Goal: Answer question/provide support: Share knowledge or assist other users

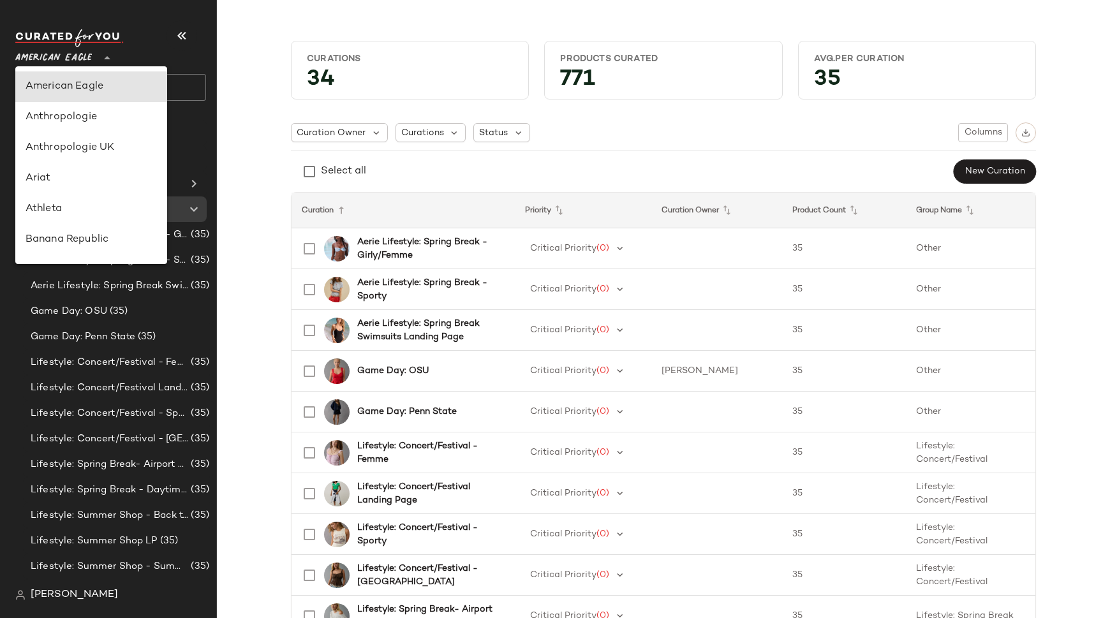
click at [83, 56] on span "American Eagle" at bounding box center [53, 54] width 77 height 23
click at [81, 114] on div "Anthropologie" at bounding box center [91, 112] width 131 height 15
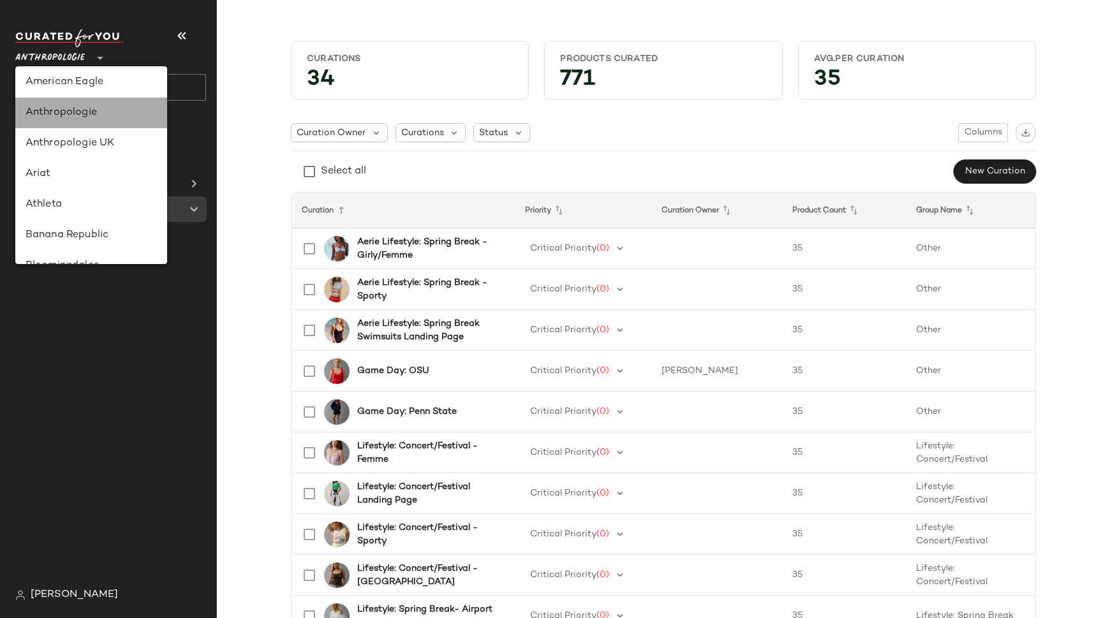
type input "**"
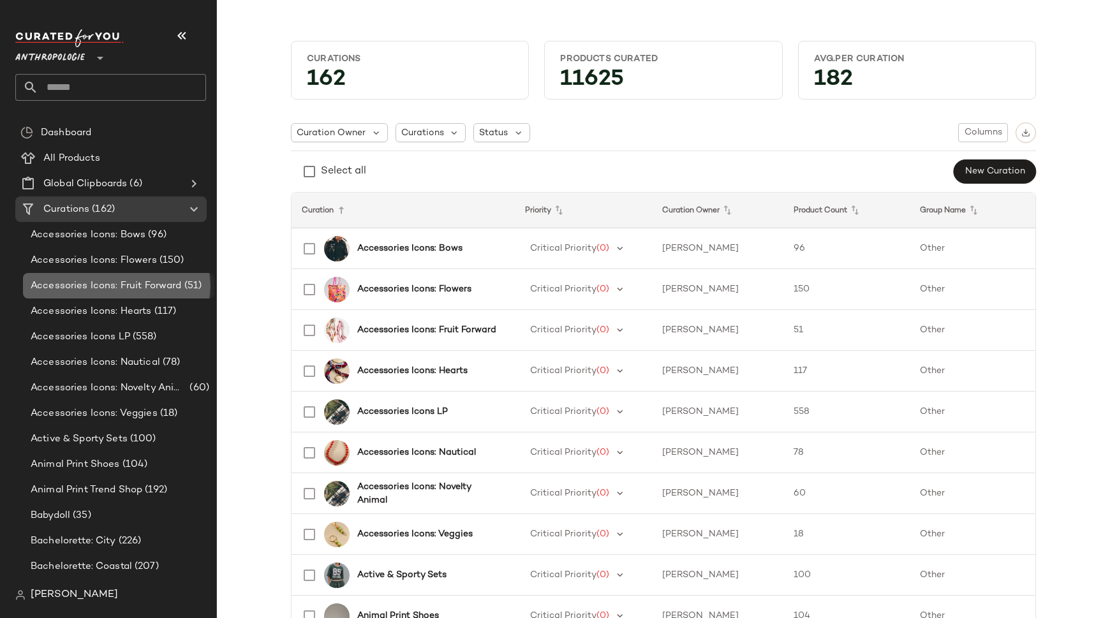
click at [150, 279] on span "Accessories Icons: Fruit Forward" at bounding box center [106, 286] width 151 height 15
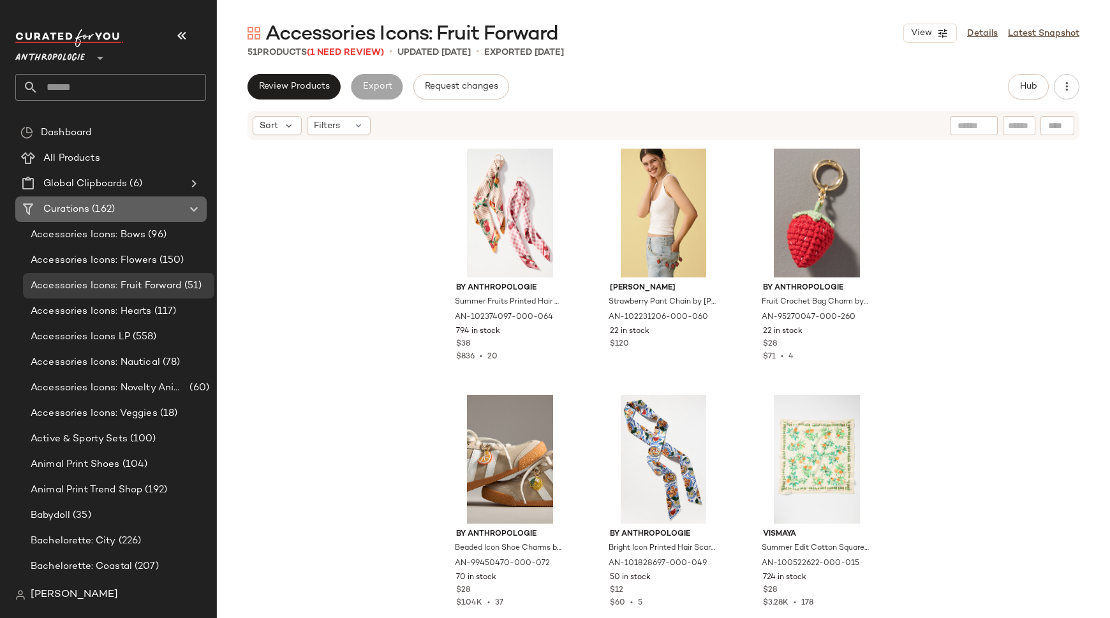
click at [83, 205] on span "Curations" at bounding box center [66, 209] width 46 height 15
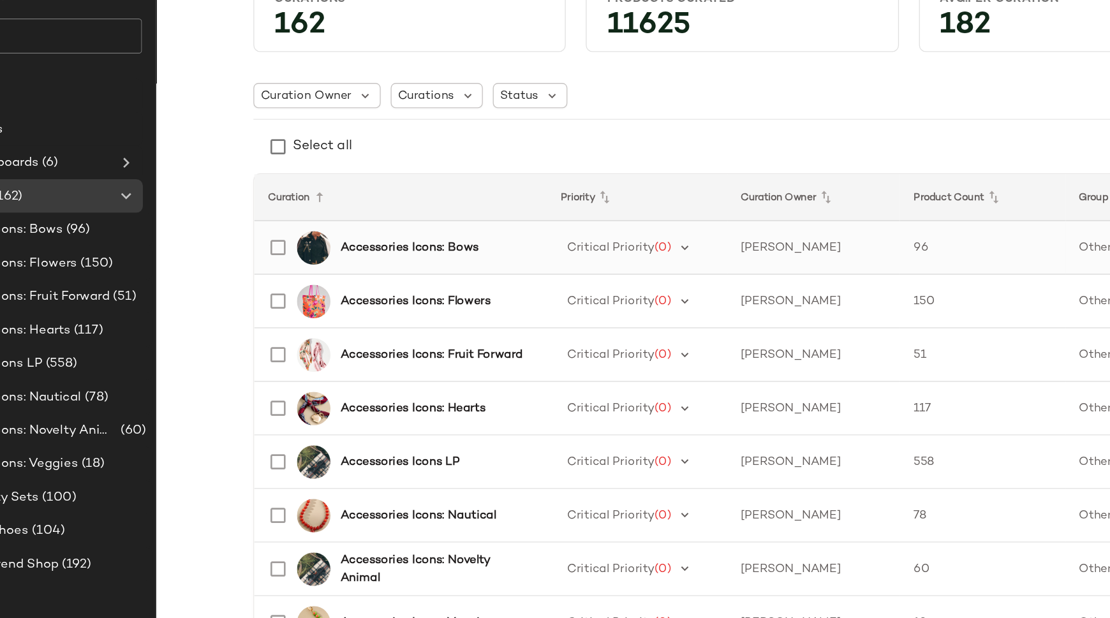
click at [422, 249] on b "Accessories Icons: Bows" at bounding box center [409, 248] width 105 height 13
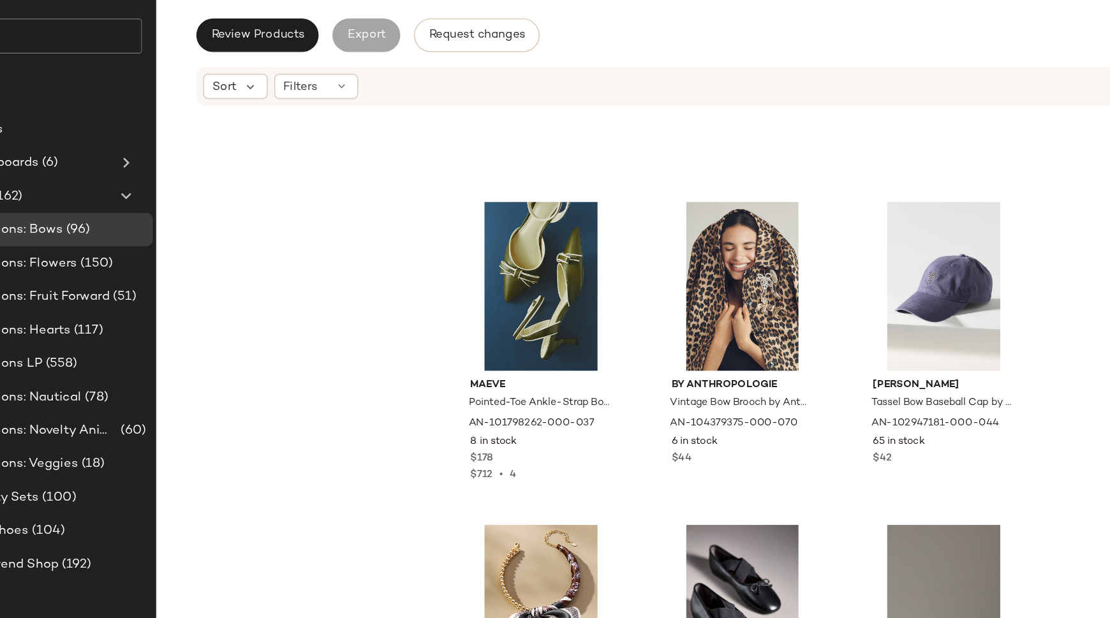
scroll to position [378, 0]
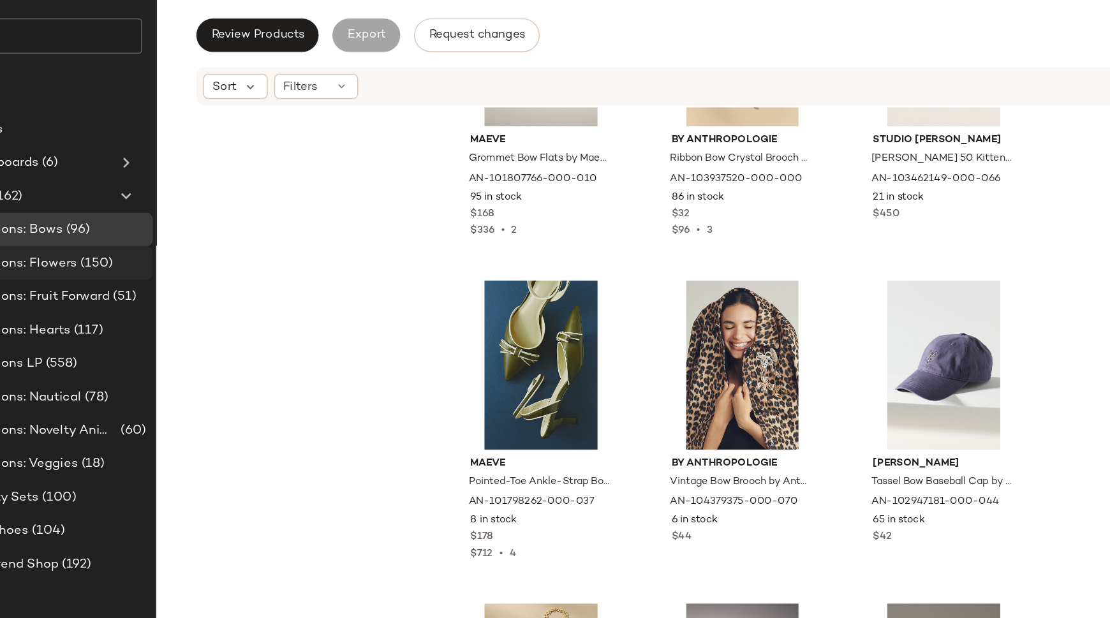
click at [151, 259] on span "Accessories Icons: Flowers" at bounding box center [94, 260] width 126 height 15
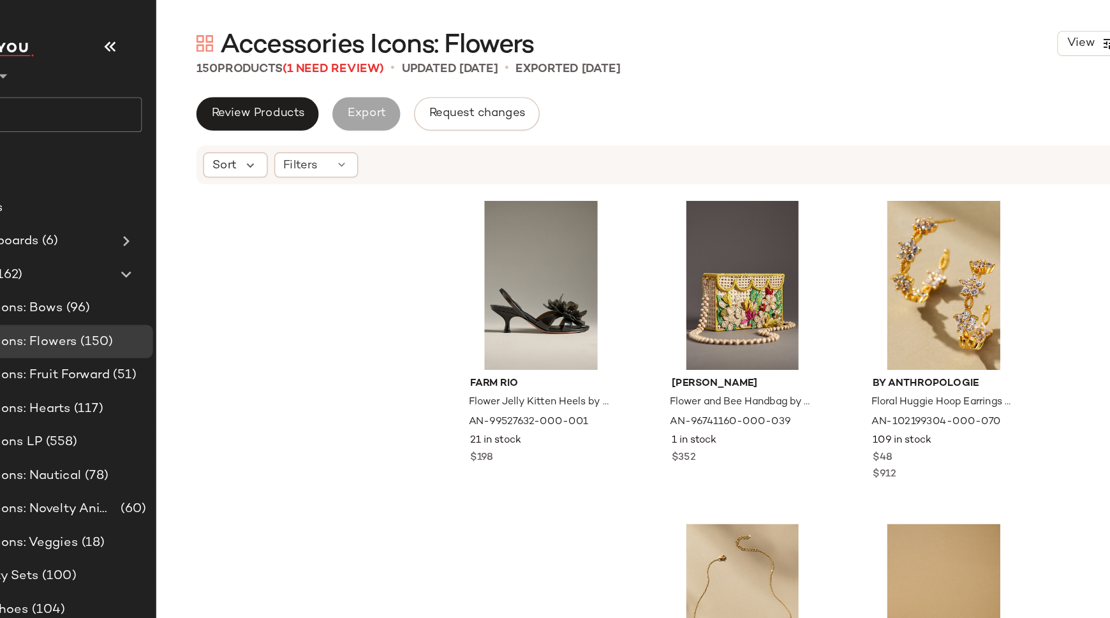
scroll to position [2759, 0]
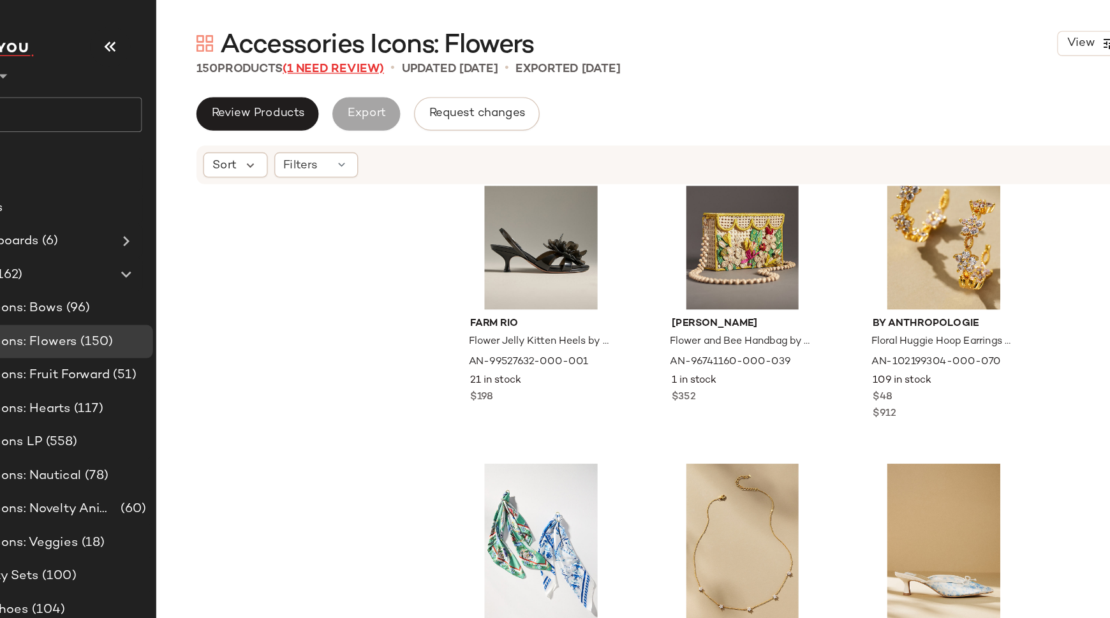
click at [363, 50] on span "(1 Need Review)" at bounding box center [351, 53] width 77 height 10
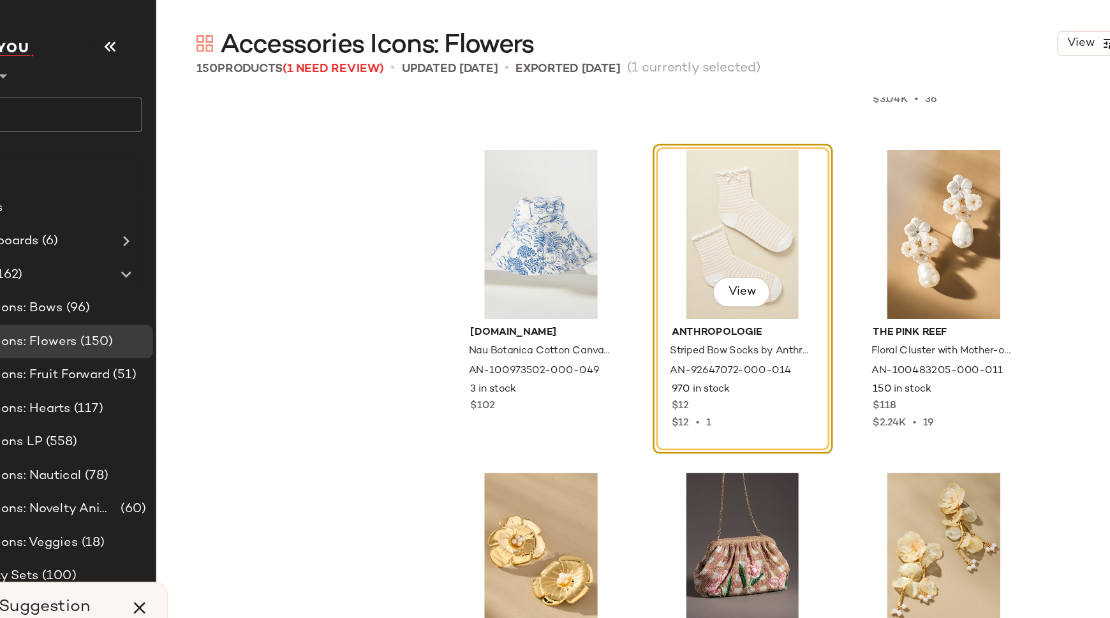
scroll to position [6134, 0]
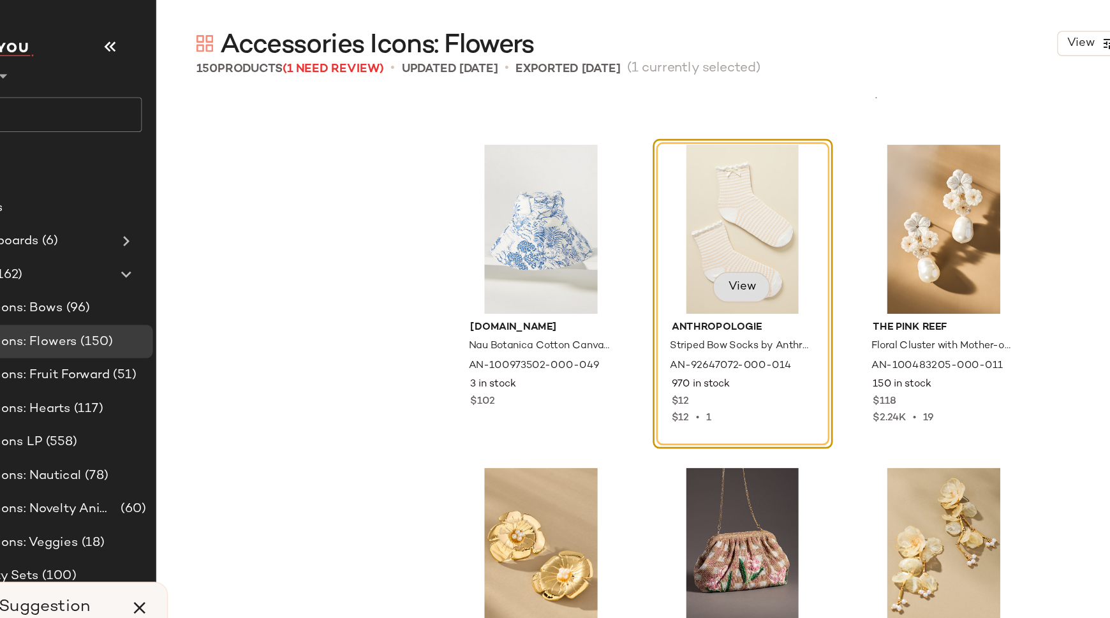
click at [660, 217] on span "View" at bounding box center [663, 219] width 22 height 10
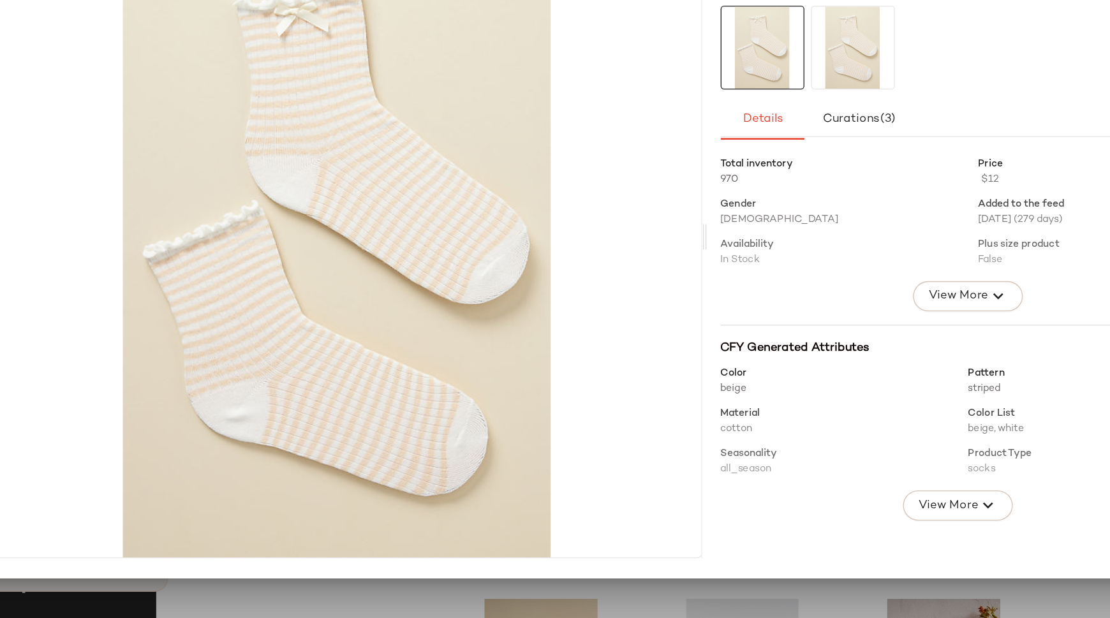
scroll to position [0, 0]
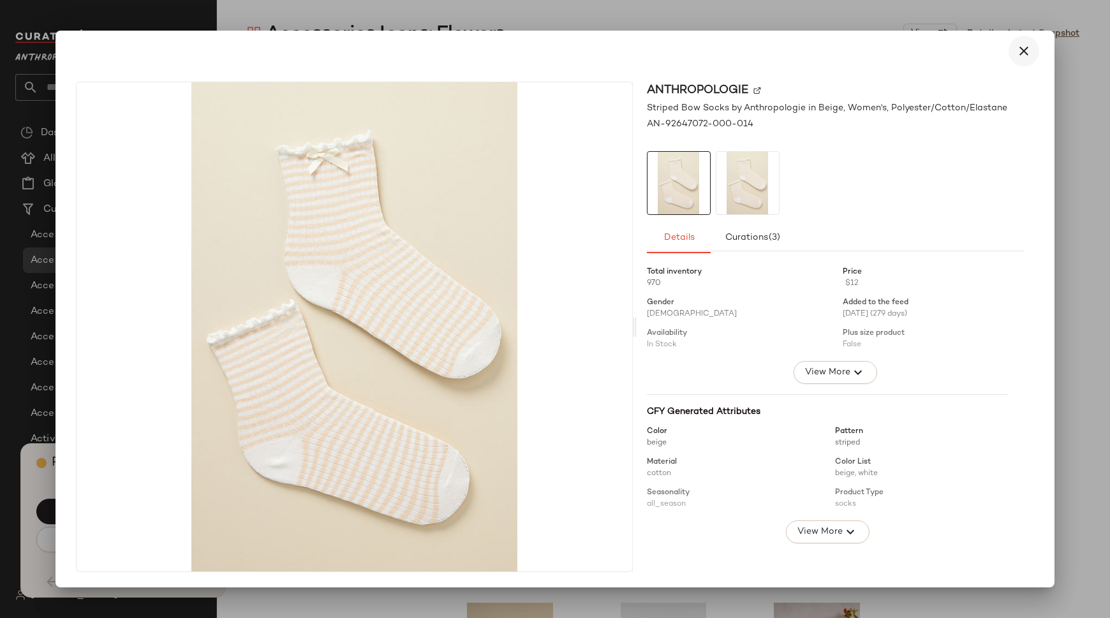
click at [1016, 52] on icon "button" at bounding box center [1023, 50] width 15 height 15
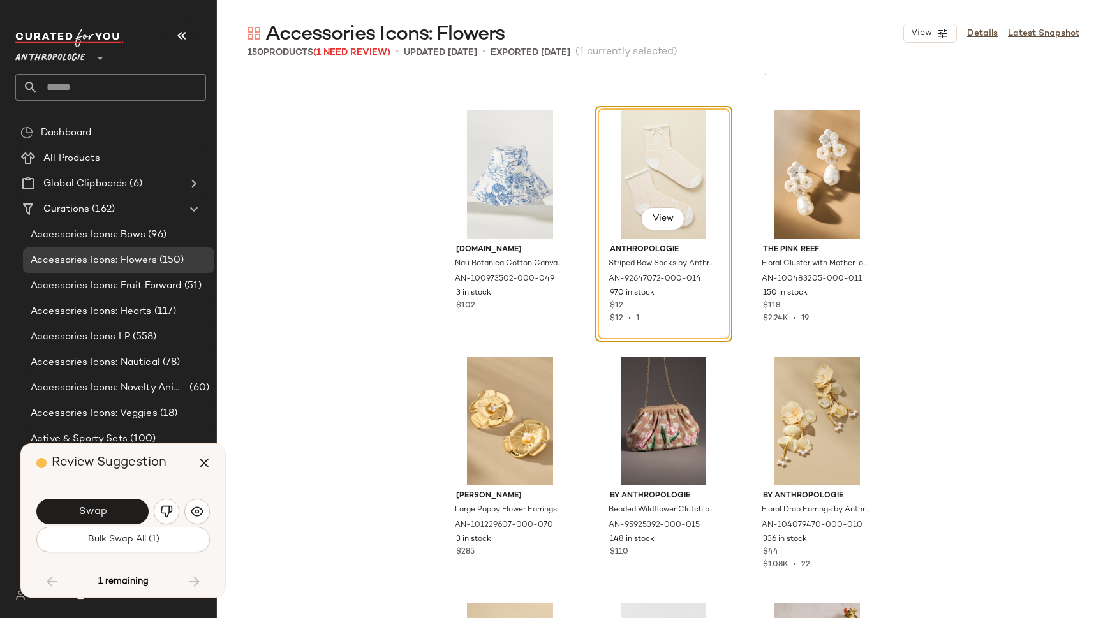
click at [708, 326] on div "View Anthropologie Striped Bow Socks by Anthropologie in Beige, Women's, Polyes…" at bounding box center [663, 224] width 137 height 236
click at [636, 319] on div "View Anthropologie Striped Bow Socks by Anthropologie in Beige, Women's, Polyes…" at bounding box center [663, 224] width 137 height 236
click at [199, 510] on img "button" at bounding box center [197, 511] width 13 height 13
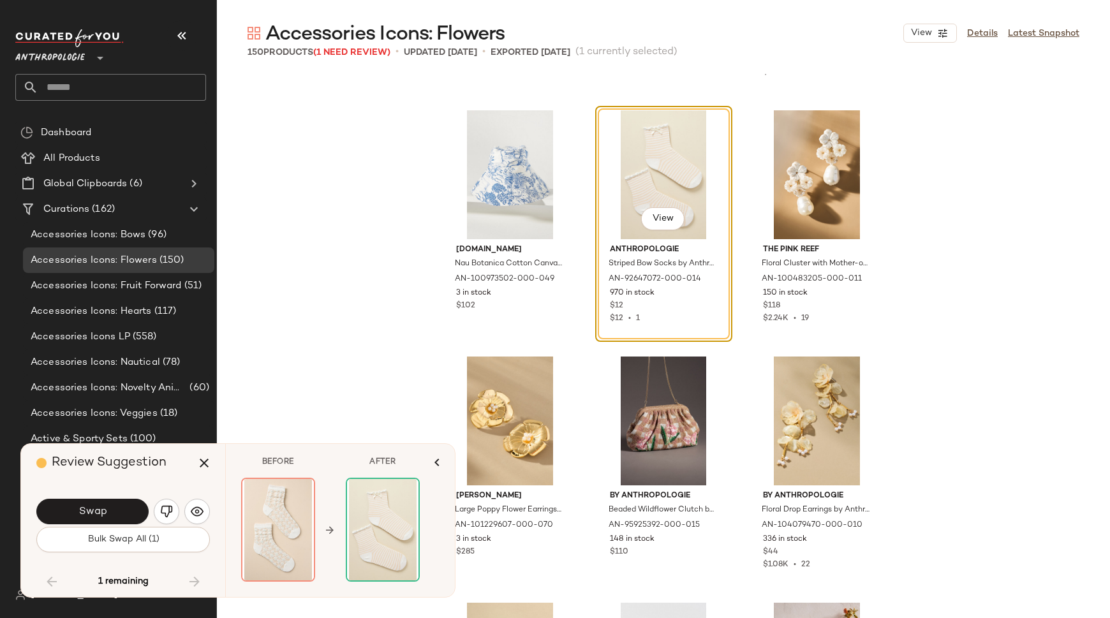
click at [351, 337] on div "By Anthropologie Lily Claw Clip by Anthropologie in White, Women's, Polyester/P…" at bounding box center [663, 373] width 893 height 598
click at [205, 464] on icon "button" at bounding box center [203, 462] width 15 height 15
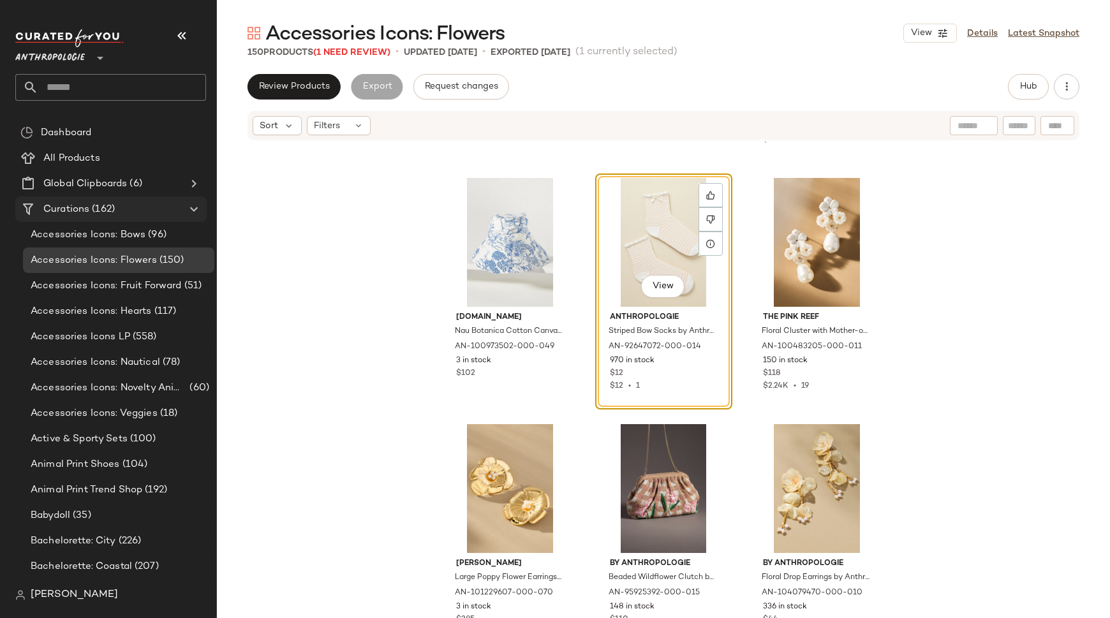
click at [80, 209] on span "Curations" at bounding box center [66, 209] width 46 height 15
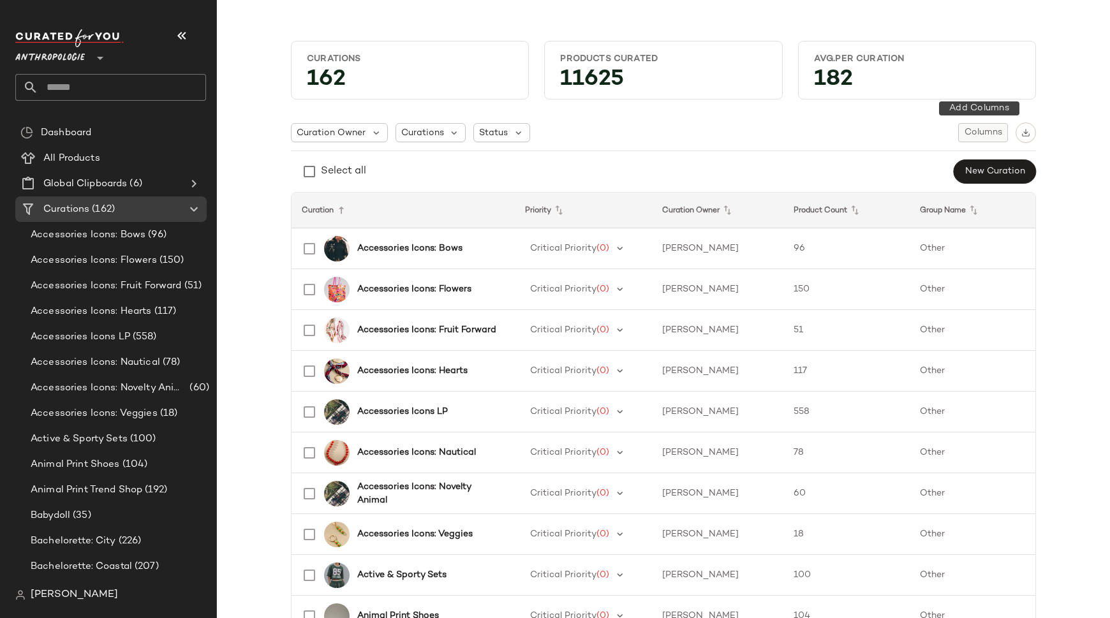
click at [986, 129] on span "Columns" at bounding box center [983, 133] width 38 height 10
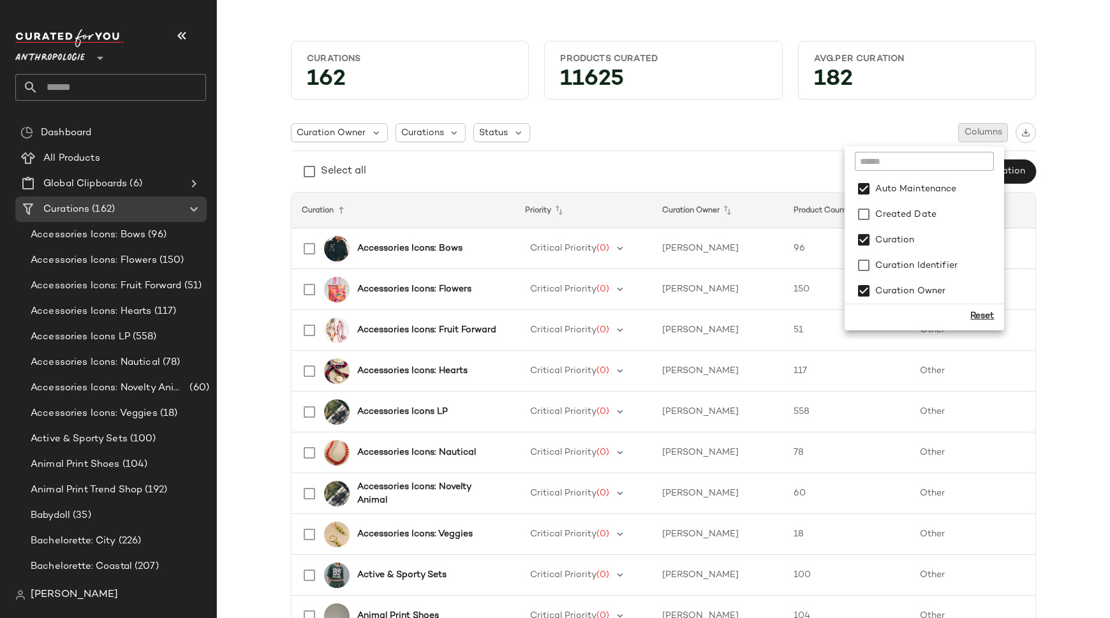
click at [990, 313] on div "Reset" at bounding box center [982, 315] width 24 height 13
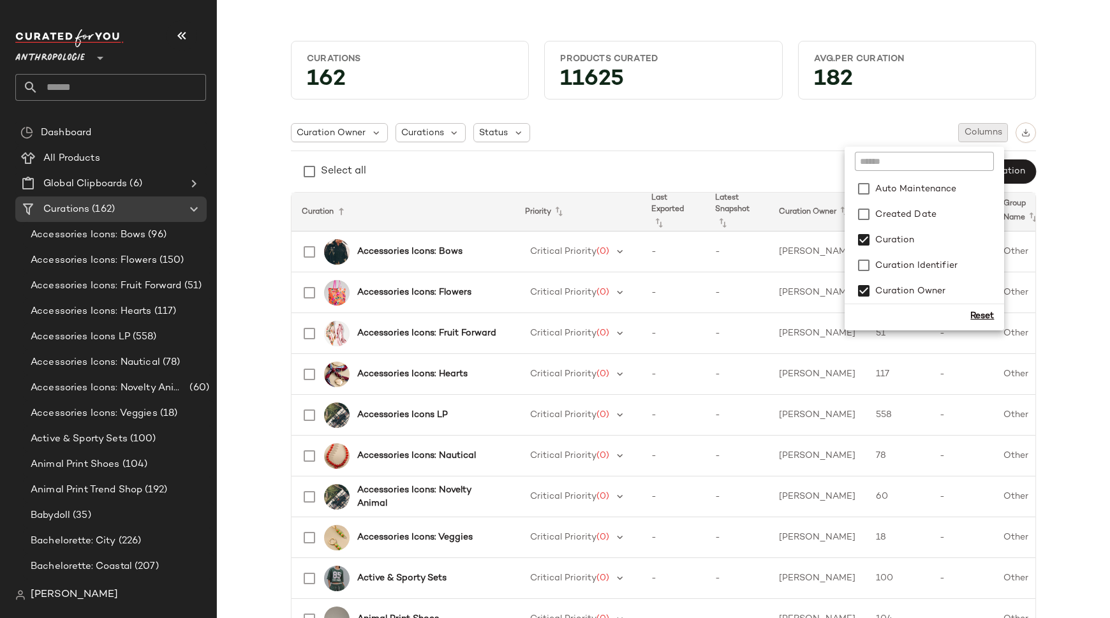
click at [1094, 242] on div "Curations 162 Products Curated 11625 Avg.per Curation 182 Curation Owner Curati…" at bounding box center [663, 319] width 893 height 598
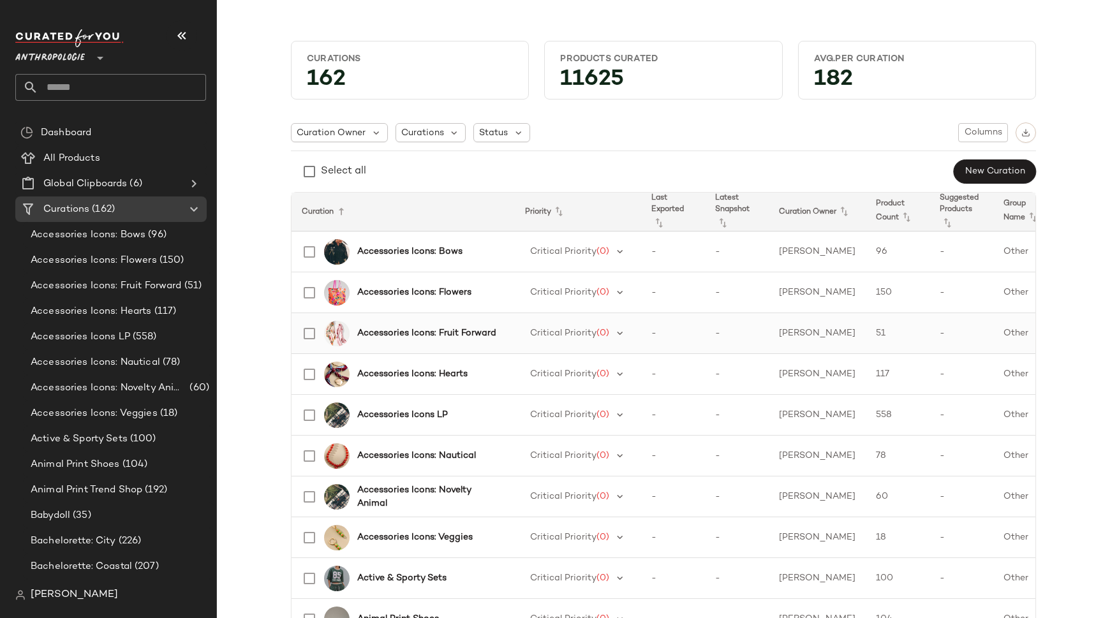
click at [429, 330] on b "Accessories Icons: Fruit Forward" at bounding box center [426, 332] width 139 height 13
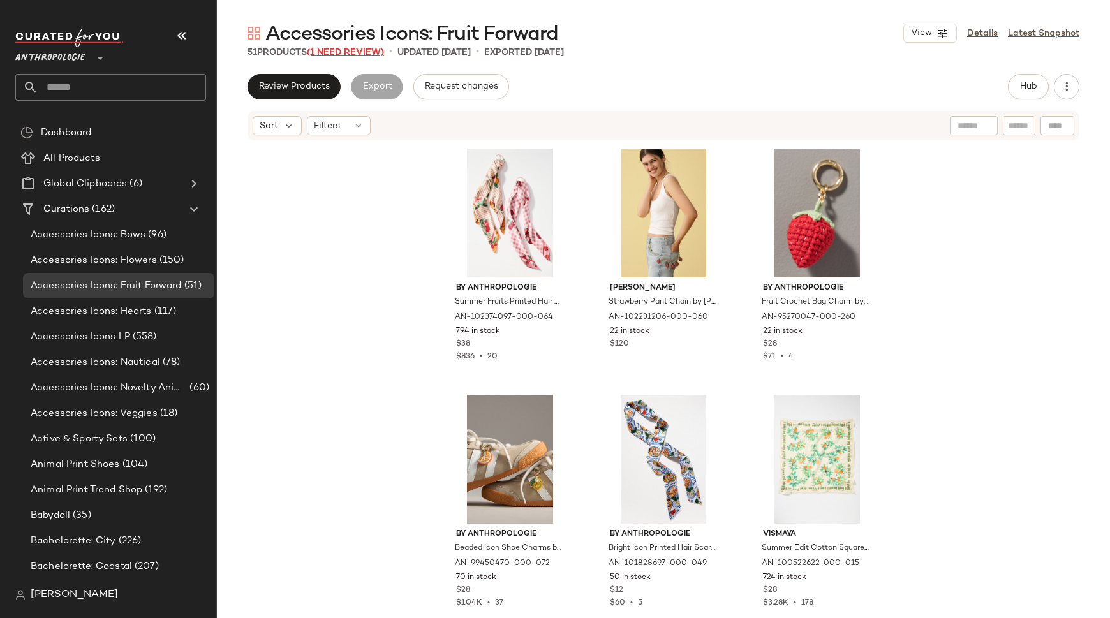
click at [363, 50] on span "(1 Need Review)" at bounding box center [345, 53] width 77 height 10
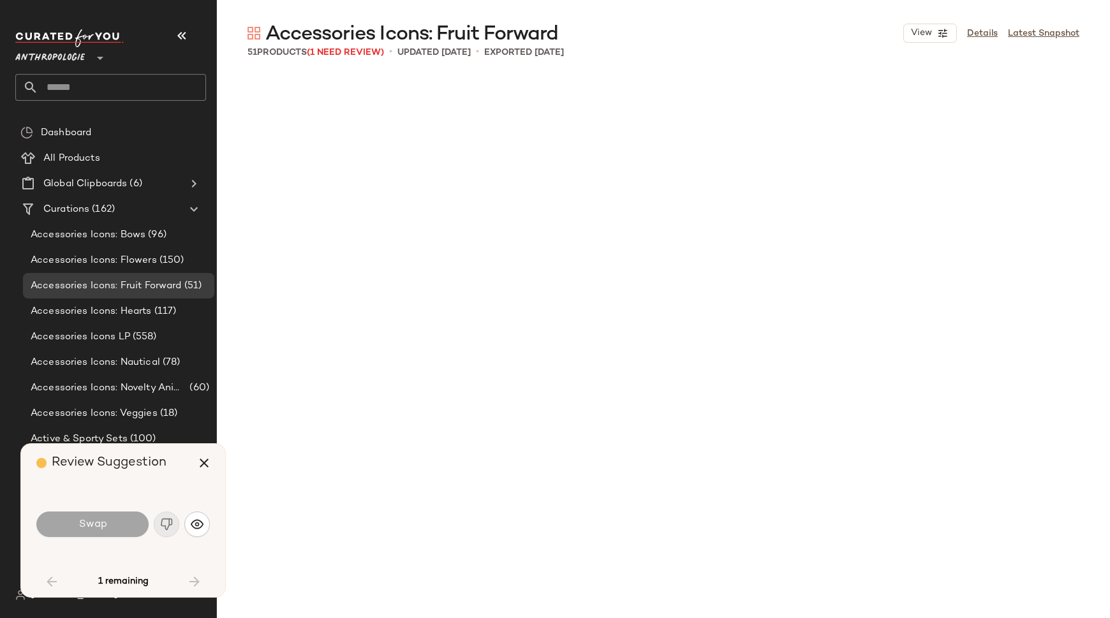
scroll to position [1969, 0]
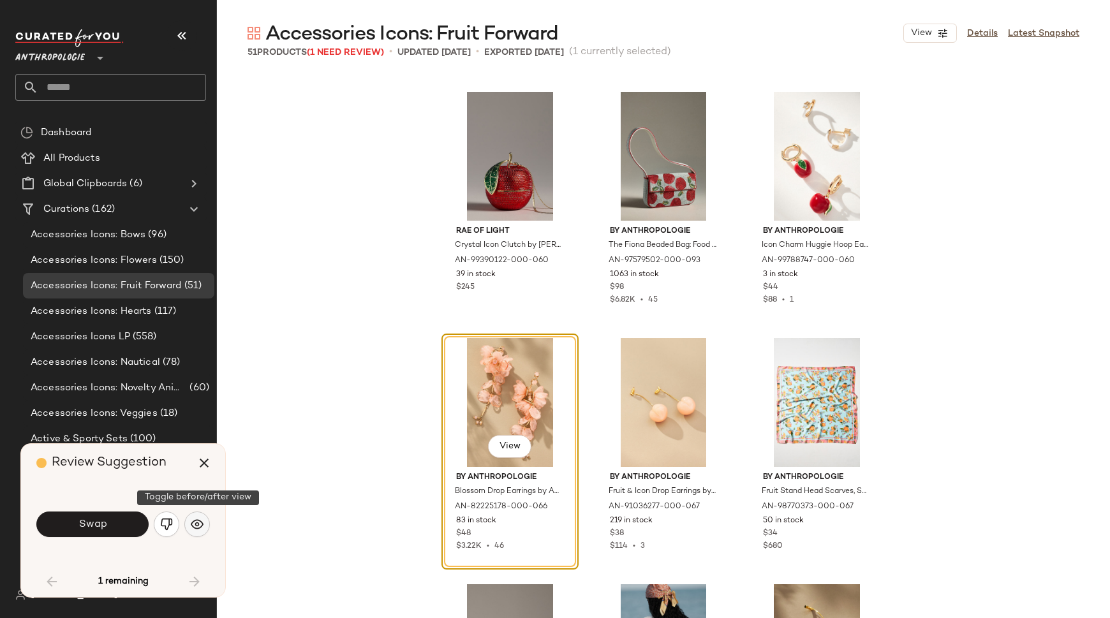
click at [196, 520] on img "button" at bounding box center [197, 524] width 13 height 13
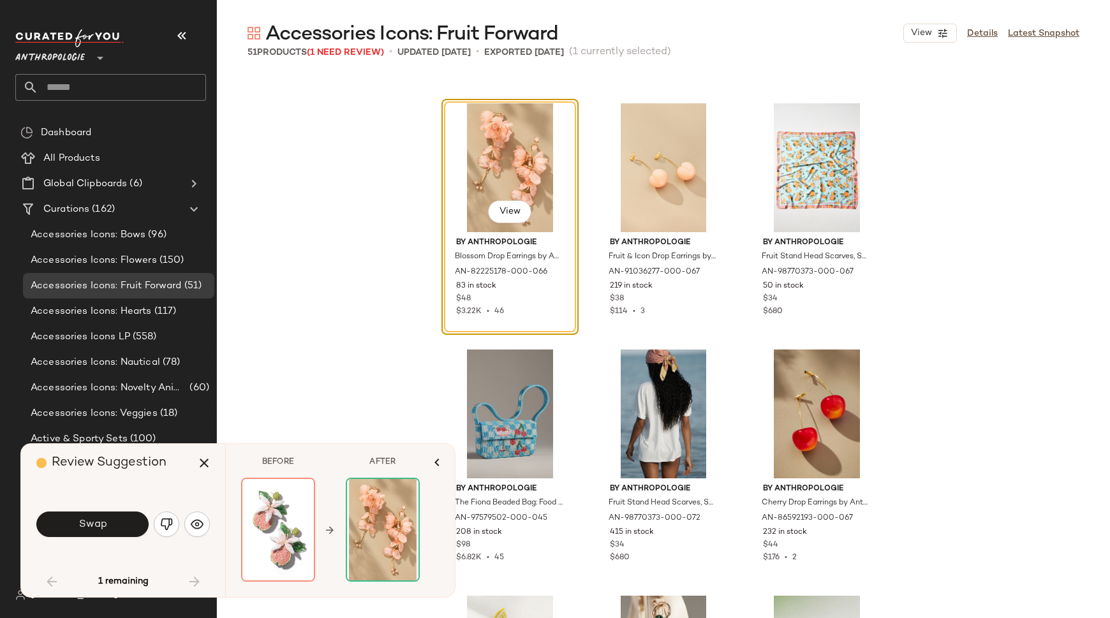
scroll to position [2205, 0]
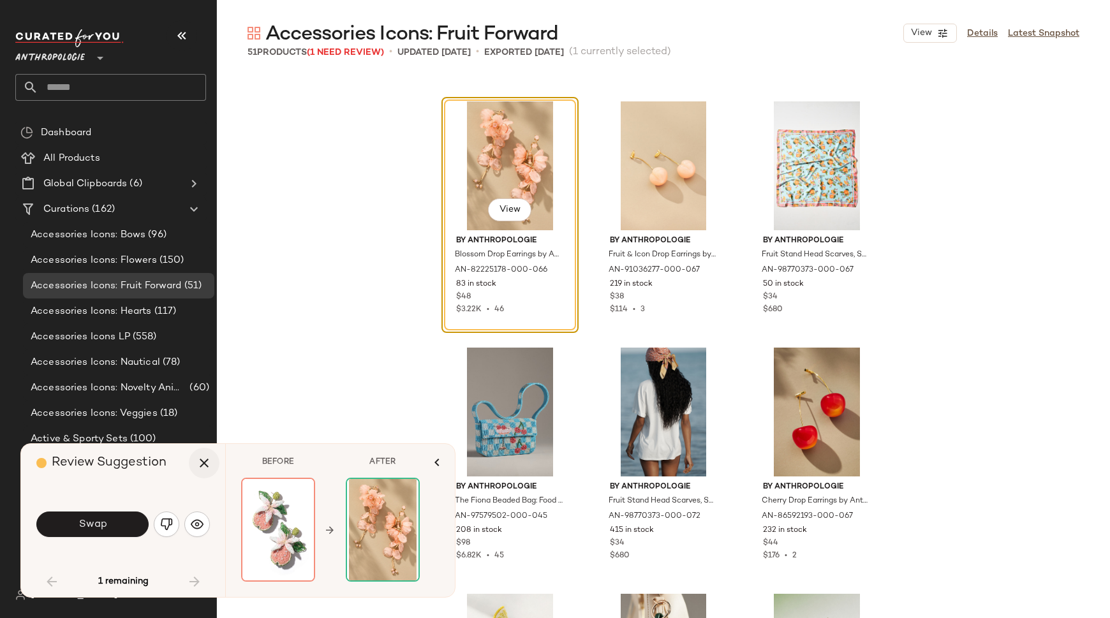
click at [202, 466] on icon "button" at bounding box center [203, 462] width 15 height 15
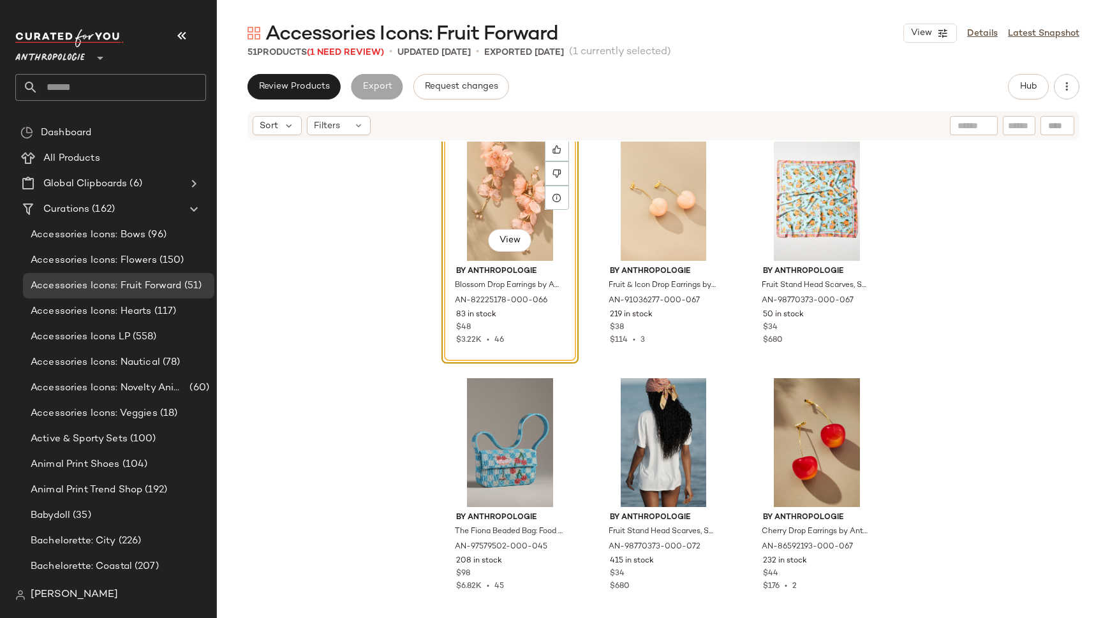
scroll to position [2243, 0]
click at [78, 207] on span "Curations" at bounding box center [66, 209] width 46 height 15
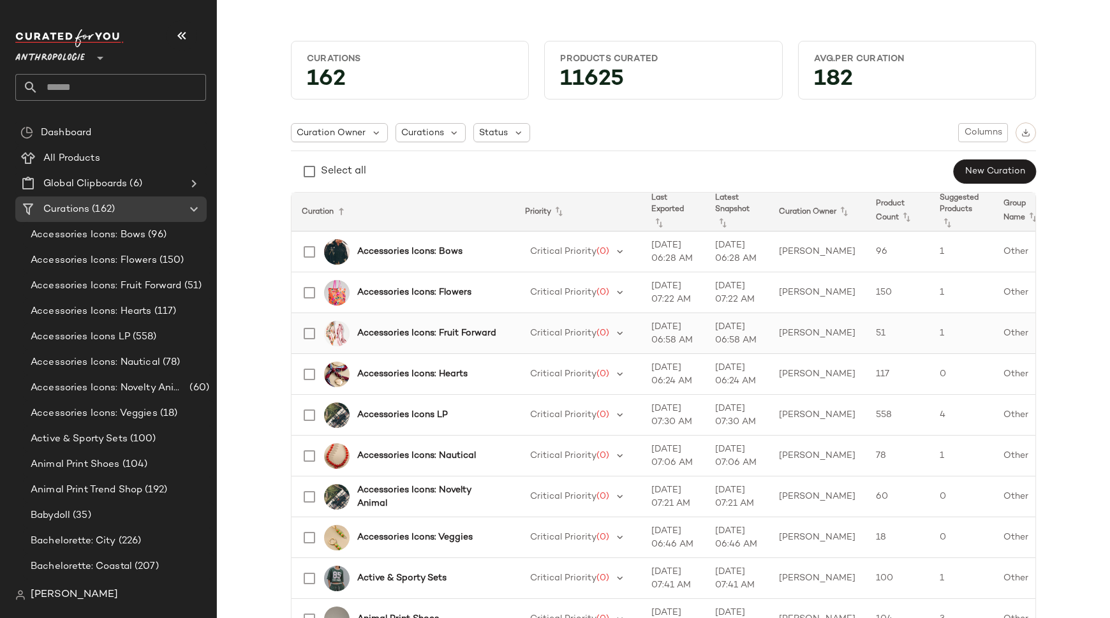
click at [445, 328] on b "Accessories Icons: Fruit Forward" at bounding box center [426, 332] width 139 height 13
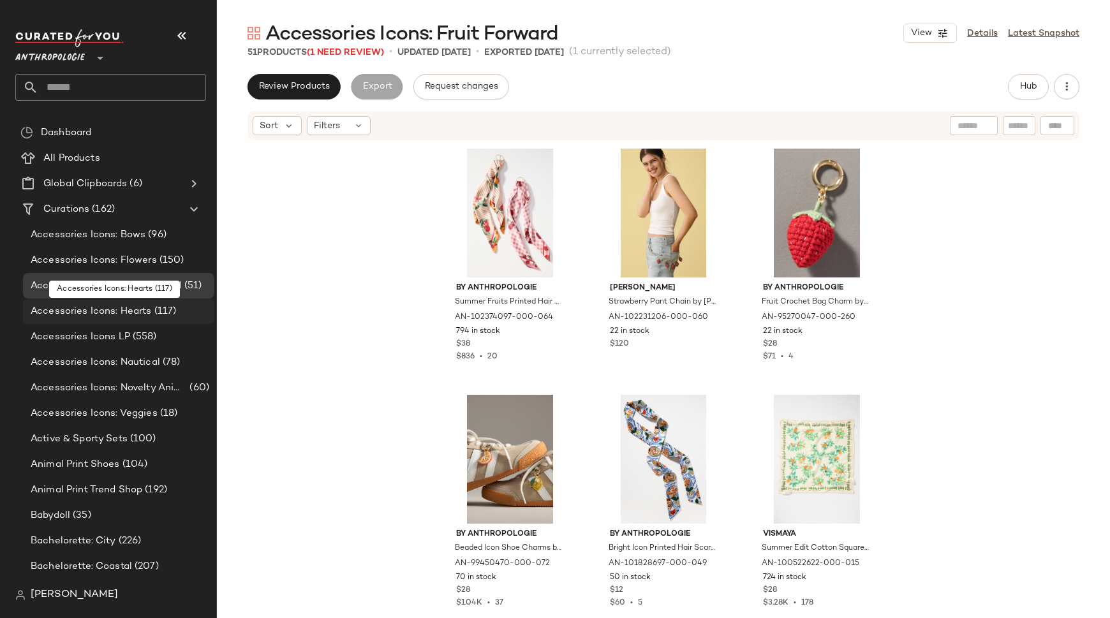
click at [97, 308] on span "Accessories Icons: Hearts" at bounding box center [91, 311] width 121 height 15
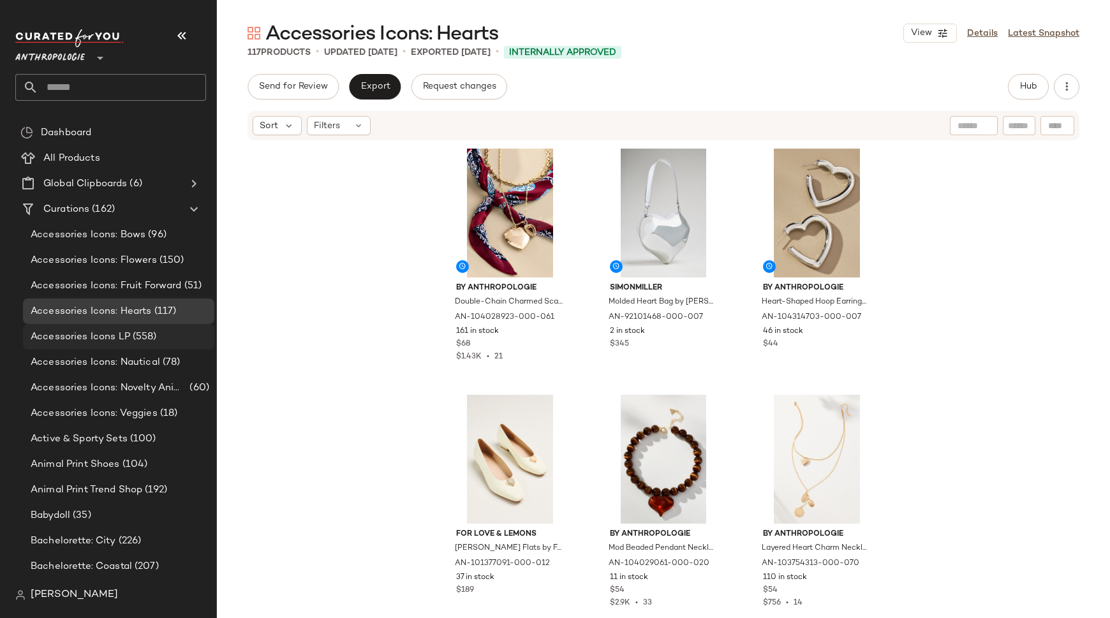
click at [83, 333] on span "Accessories Icons LP" at bounding box center [80, 337] width 99 height 15
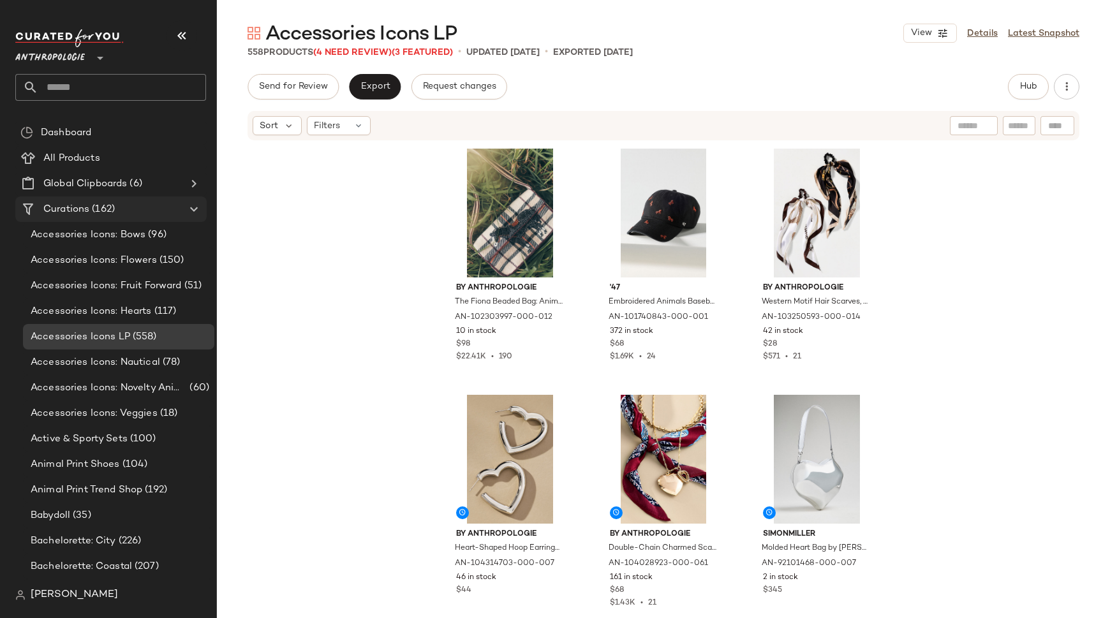
click at [74, 207] on span "Curations" at bounding box center [66, 209] width 46 height 15
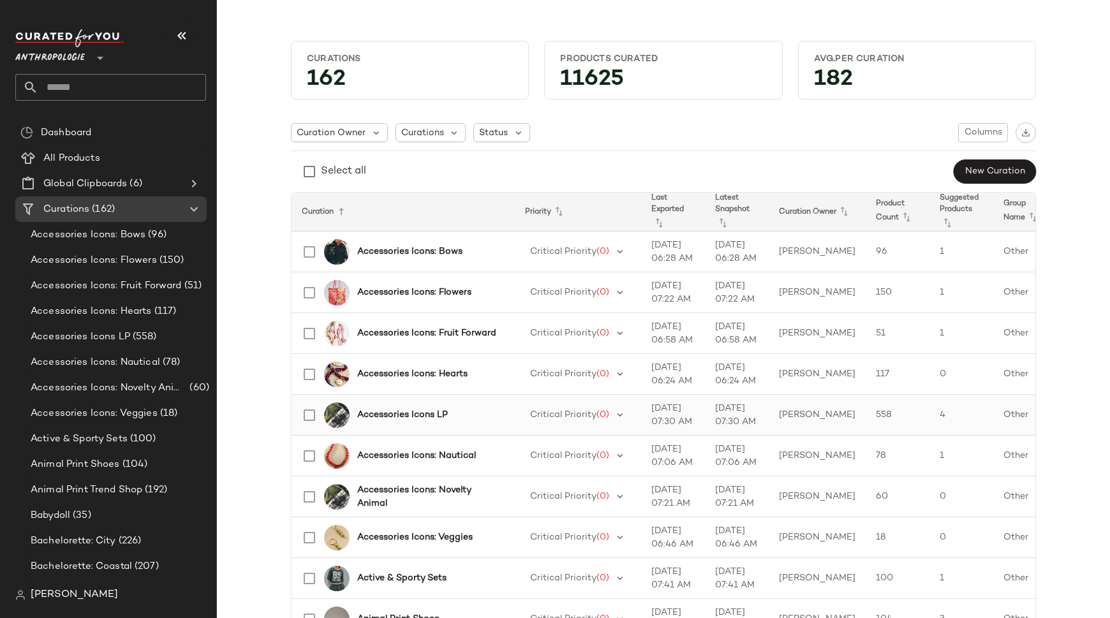
click at [412, 414] on b "Accessories Icons LP" at bounding box center [402, 414] width 91 height 13
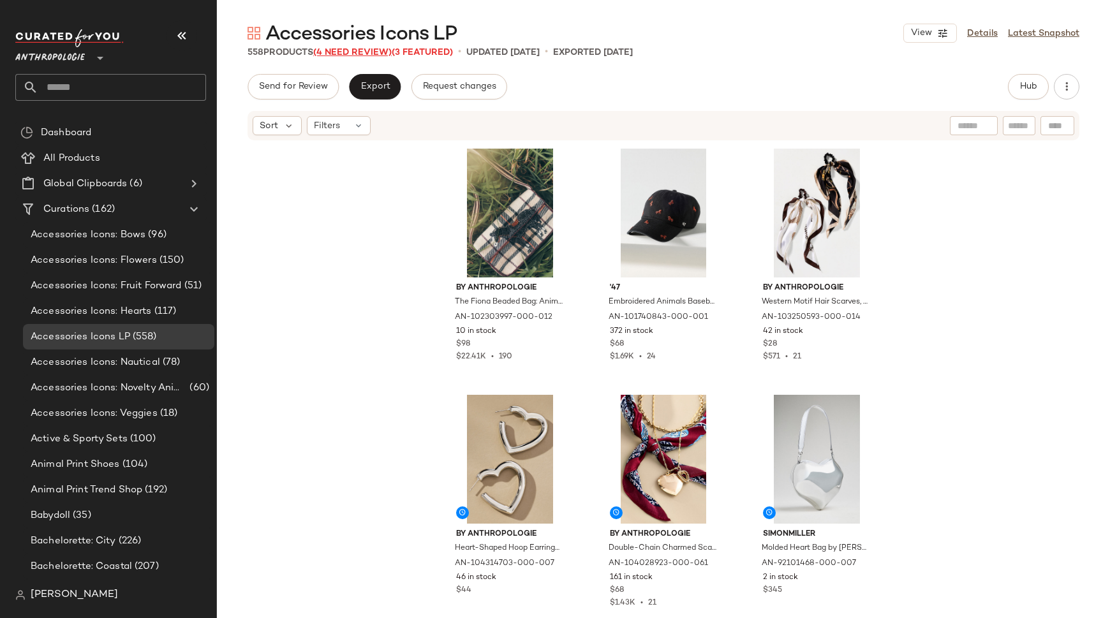
click at [370, 52] on span "(4 Need Review)" at bounding box center [352, 53] width 78 height 10
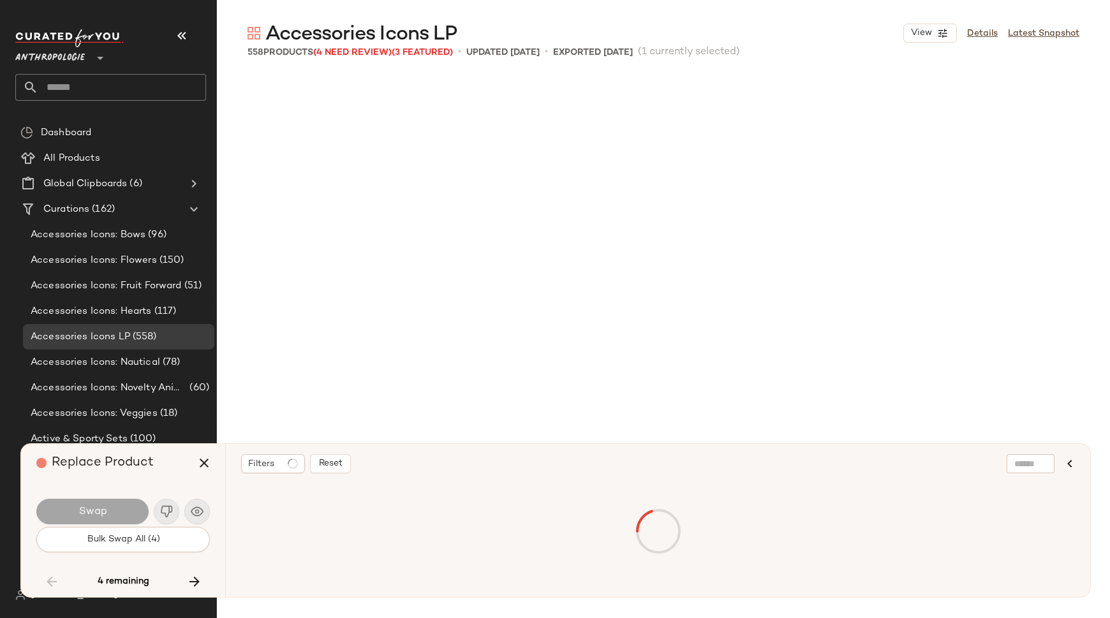
scroll to position [9353, 0]
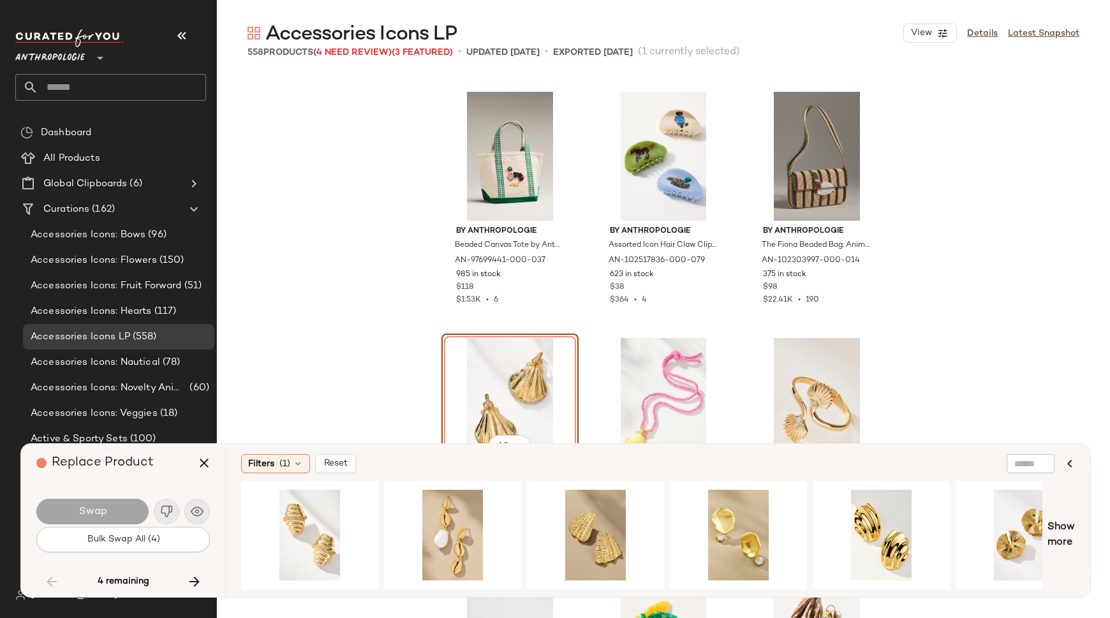
click at [196, 510] on div "Swap" at bounding box center [122, 511] width 173 height 31
click at [203, 461] on icon "button" at bounding box center [203, 462] width 15 height 15
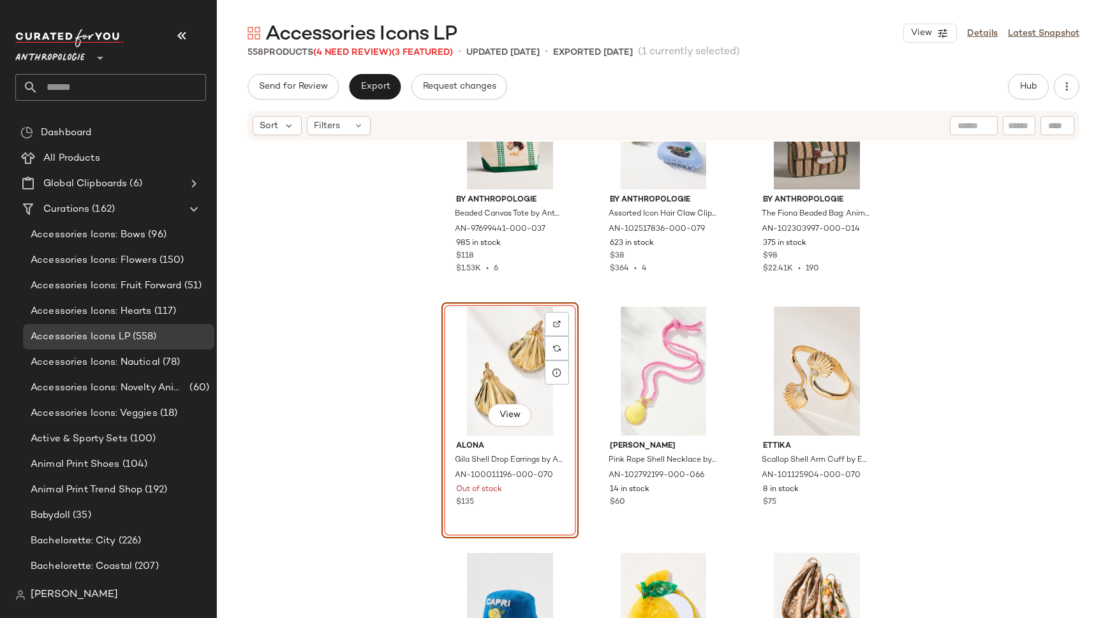
scroll to position [9460, 0]
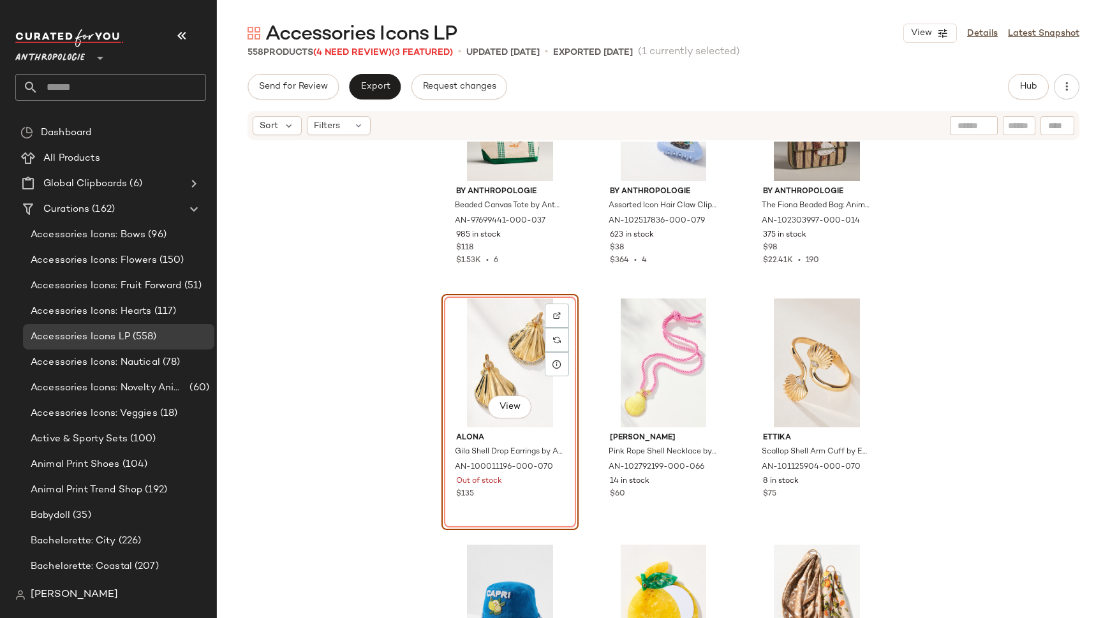
click at [531, 504] on div "View [PERSON_NAME] Shell Drop Earrings by Alona in Gold, Women's, Gold/Cubic Zi…" at bounding box center [509, 412] width 137 height 236
click at [534, 504] on div "View [PERSON_NAME] Shell Drop Earrings by Alona in Gold, Women's, Gold/Cubic Zi…" at bounding box center [509, 412] width 137 height 236
click at [547, 504] on div "View [PERSON_NAME] Shell Drop Earrings by Alona in Gold, Women's, Gold/Cubic Zi…" at bounding box center [509, 412] width 137 height 236
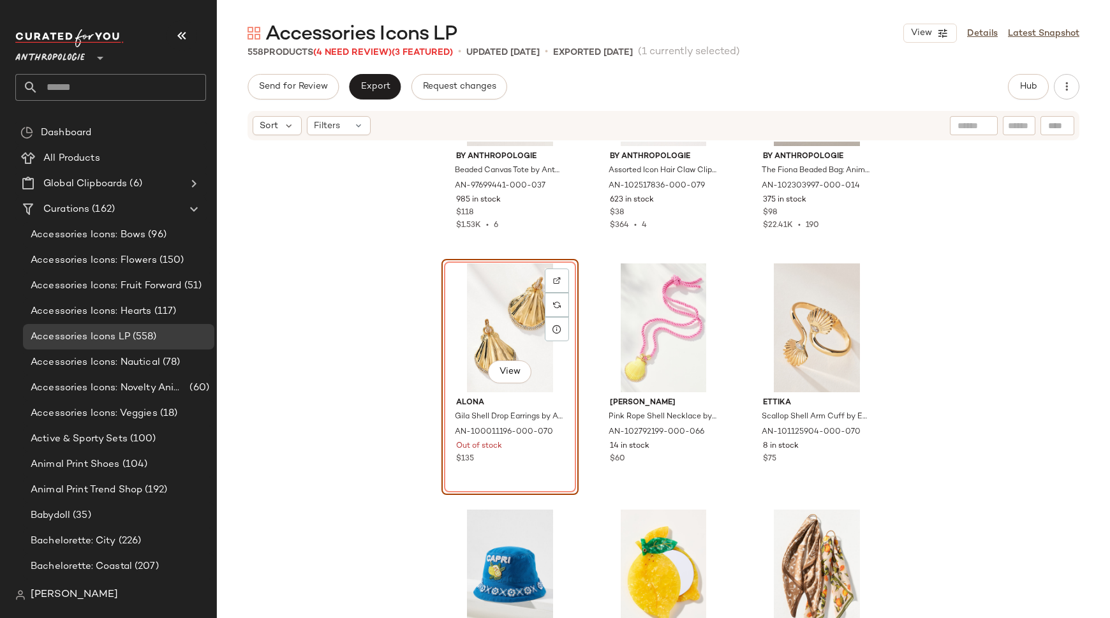
scroll to position [9496, 0]
click at [368, 47] on span "Accessories Icons LP" at bounding box center [360, 35] width 191 height 26
click at [355, 50] on span "(4 Need Review)" at bounding box center [352, 53] width 78 height 10
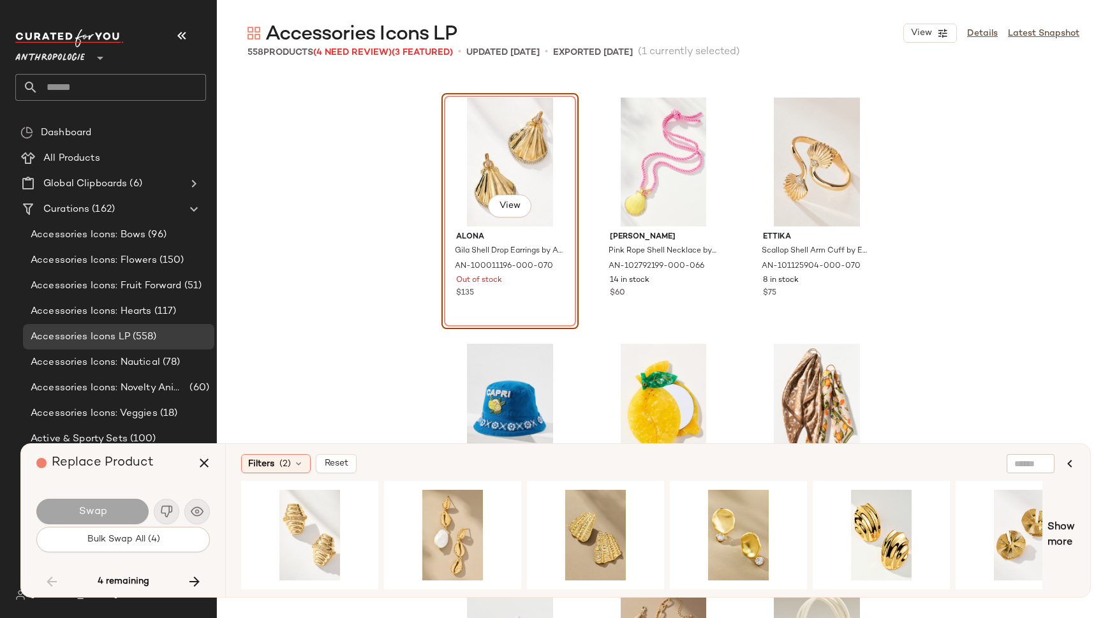
scroll to position [9600, 0]
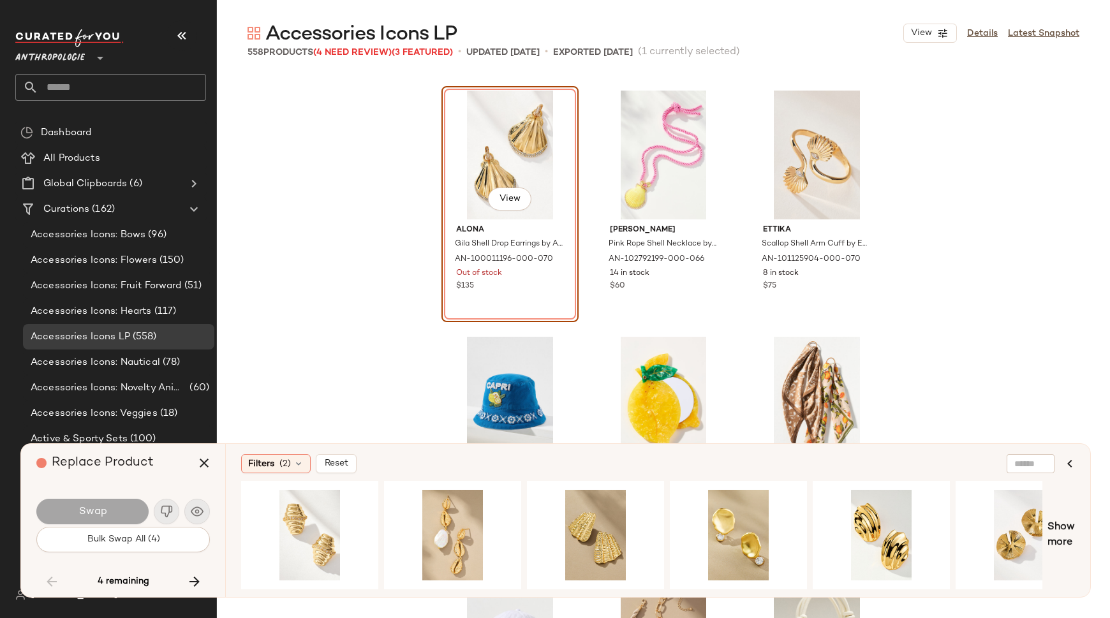
click at [194, 508] on div "Swap" at bounding box center [122, 511] width 173 height 31
click at [199, 511] on div "Swap" at bounding box center [122, 511] width 173 height 31
click at [196, 580] on icon "button" at bounding box center [194, 581] width 15 height 15
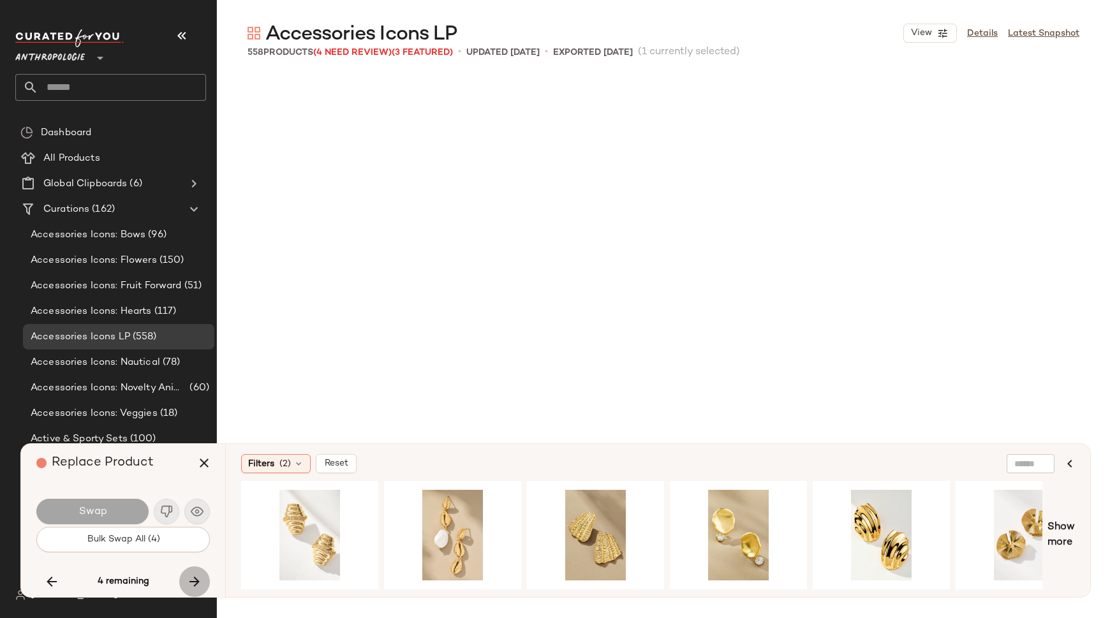
scroll to position [17230, 0]
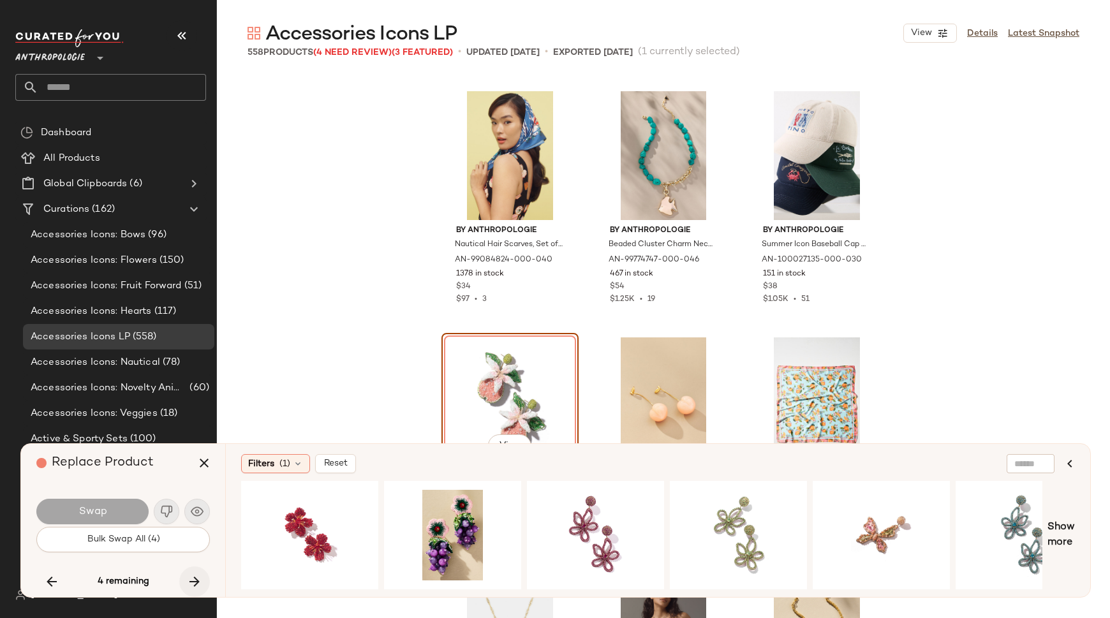
click at [199, 580] on icon "button" at bounding box center [194, 581] width 15 height 15
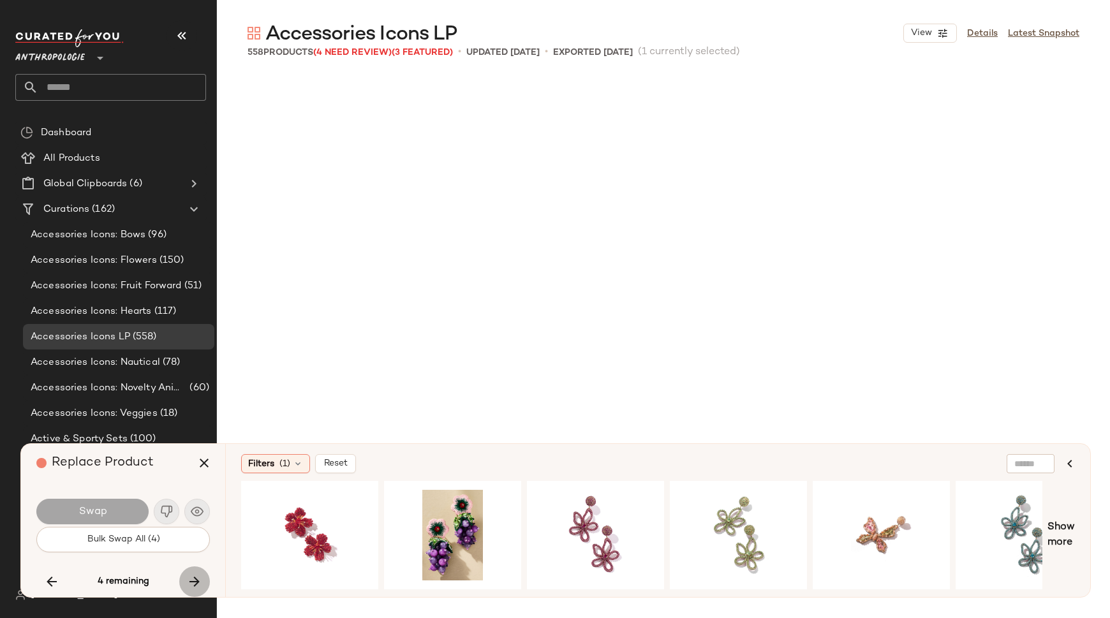
scroll to position [33475, 0]
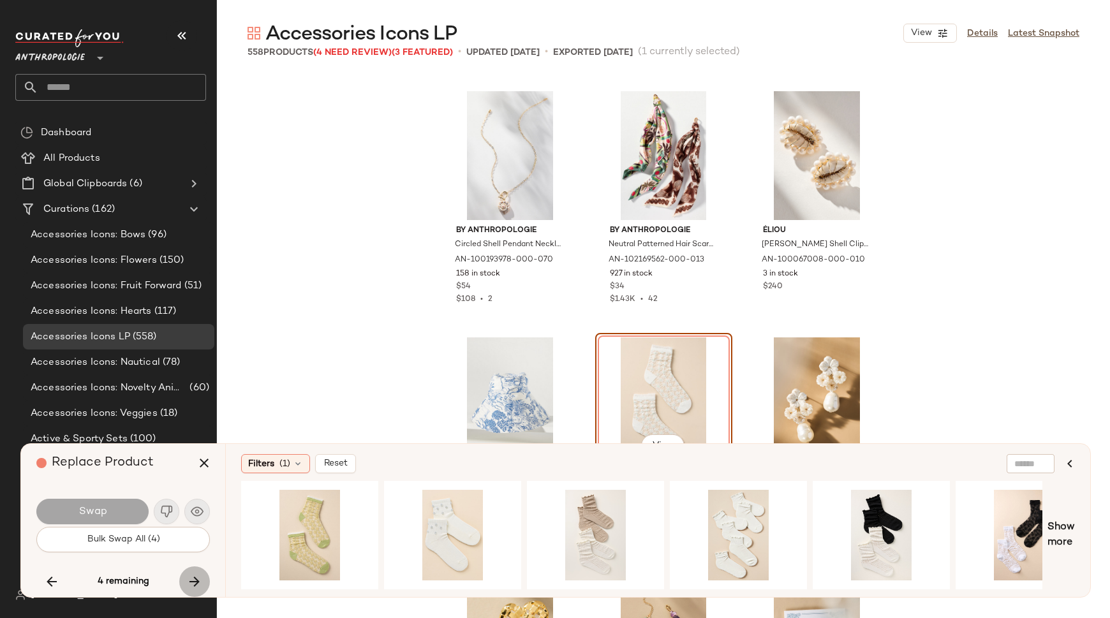
click at [196, 580] on icon "button" at bounding box center [194, 581] width 15 height 15
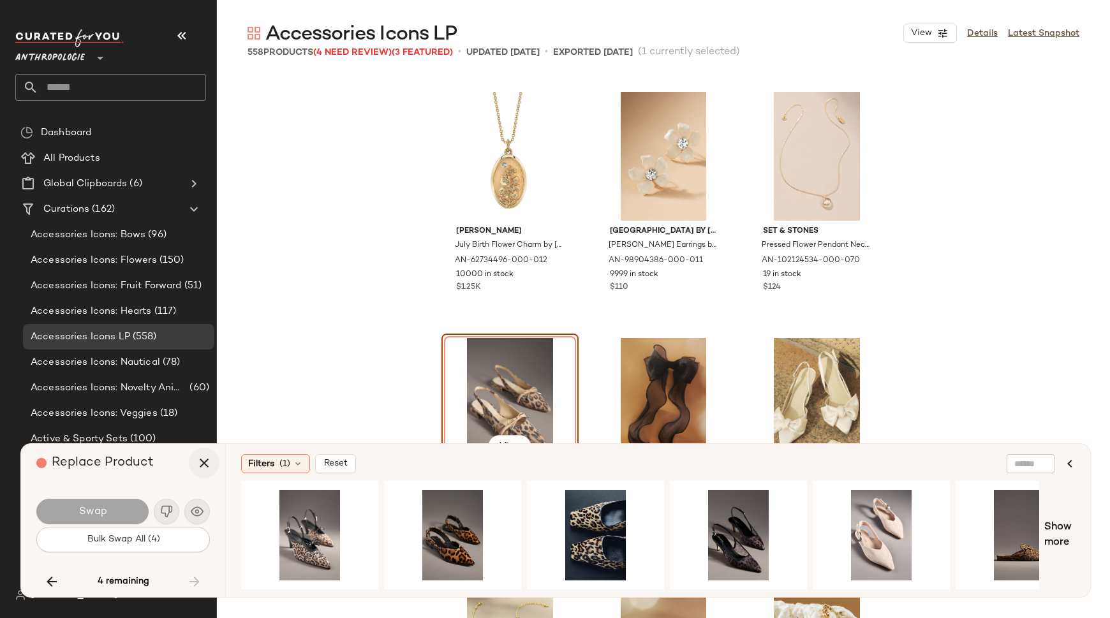
click at [202, 462] on icon "button" at bounding box center [203, 462] width 15 height 15
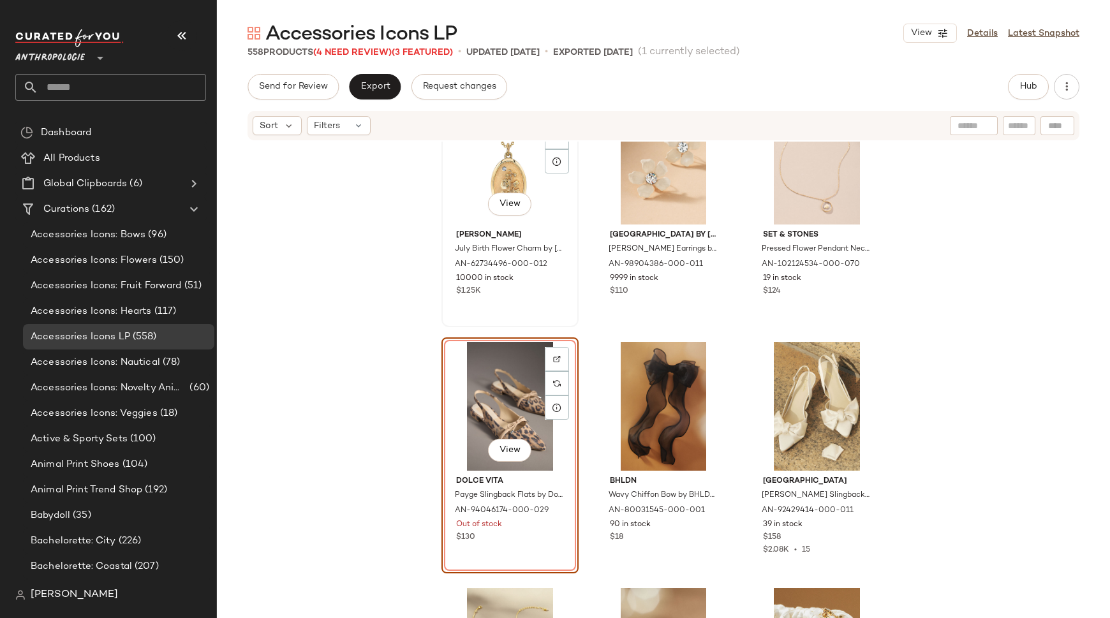
scroll to position [39206, 0]
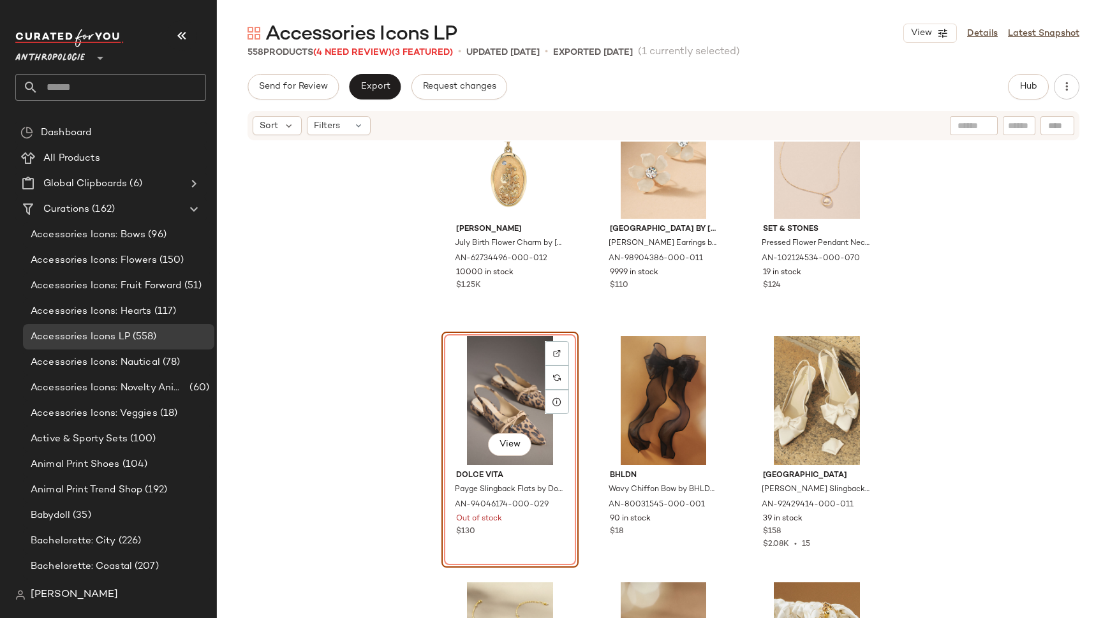
click at [448, 413] on div "View" at bounding box center [510, 400] width 128 height 129
click at [520, 543] on div "View Dolce [PERSON_NAME] Slingback Flats by Dolce Vita in Brown, Women's, Size:…" at bounding box center [509, 450] width 137 height 236
click at [537, 541] on div "View Dolce [PERSON_NAME] Slingback Flats by Dolce Vita in Brown, Women's, Size:…" at bounding box center [509, 450] width 137 height 236
click at [345, 51] on span "(4 Need Review)" at bounding box center [352, 53] width 78 height 10
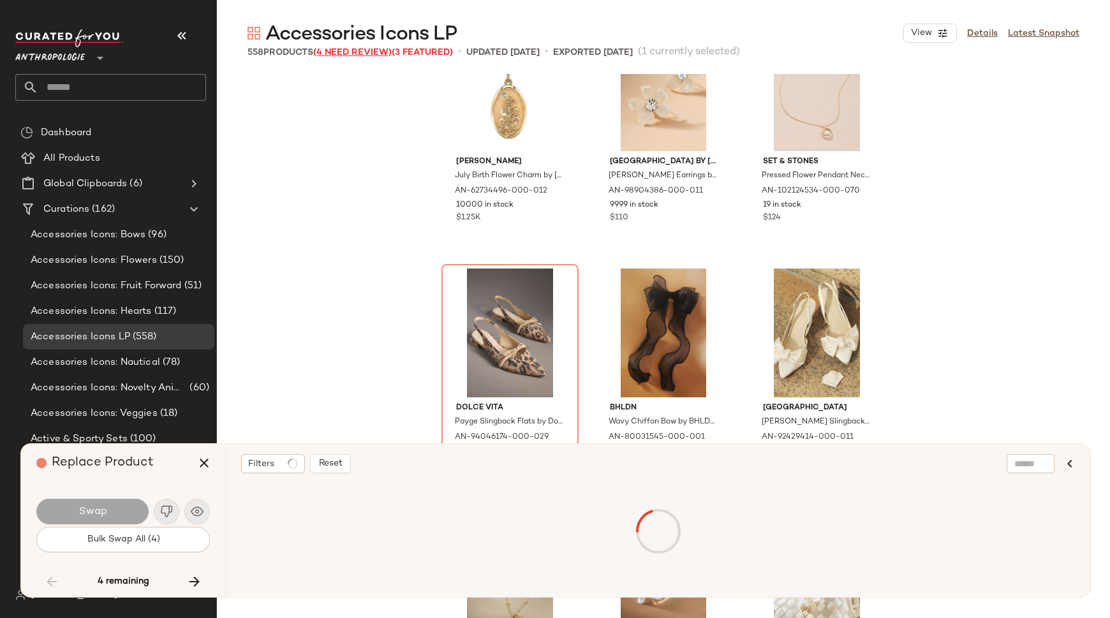
scroll to position [9353, 0]
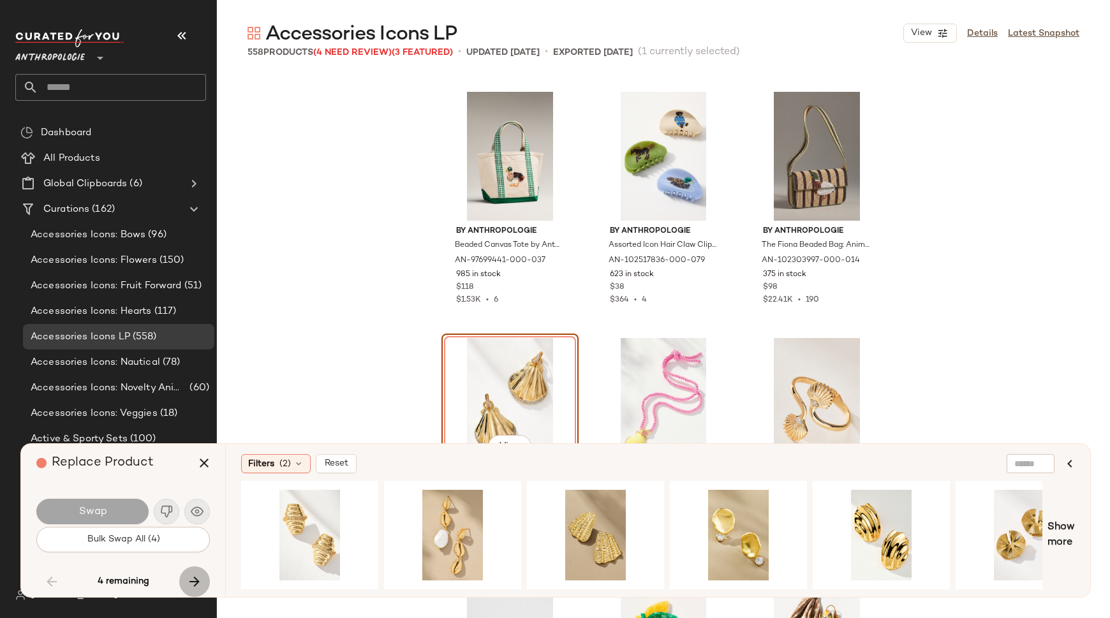
click at [189, 578] on icon "button" at bounding box center [194, 581] width 15 height 15
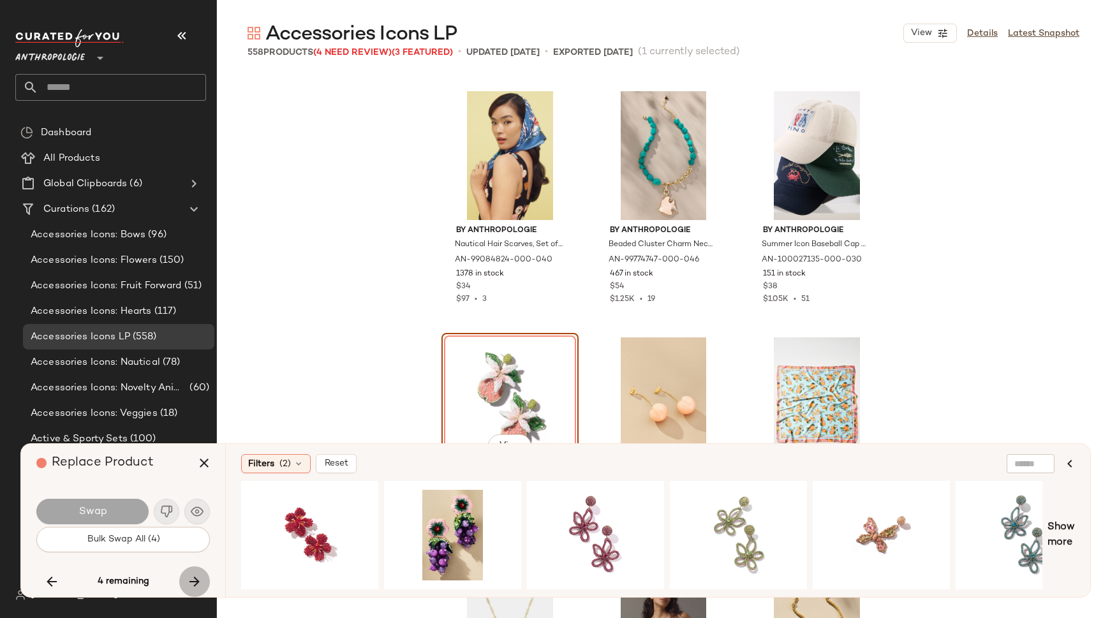
click at [192, 579] on icon "button" at bounding box center [194, 581] width 15 height 15
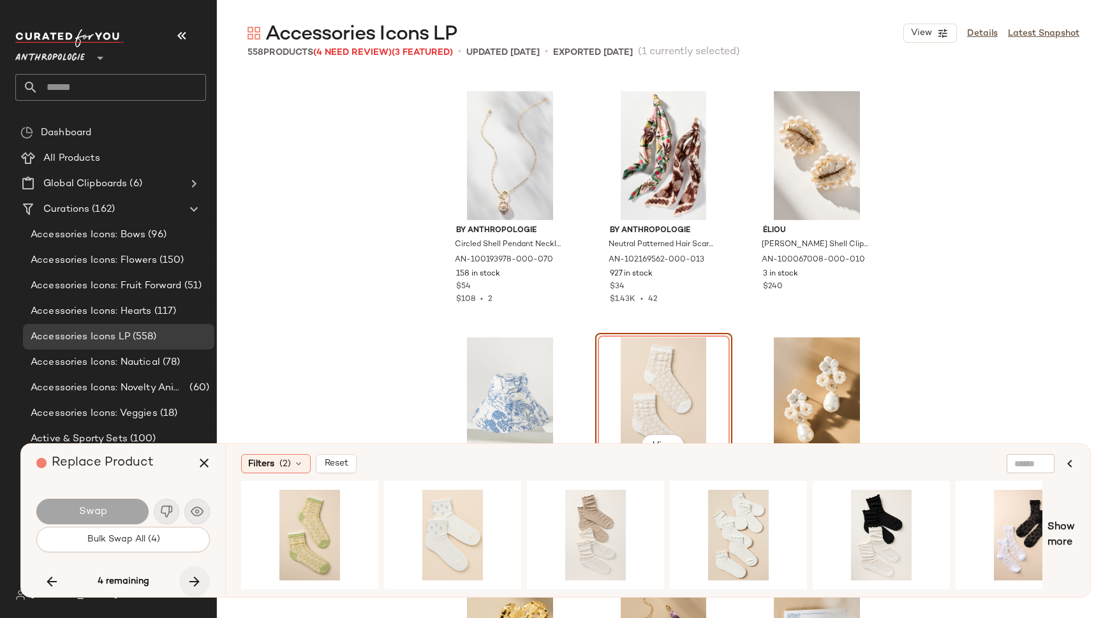
click at [193, 581] on icon "button" at bounding box center [194, 581] width 15 height 15
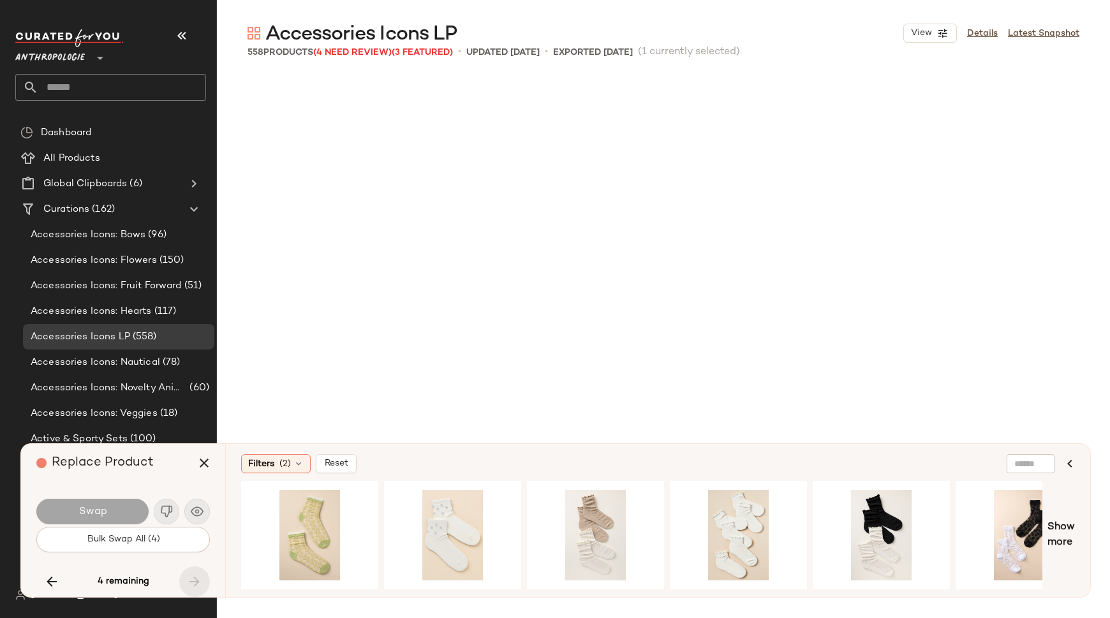
scroll to position [39136, 0]
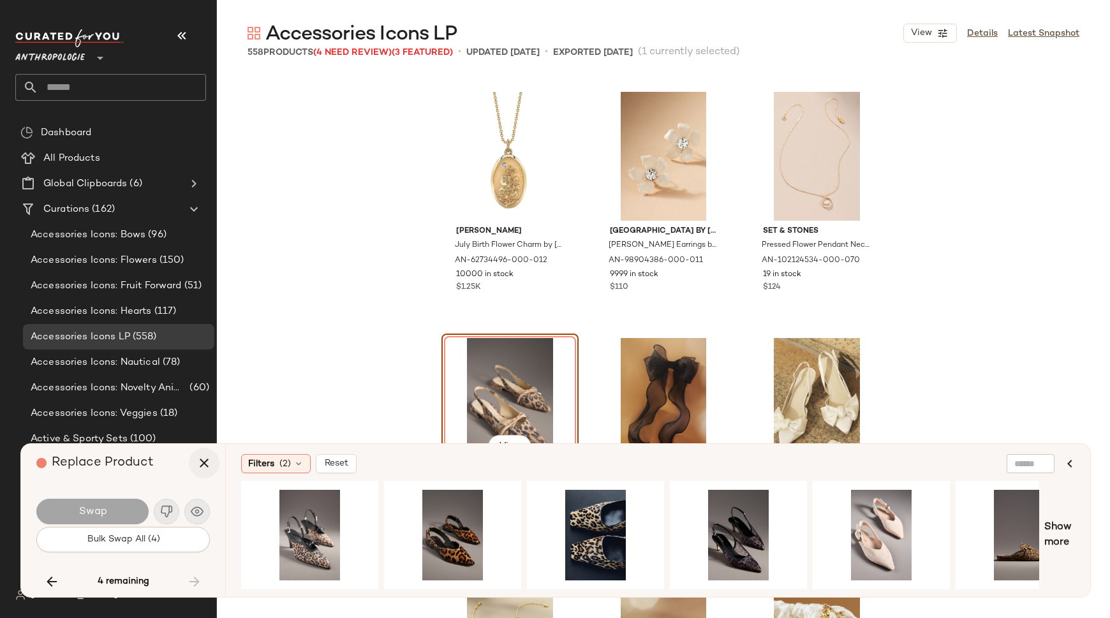
click at [202, 459] on icon "button" at bounding box center [203, 462] width 15 height 15
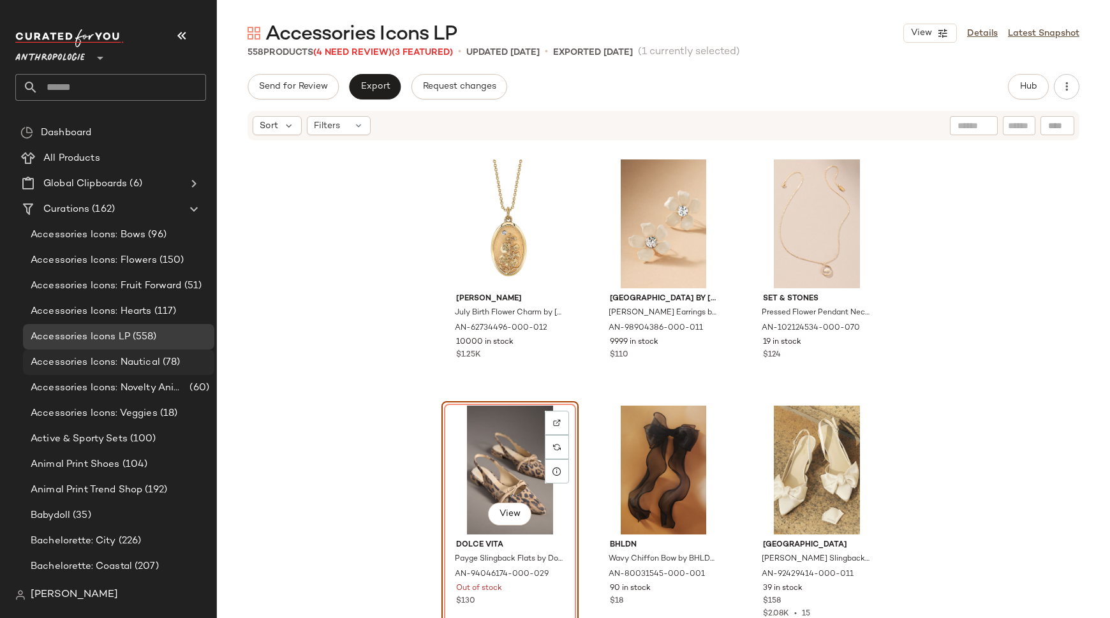
click at [116, 362] on span "Accessories Icons: Nautical" at bounding box center [95, 362] width 129 height 15
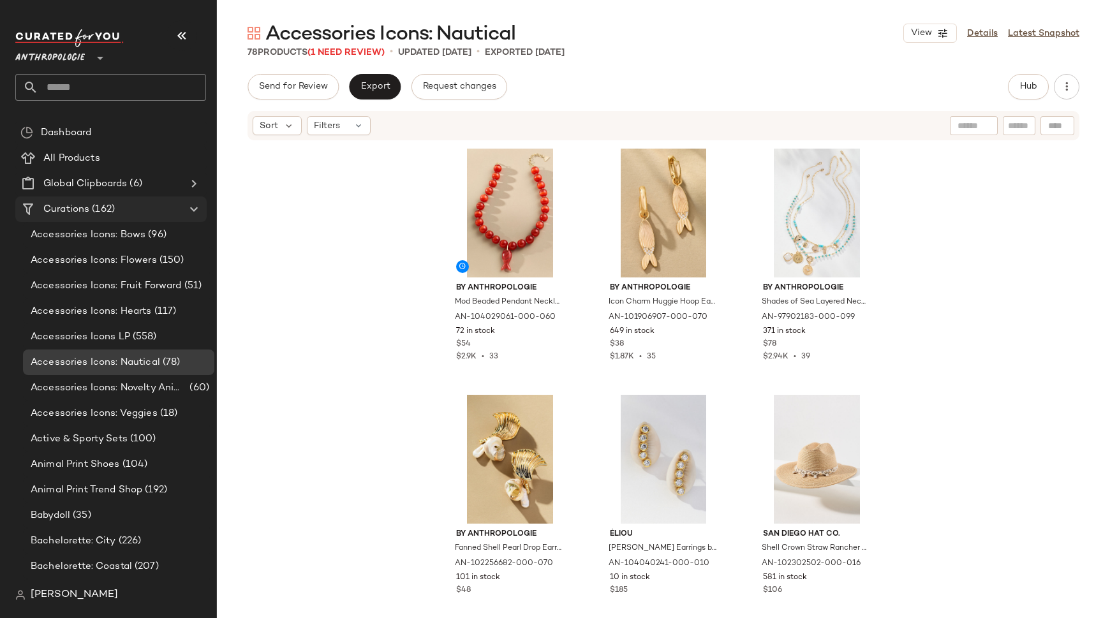
click at [66, 209] on span "Curations" at bounding box center [66, 209] width 46 height 15
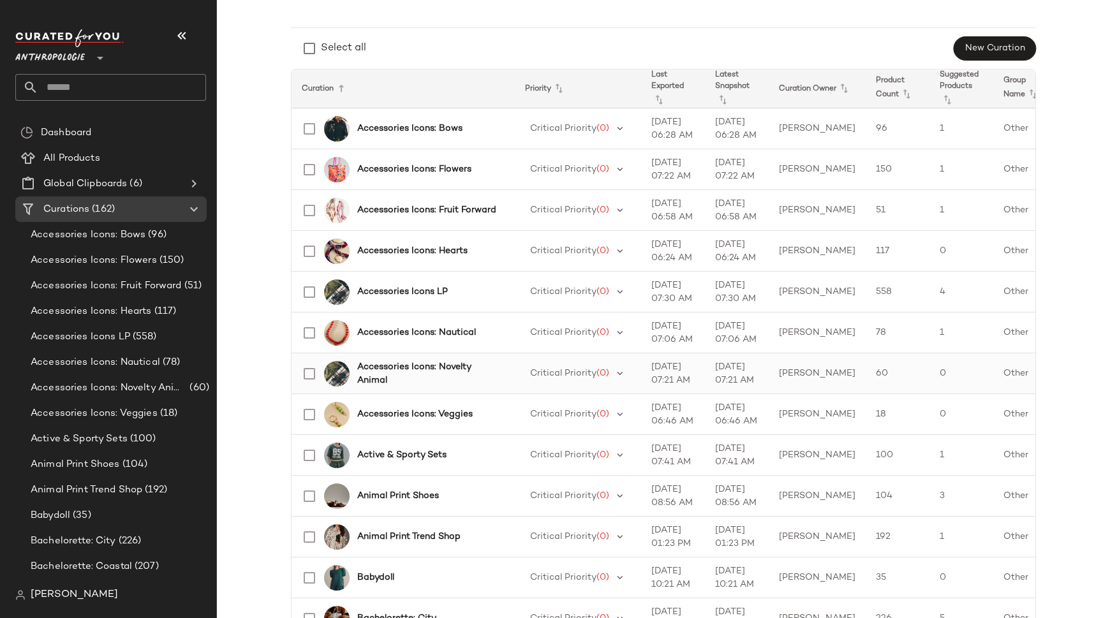
scroll to position [124, 0]
click at [396, 495] on b "Animal Print Shoes" at bounding box center [398, 494] width 82 height 13
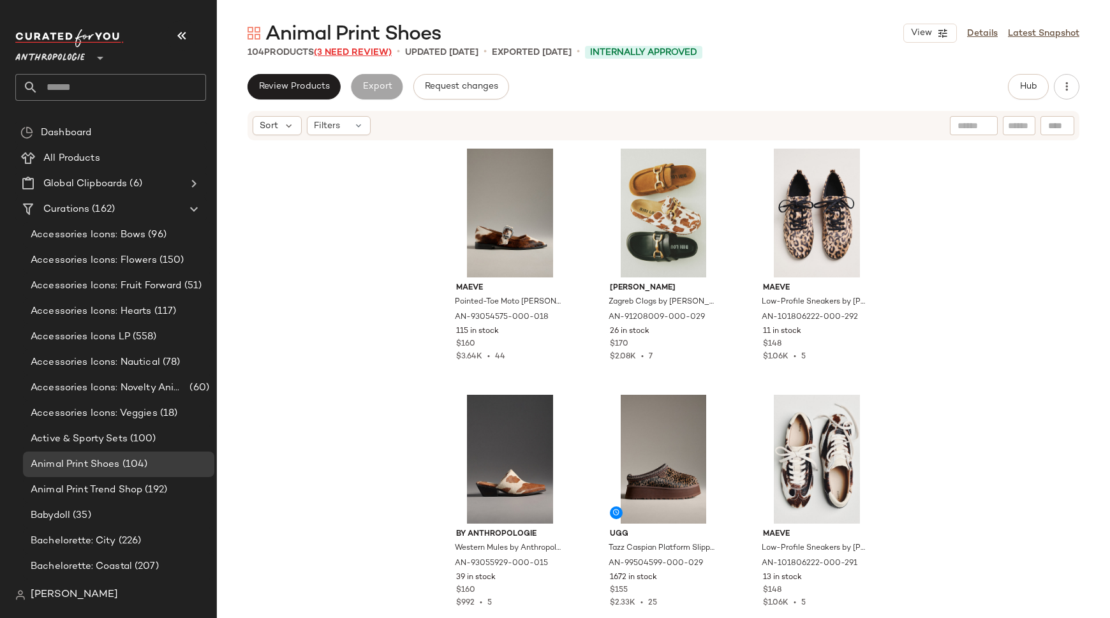
click at [360, 48] on span "(3 Need Review)" at bounding box center [353, 53] width 78 height 10
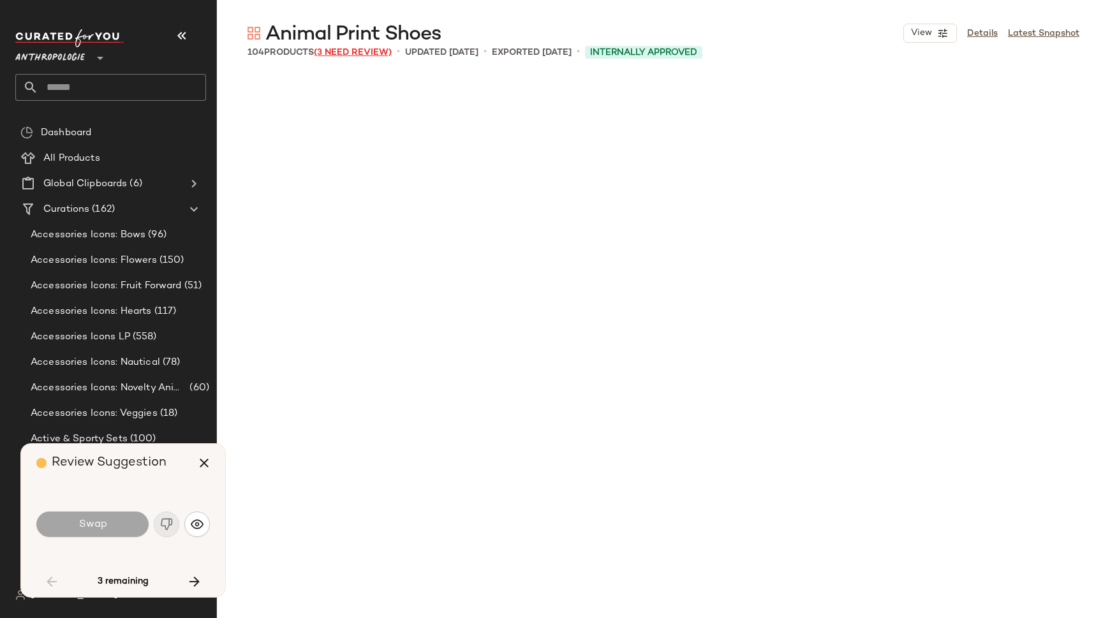
scroll to position [1231, 0]
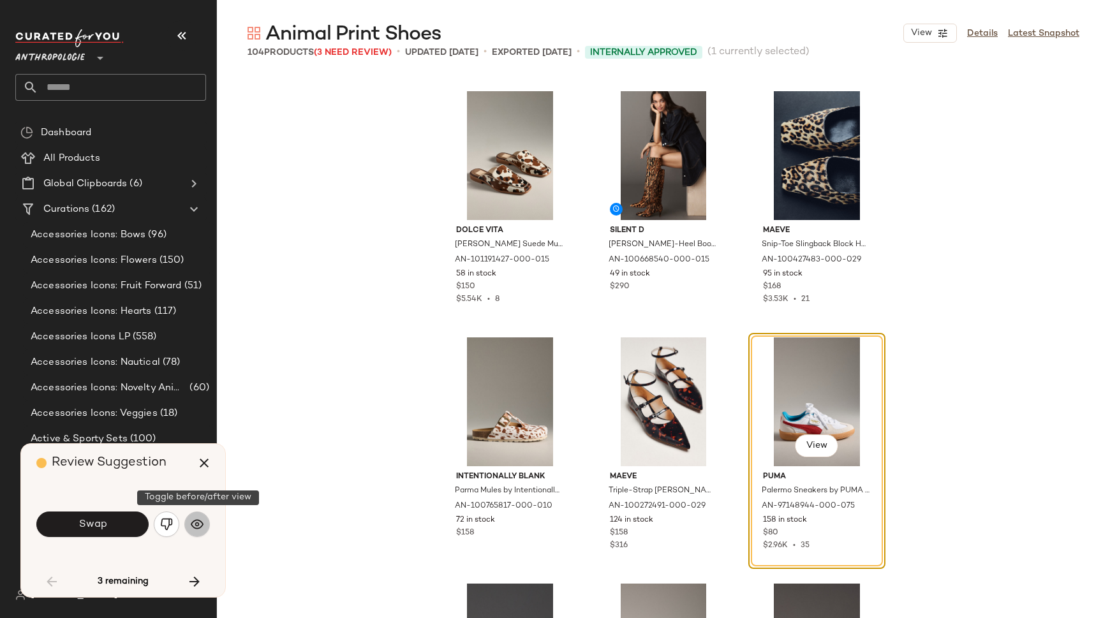
click at [196, 523] on img "button" at bounding box center [197, 524] width 13 height 13
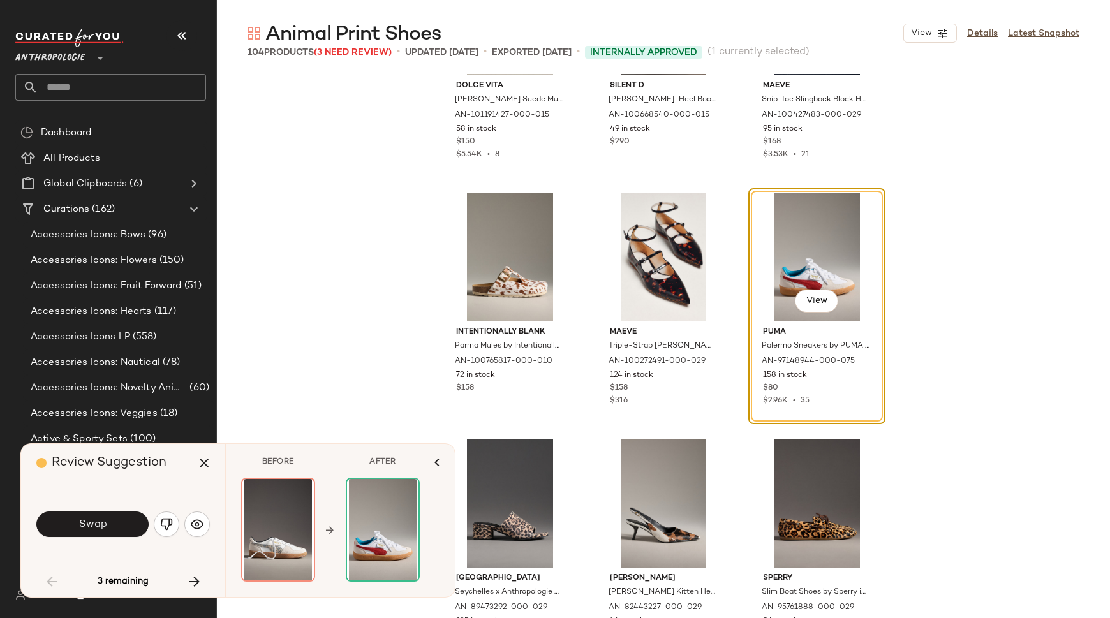
scroll to position [1363, 0]
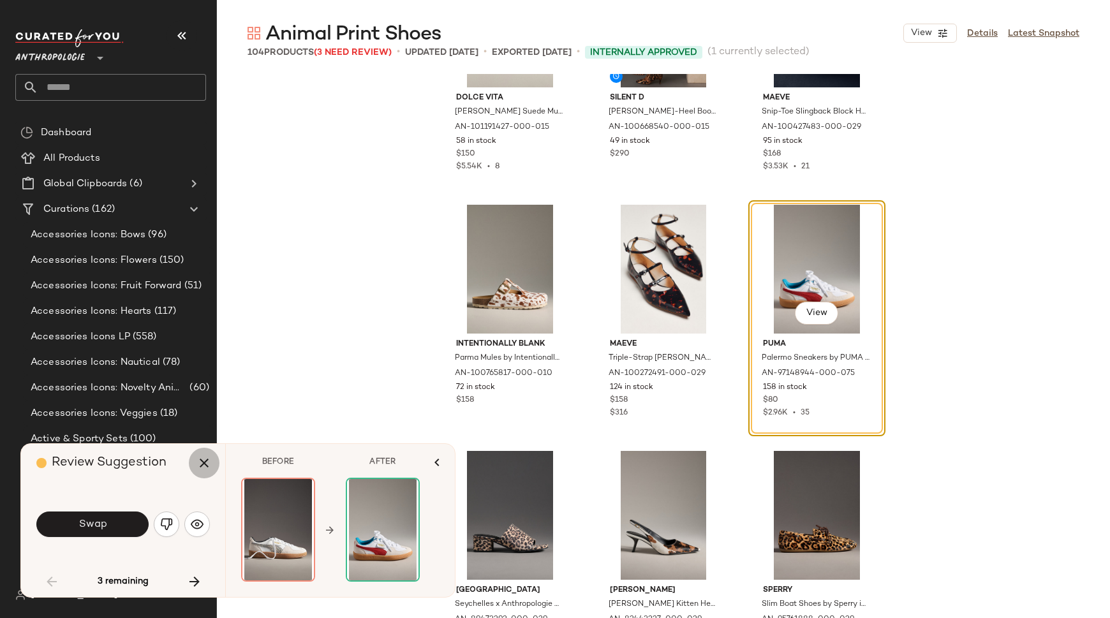
click at [206, 460] on icon "button" at bounding box center [203, 462] width 15 height 15
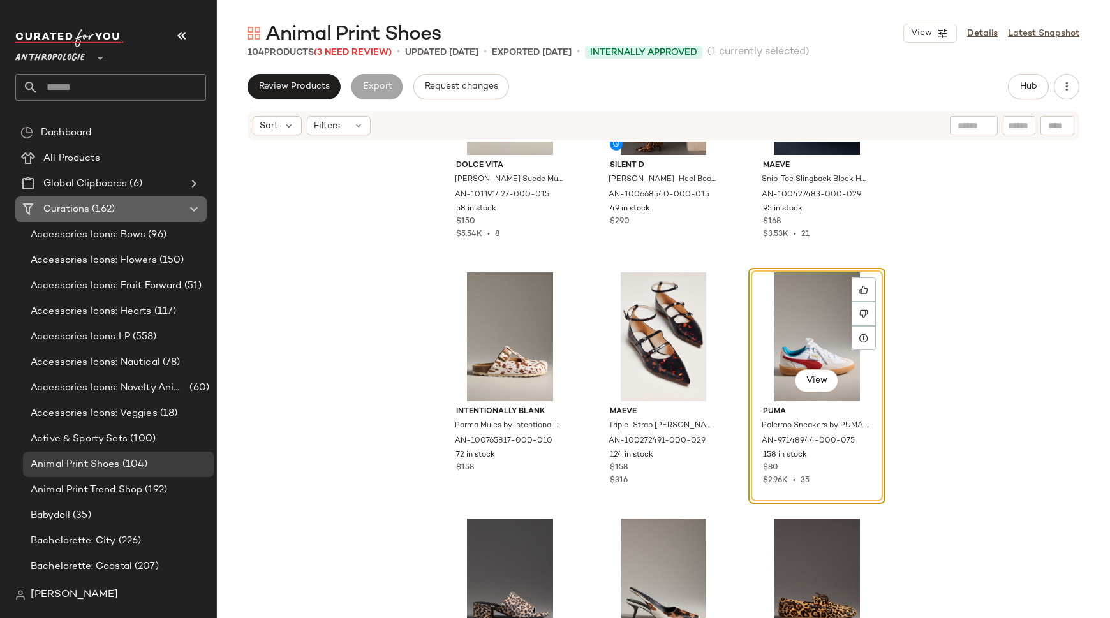
click at [83, 208] on span "Curations" at bounding box center [66, 209] width 46 height 15
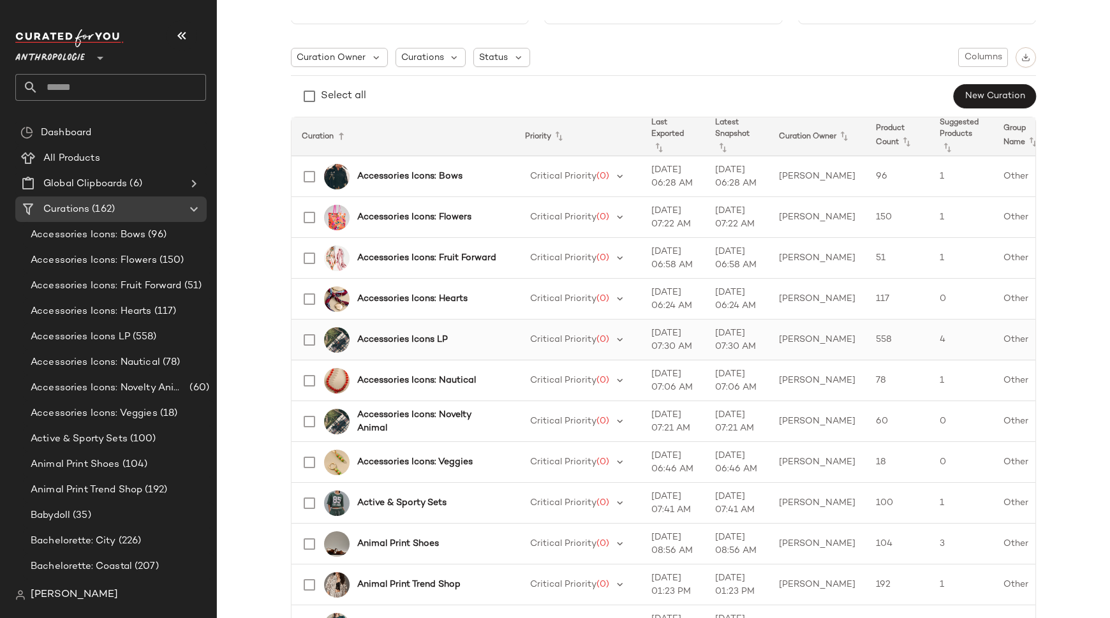
scroll to position [78, 0]
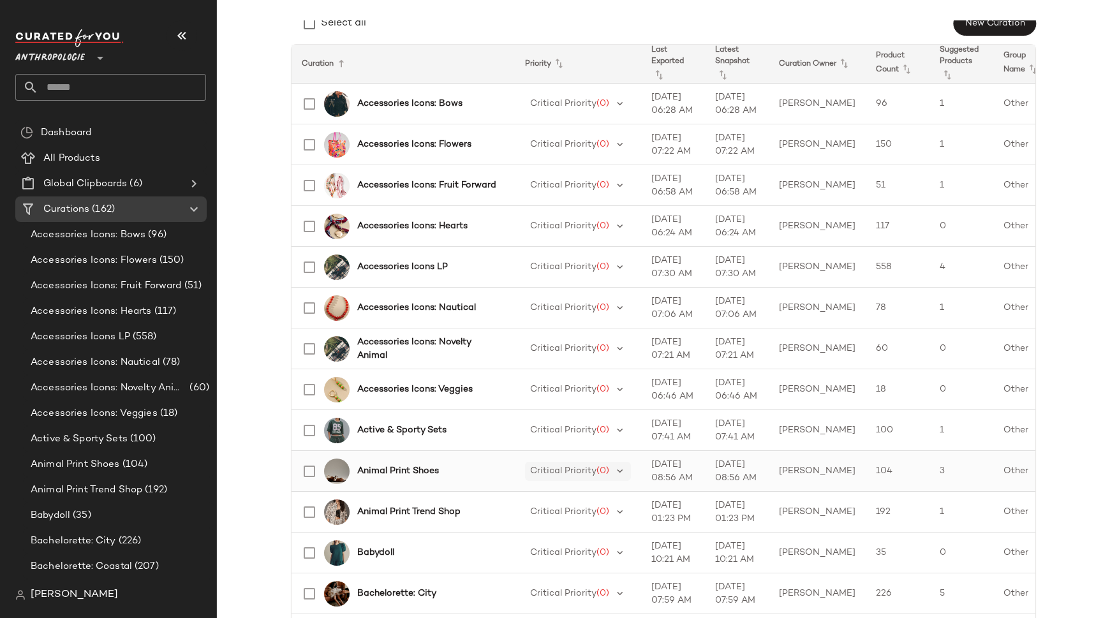
scroll to position [156, 0]
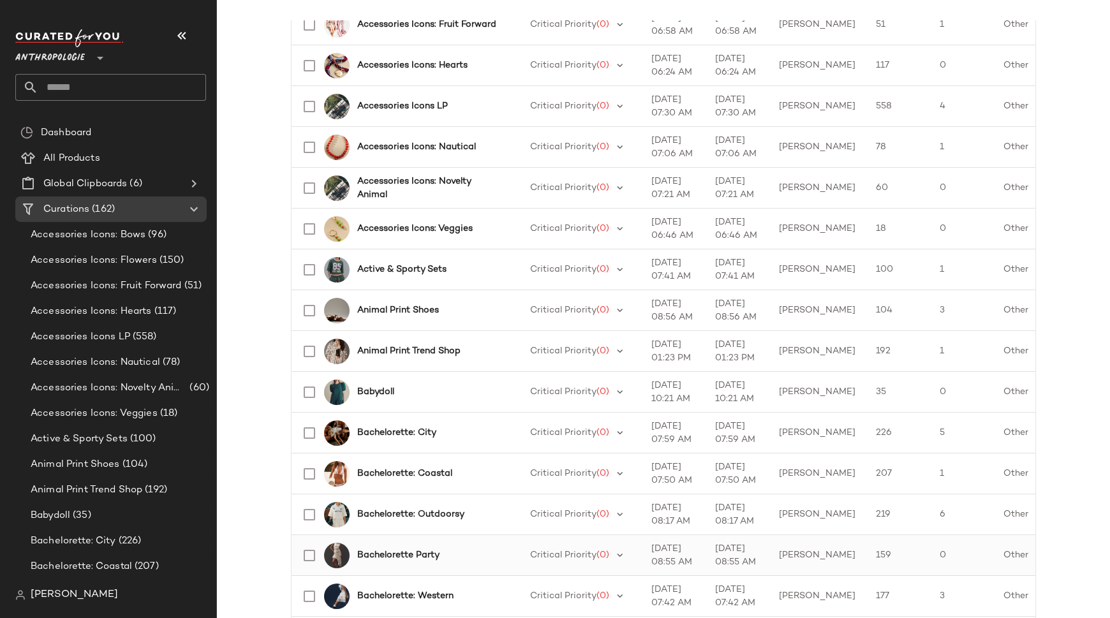
scroll to position [321, 0]
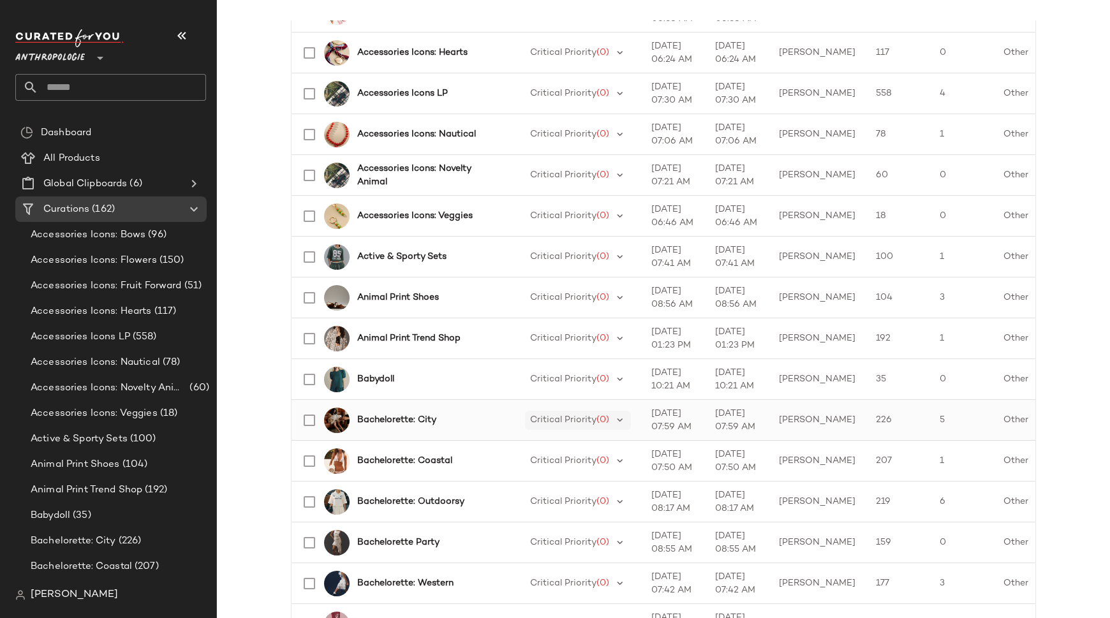
click at [569, 418] on span "Critical Priority" at bounding box center [563, 420] width 66 height 10
click at [419, 418] on b "Bachelorette: City" at bounding box center [396, 419] width 79 height 13
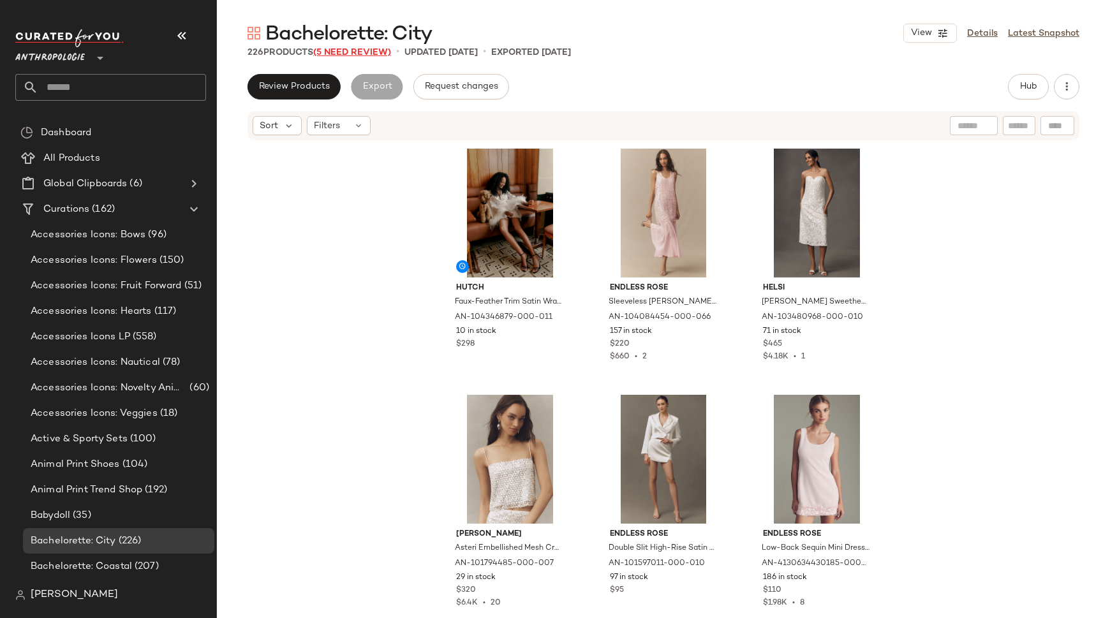
click at [344, 49] on span "(5 Need Review)" at bounding box center [352, 53] width 78 height 10
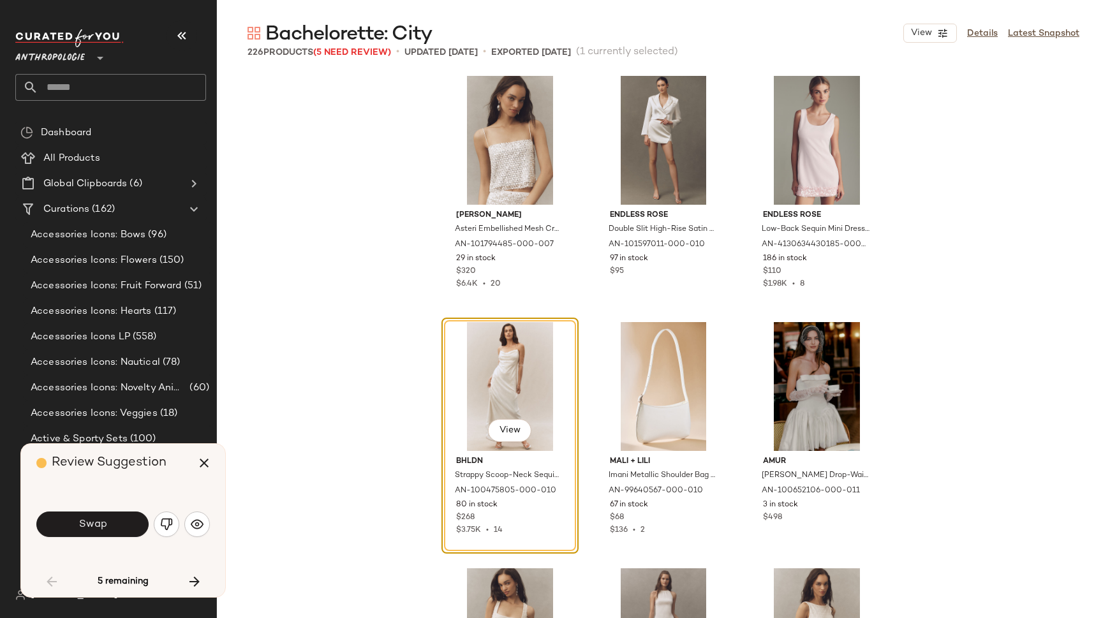
scroll to position [266, 0]
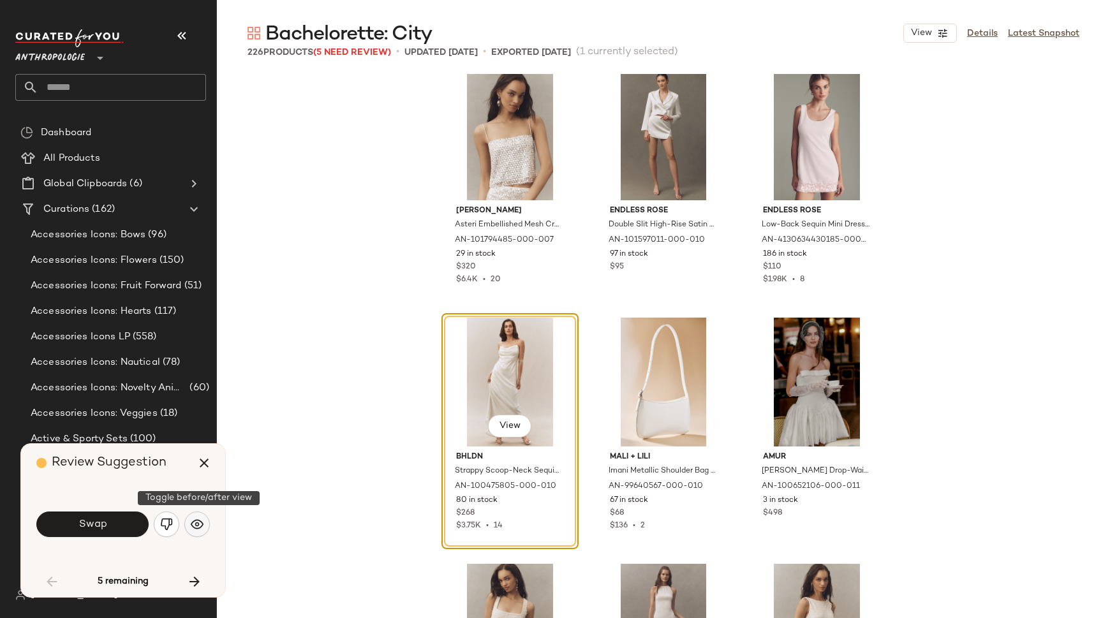
click at [194, 520] on img "button" at bounding box center [197, 524] width 13 height 13
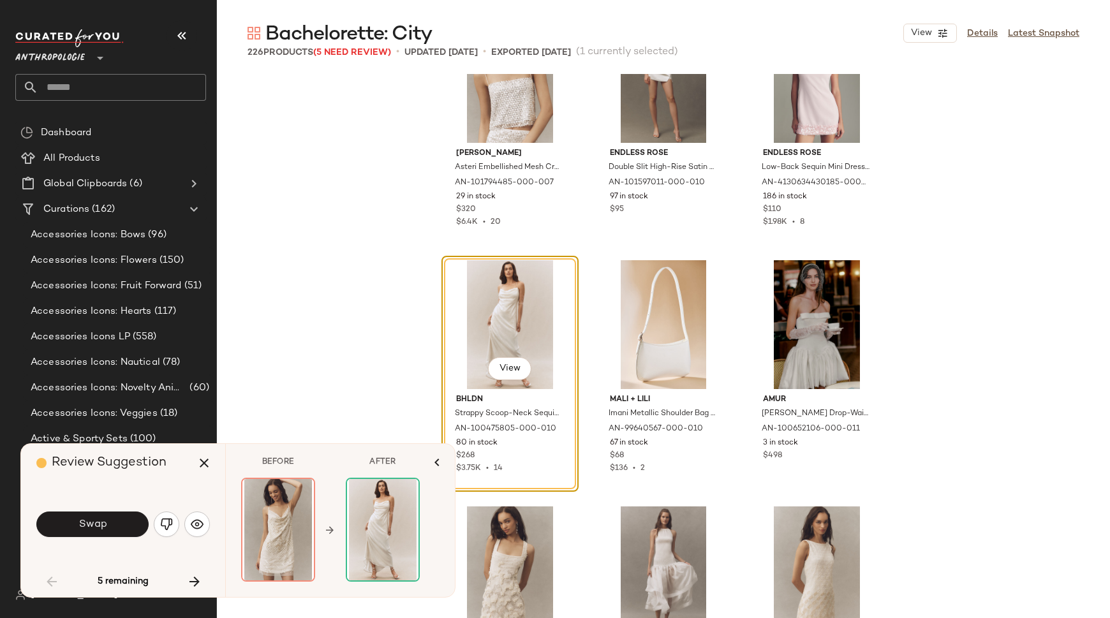
scroll to position [326, 0]
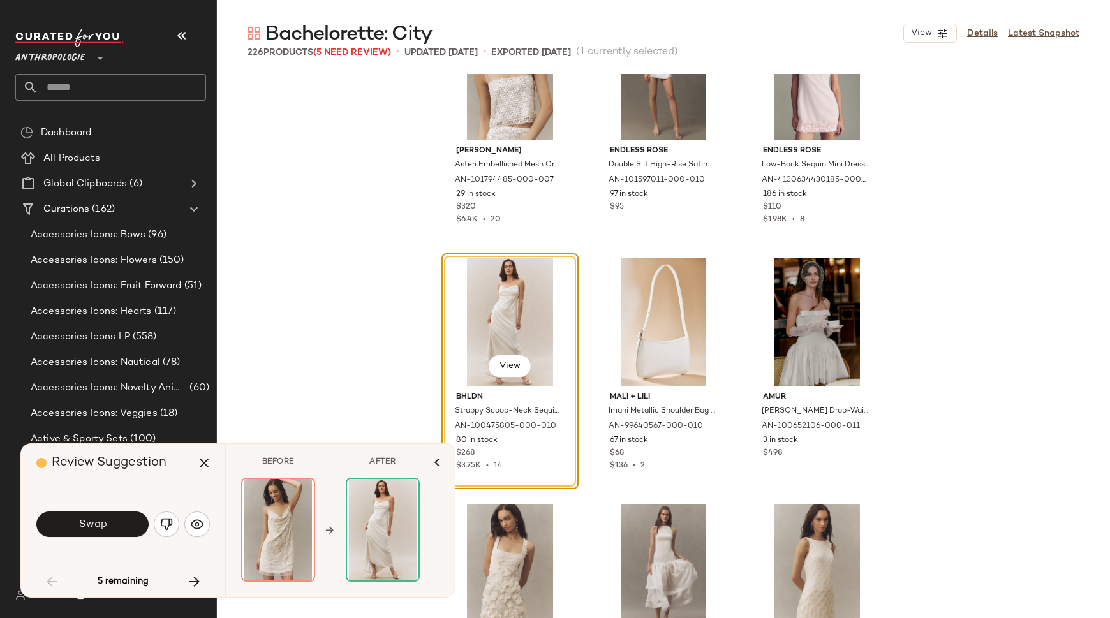
click at [315, 302] on div "[PERSON_NAME] Asteri Embellished Mesh Crop Cami by [PERSON_NAME] in Silver, Wom…" at bounding box center [663, 373] width 893 height 598
click at [203, 460] on icon "button" at bounding box center [203, 462] width 15 height 15
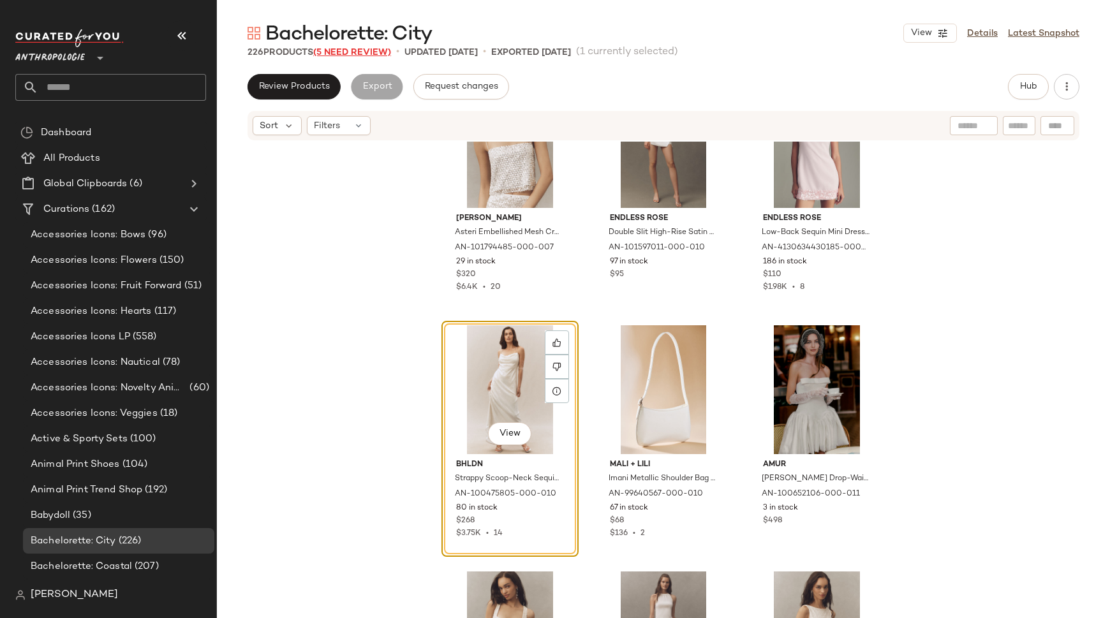
click at [344, 51] on span "(5 Need Review)" at bounding box center [352, 53] width 78 height 10
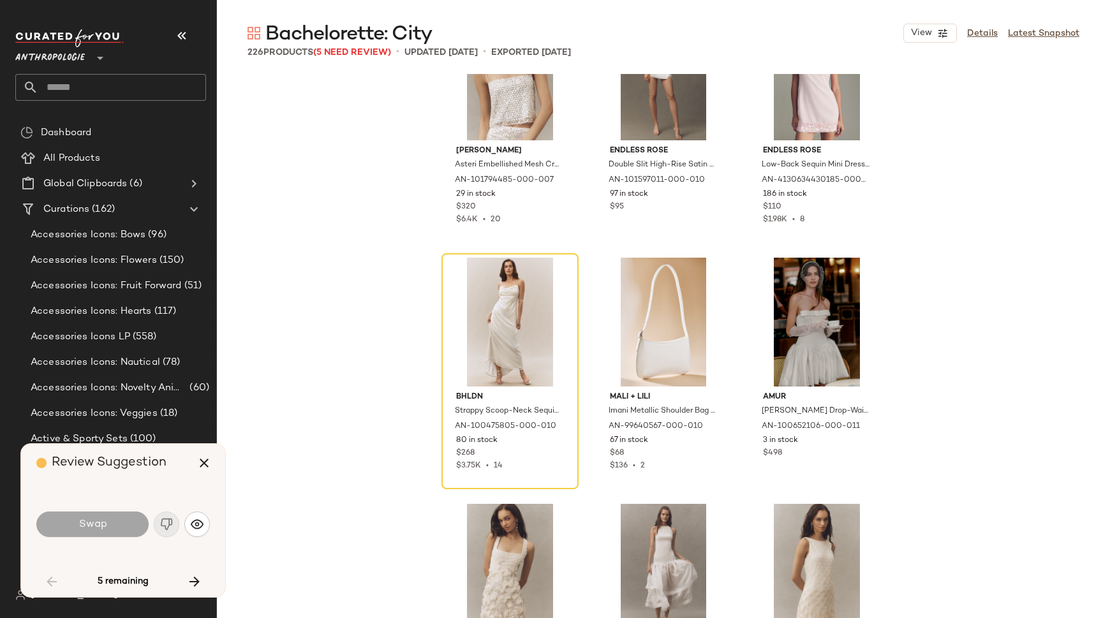
scroll to position [246, 0]
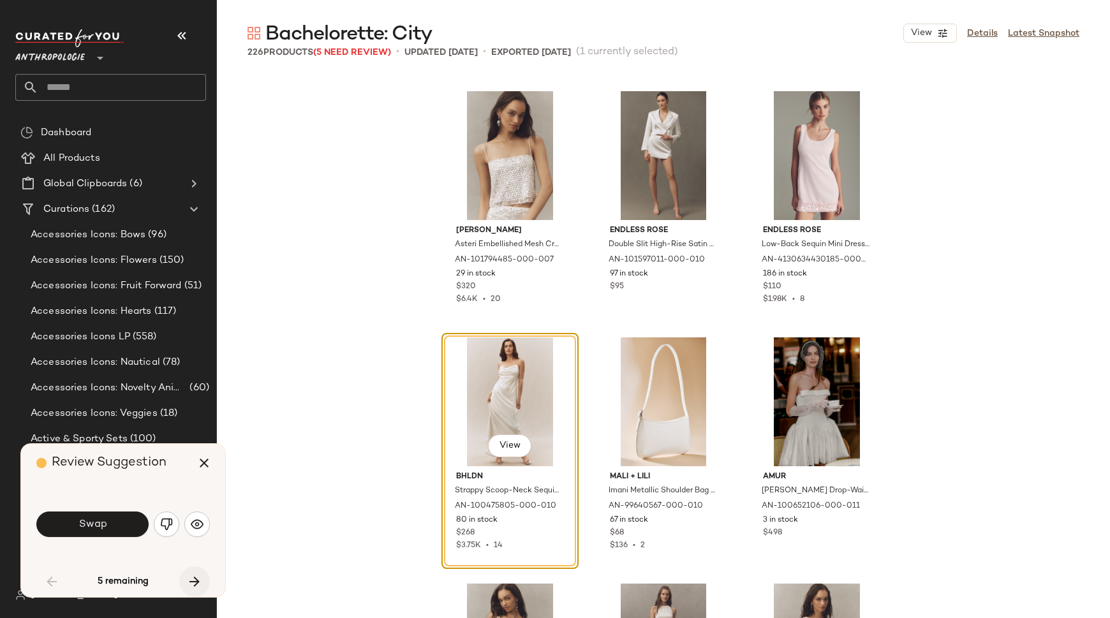
click at [193, 584] on icon "button" at bounding box center [194, 581] width 15 height 15
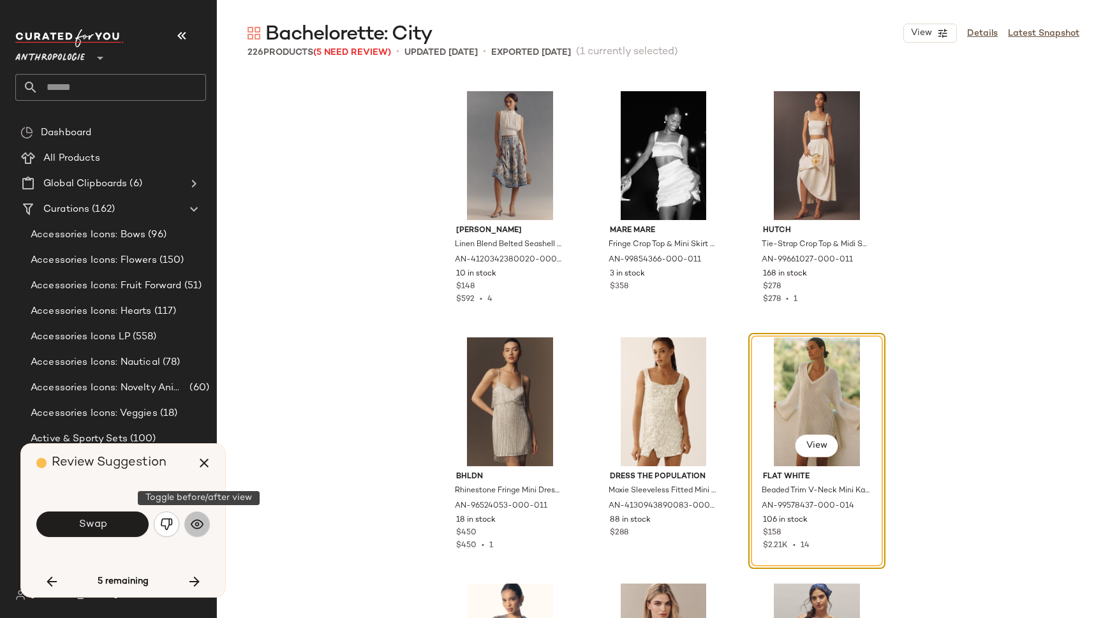
click at [202, 525] on img "button" at bounding box center [197, 524] width 13 height 13
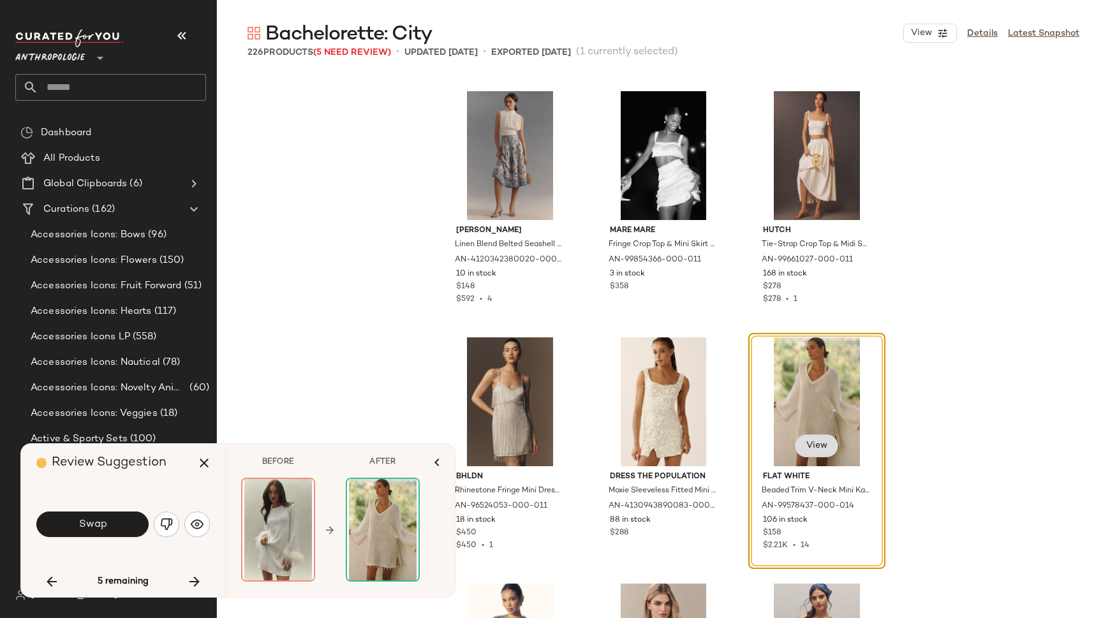
click at [816, 444] on span "View" at bounding box center [816, 446] width 22 height 10
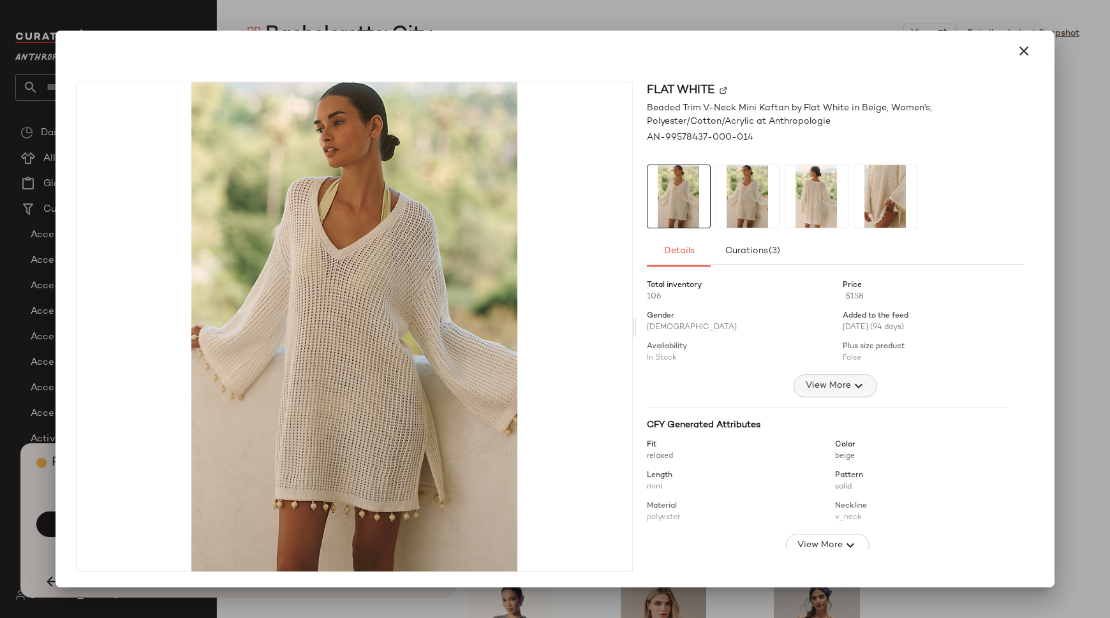
click at [822, 388] on span "View More" at bounding box center [827, 385] width 46 height 15
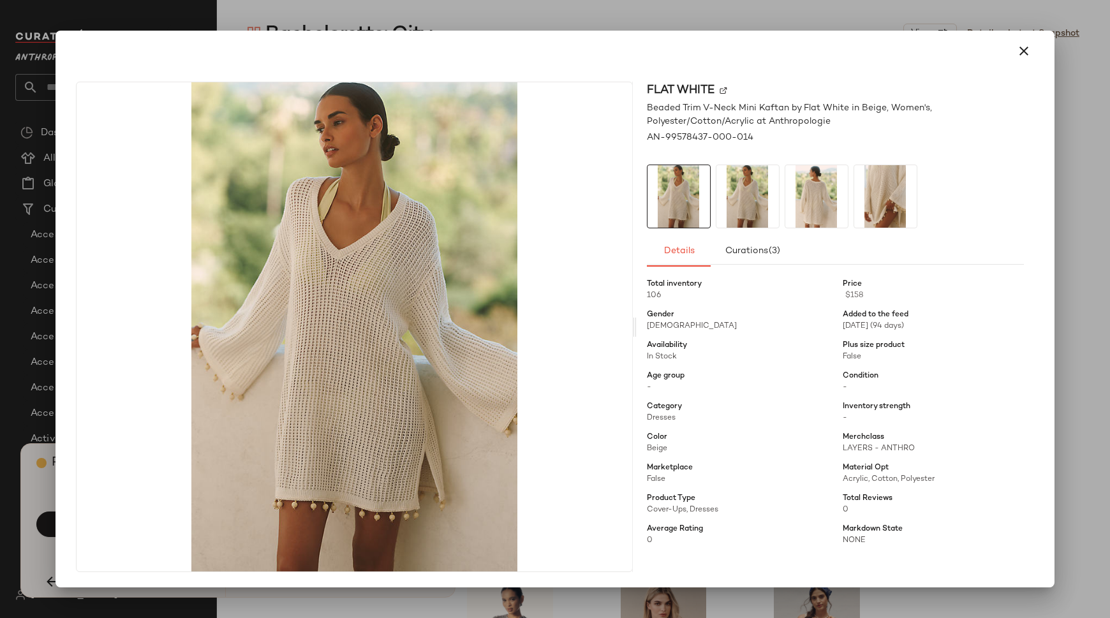
scroll to position [3, 0]
click at [1016, 51] on icon "button" at bounding box center [1023, 50] width 15 height 15
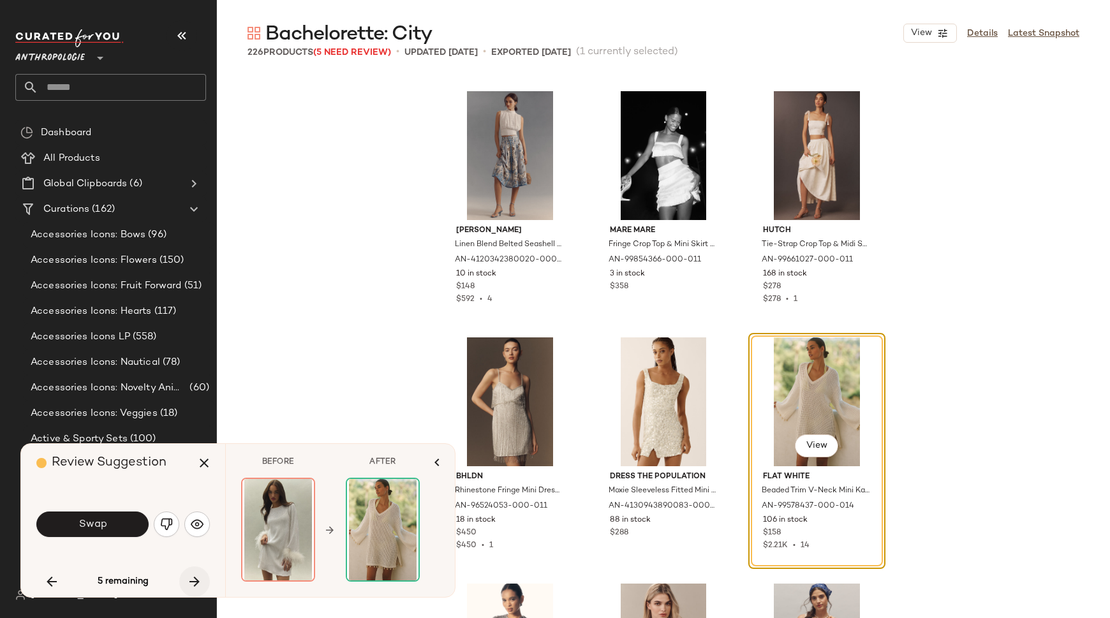
click at [194, 580] on icon "button" at bounding box center [194, 581] width 15 height 15
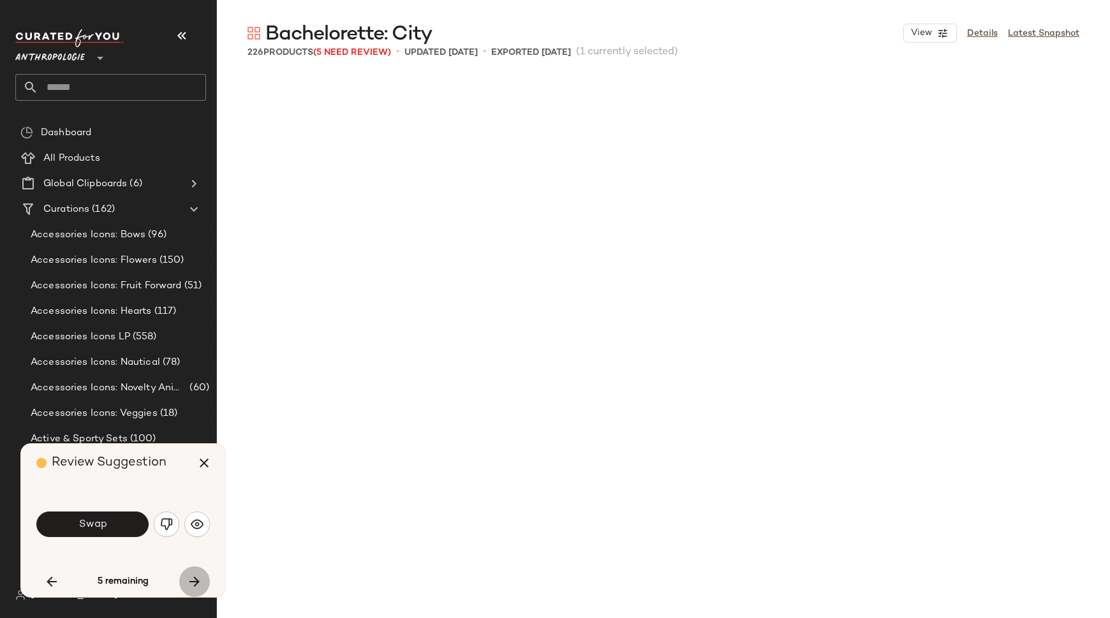
scroll to position [9353, 0]
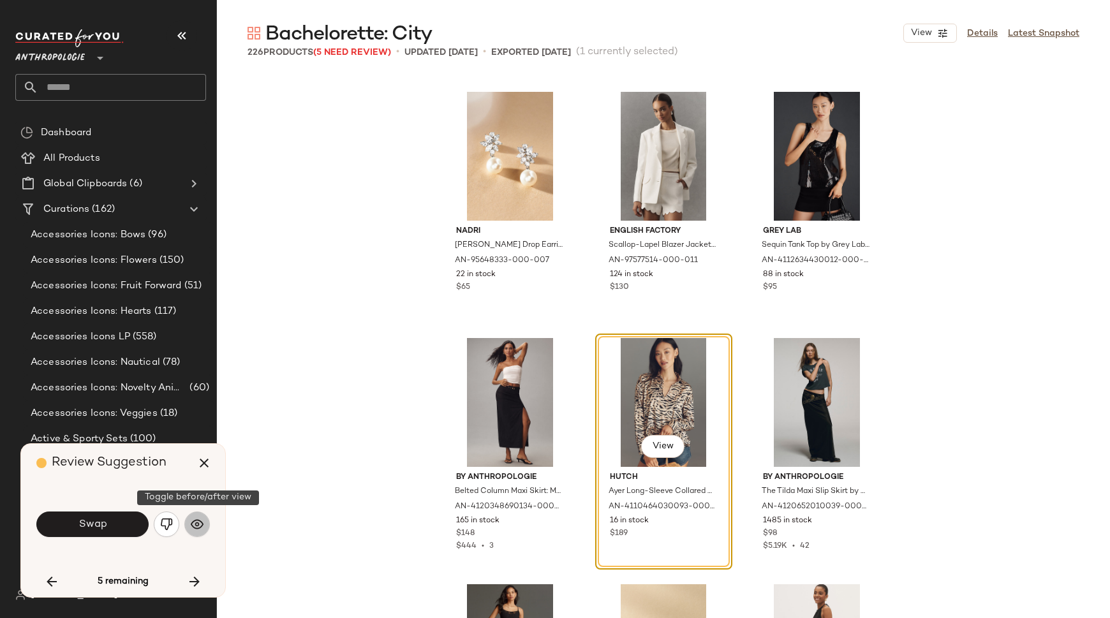
click at [194, 524] on img "button" at bounding box center [197, 524] width 13 height 13
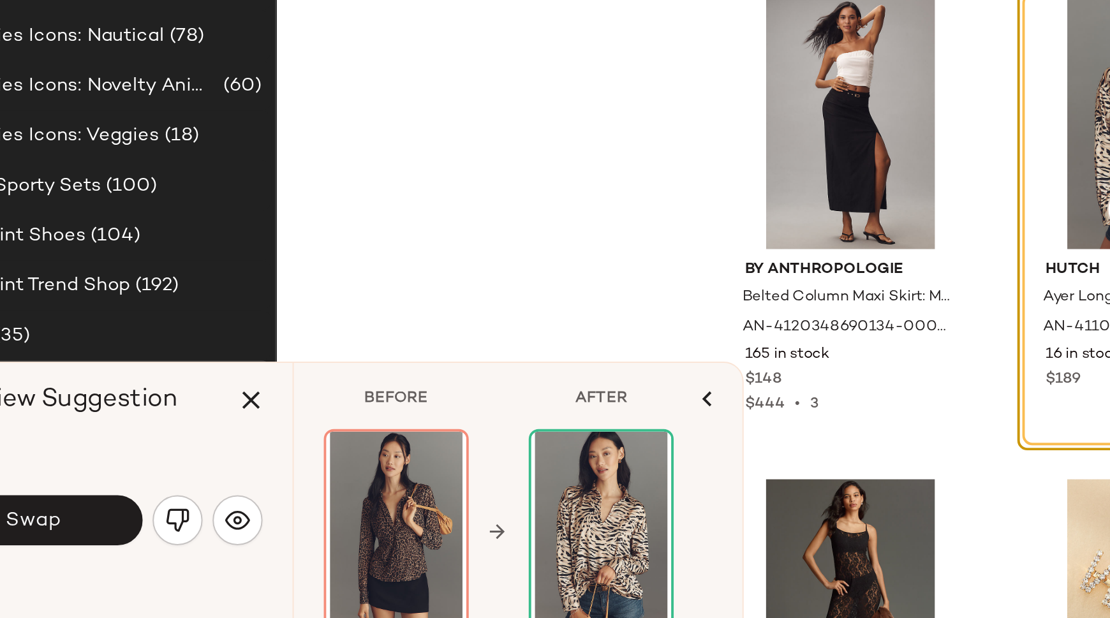
scroll to position [68, 0]
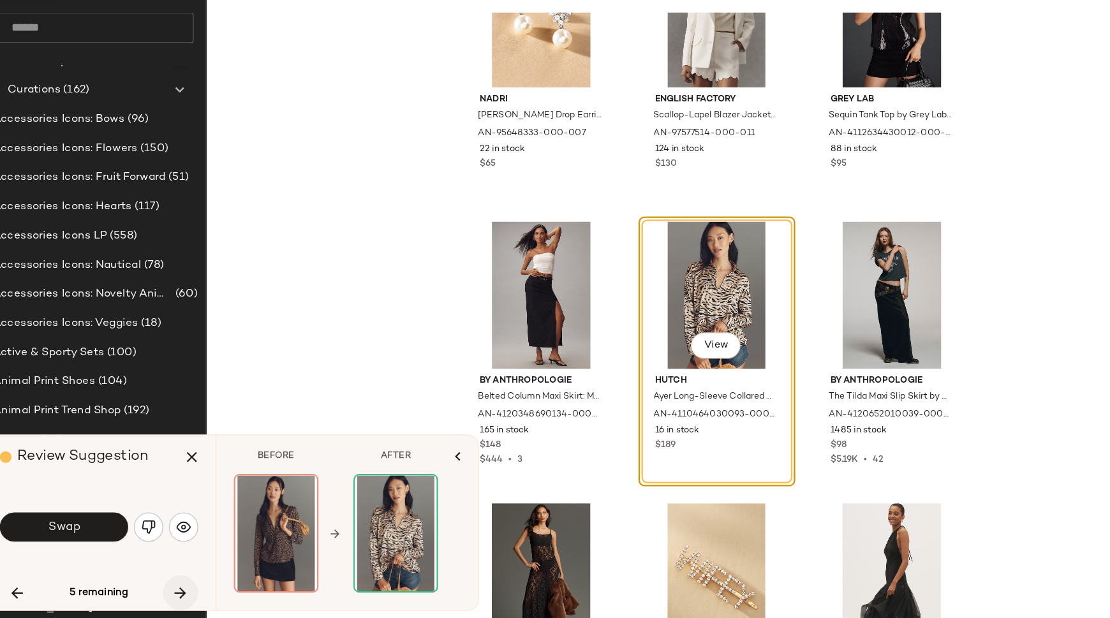
click at [193, 583] on icon "button" at bounding box center [194, 581] width 15 height 15
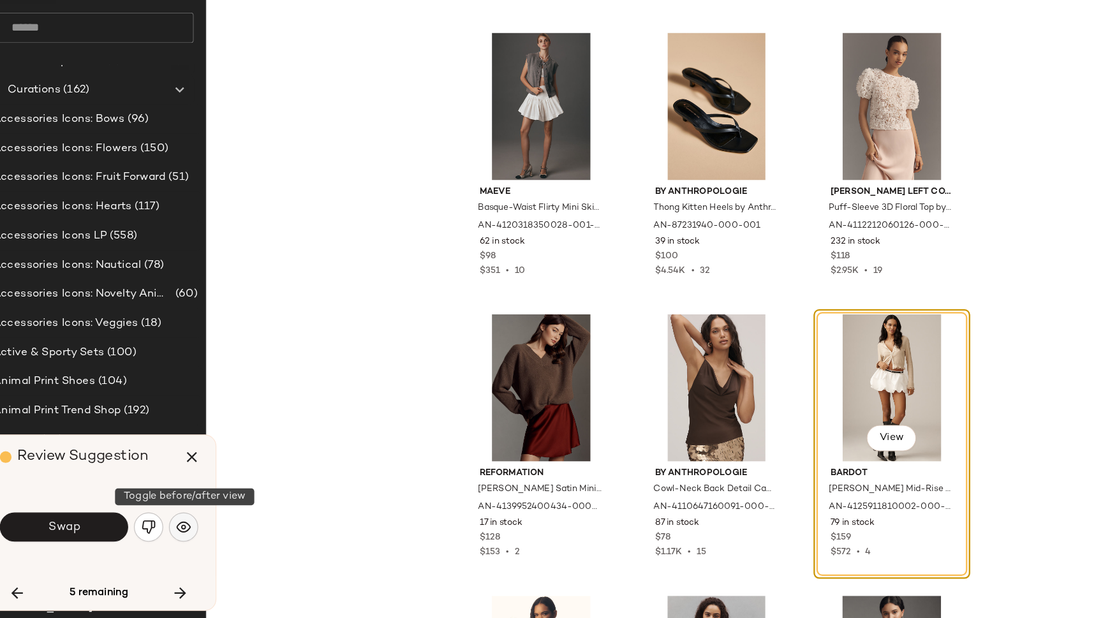
click at [198, 522] on img "button" at bounding box center [197, 524] width 13 height 13
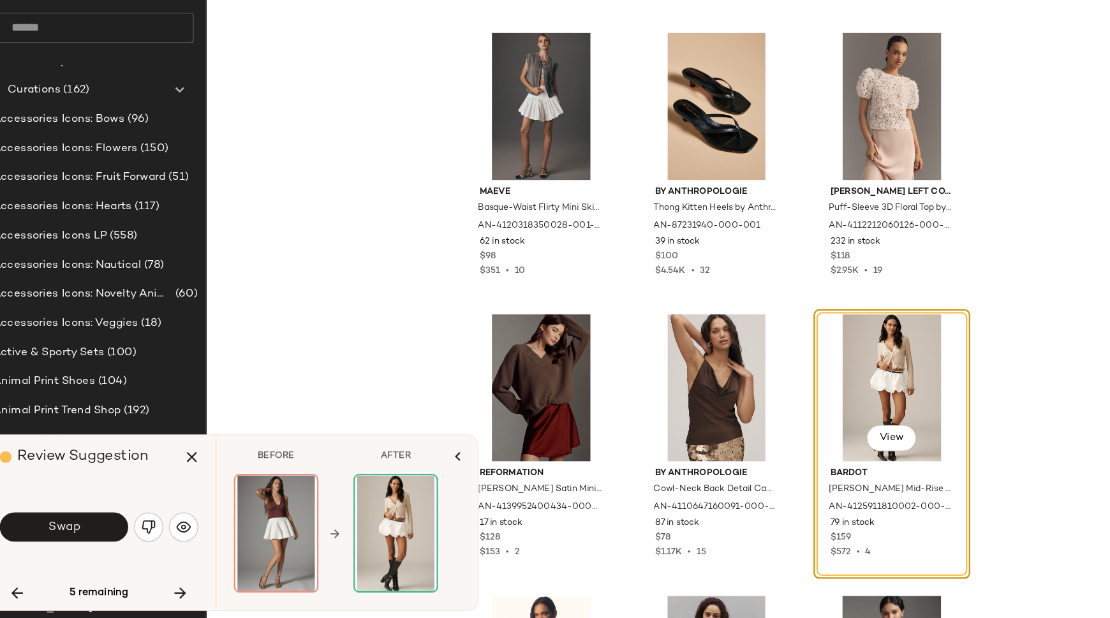
click at [908, 305] on div "Maeve Basque-Waist Flirty Mini Skirt by Maeve in White, Women's, Size: XL, Cott…" at bounding box center [663, 373] width 893 height 598
click at [193, 577] on icon "button" at bounding box center [194, 581] width 15 height 15
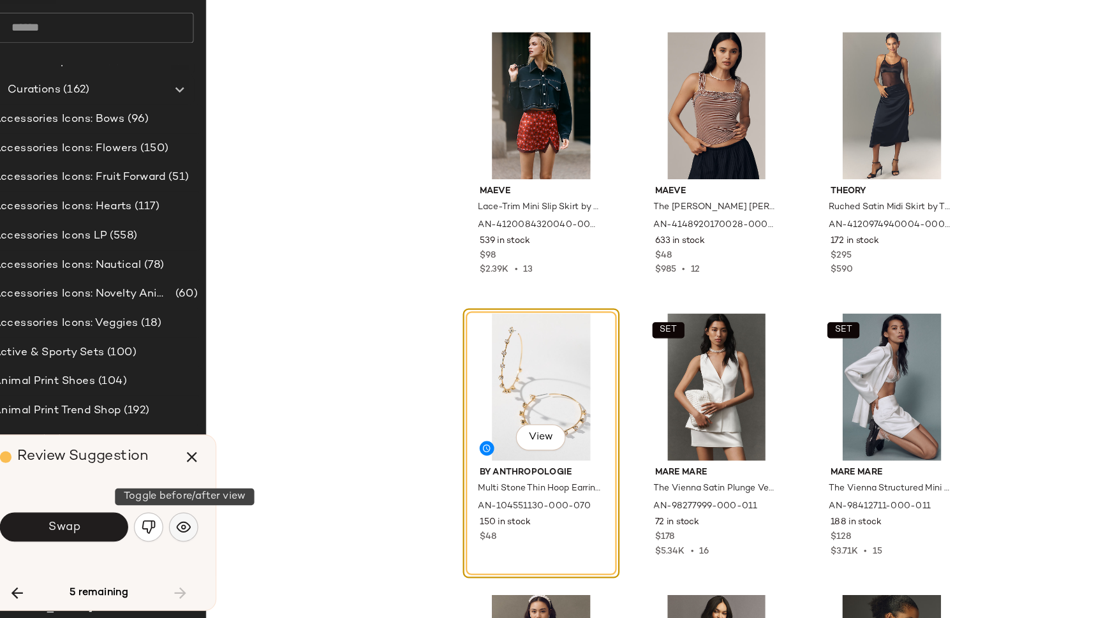
click at [193, 524] on img "button" at bounding box center [197, 524] width 13 height 13
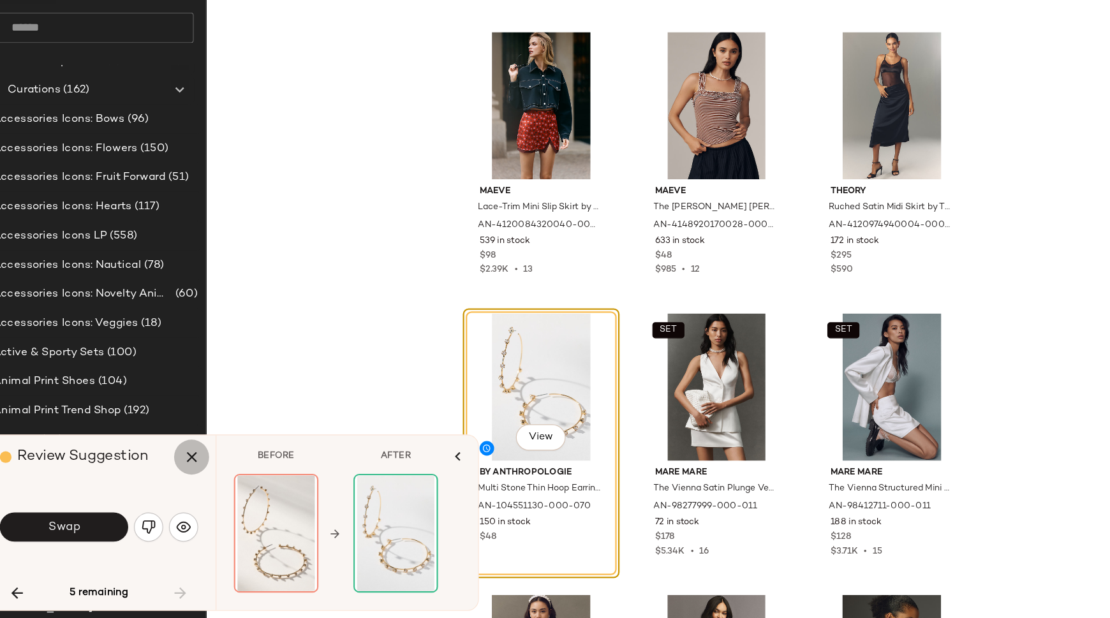
click at [202, 464] on icon "button" at bounding box center [203, 462] width 15 height 15
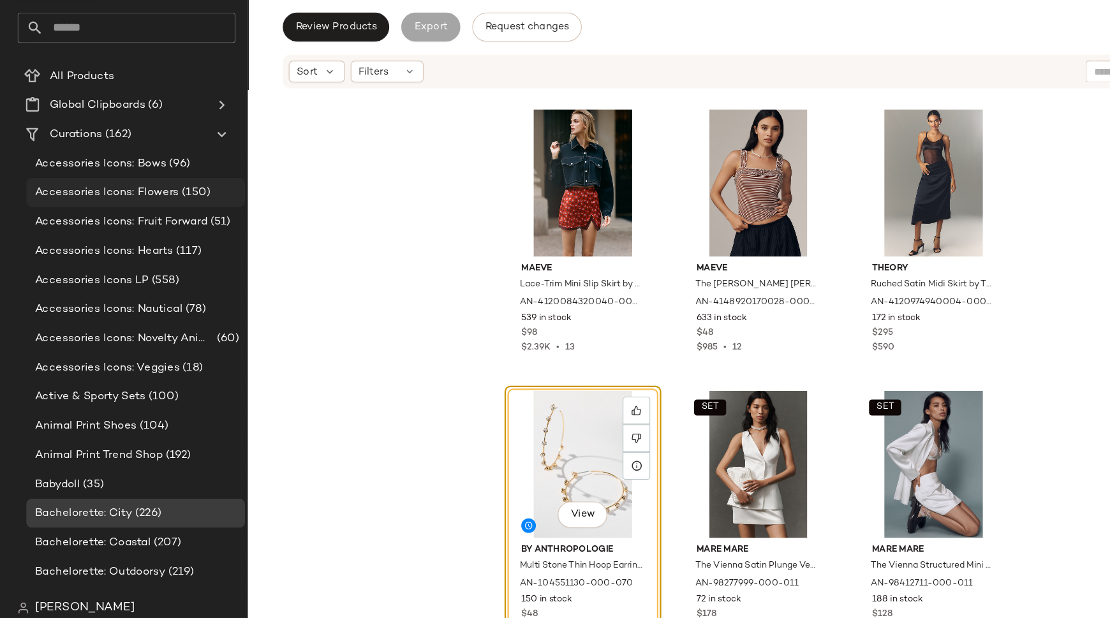
scroll to position [30, 0]
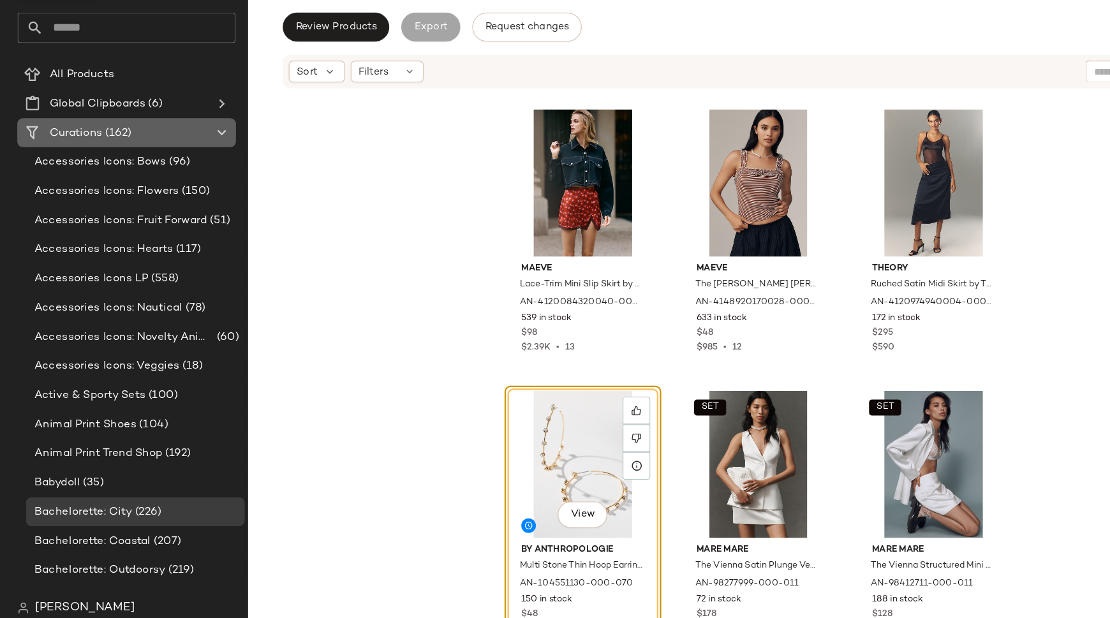
click at [89, 175] on span "(162)" at bounding box center [102, 179] width 26 height 15
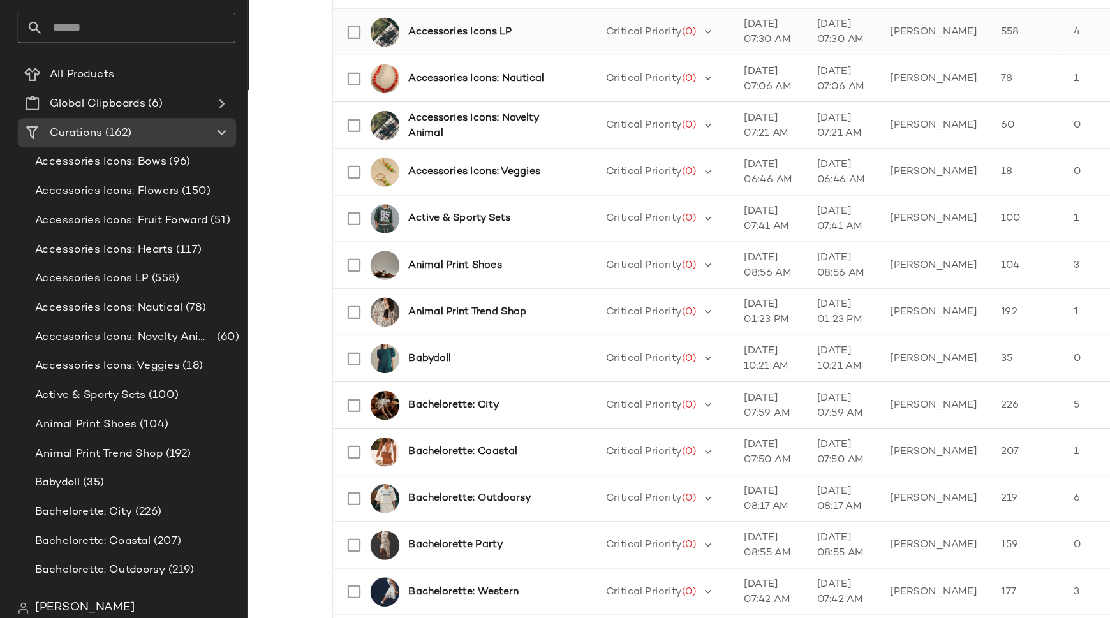
scroll to position [326, 0]
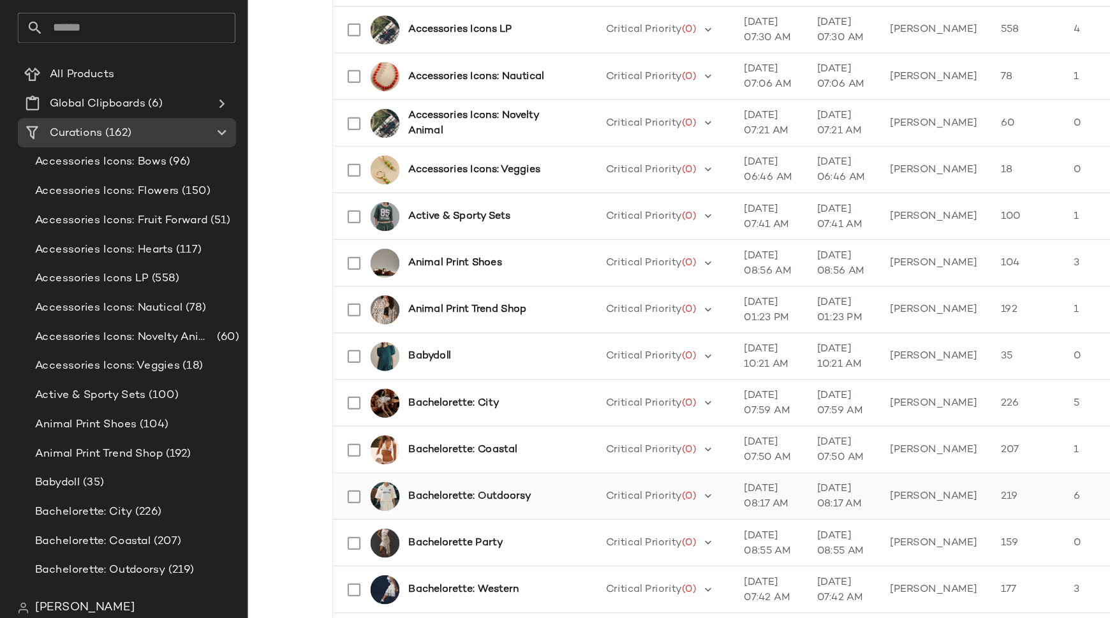
click at [407, 496] on b "Bachelorette: Outdoorsy" at bounding box center [410, 496] width 107 height 13
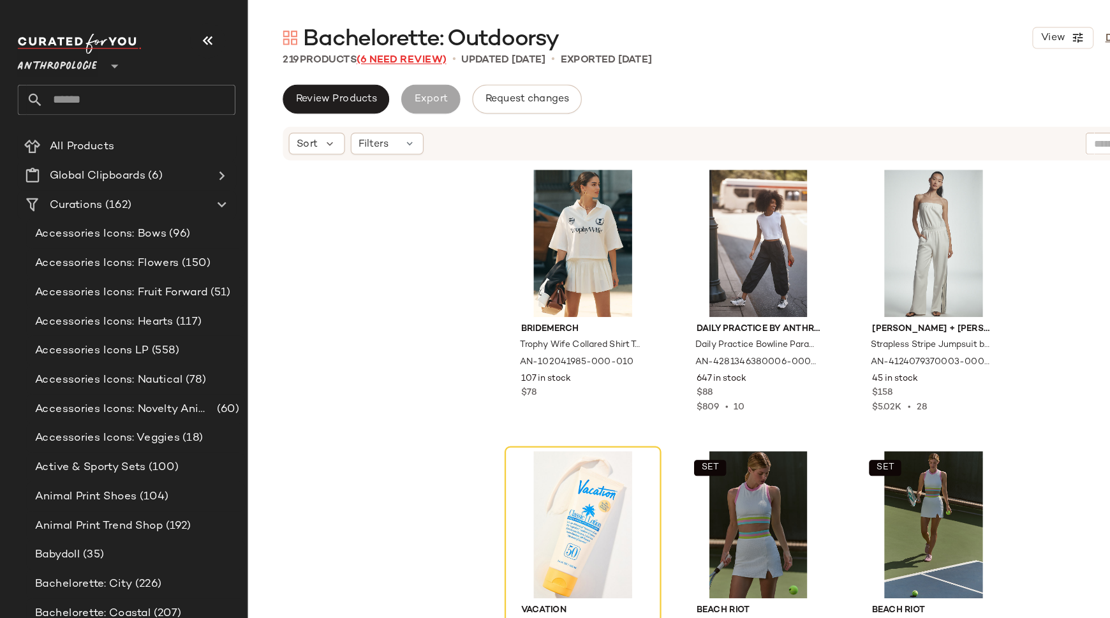
click at [357, 49] on span "(6 Need Review)" at bounding box center [351, 53] width 78 height 10
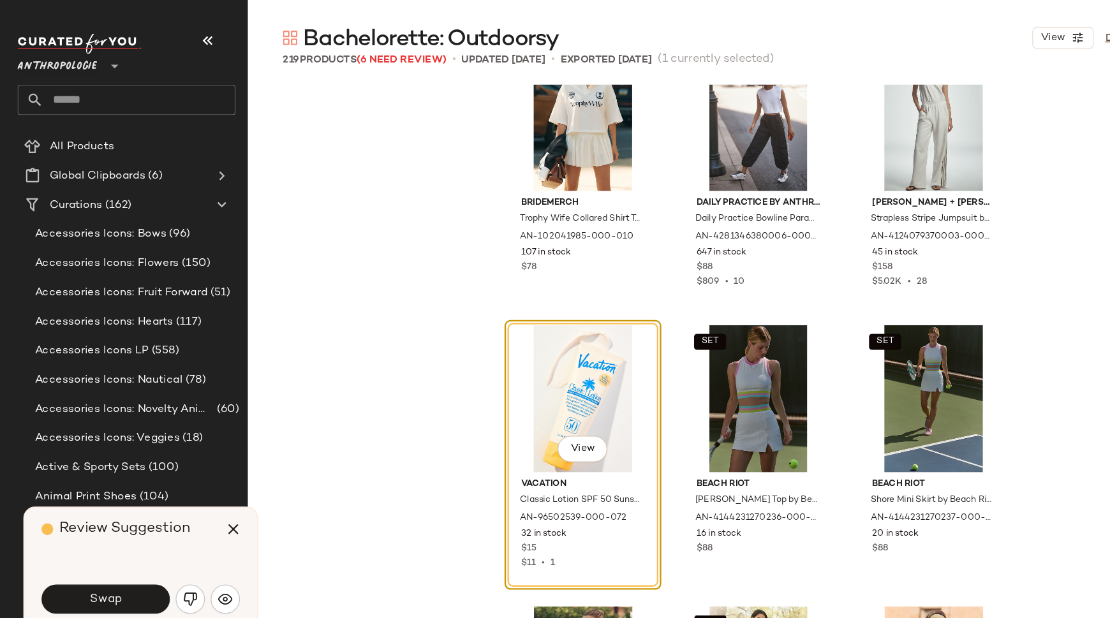
scroll to position [43, 0]
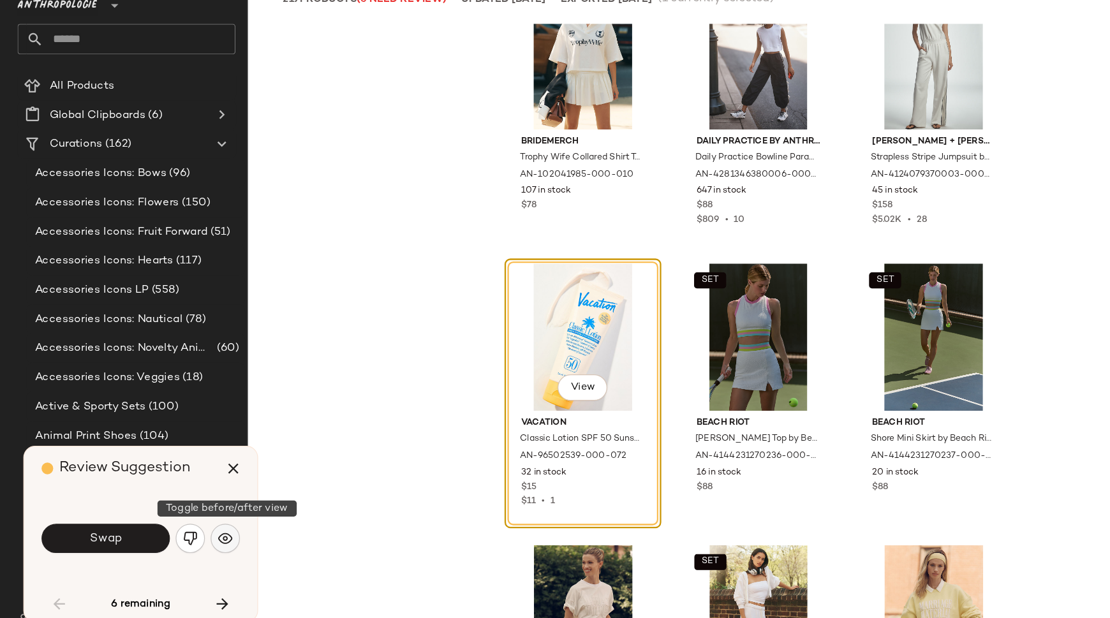
click at [198, 520] on img "button" at bounding box center [197, 524] width 13 height 13
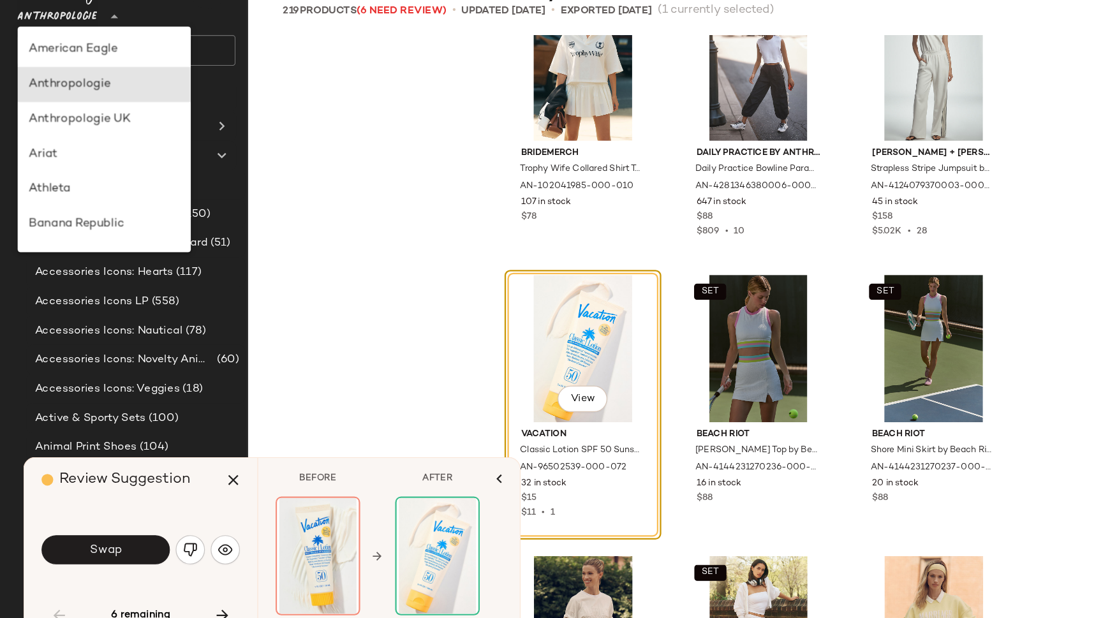
click at [96, 50] on div at bounding box center [99, 50] width 18 height 32
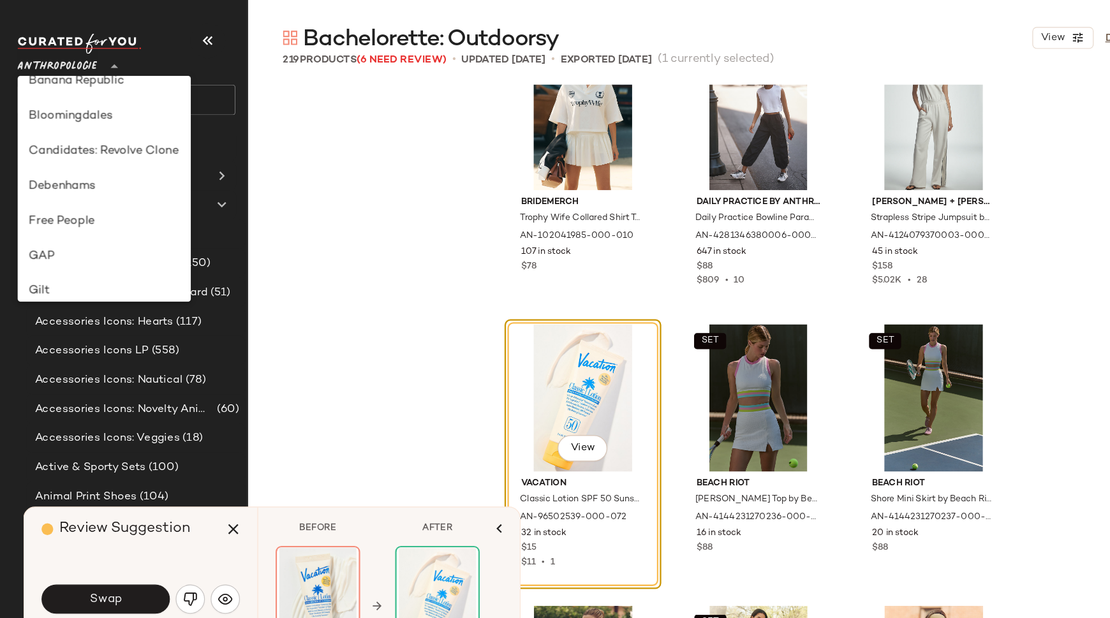
scroll to position [172, 0]
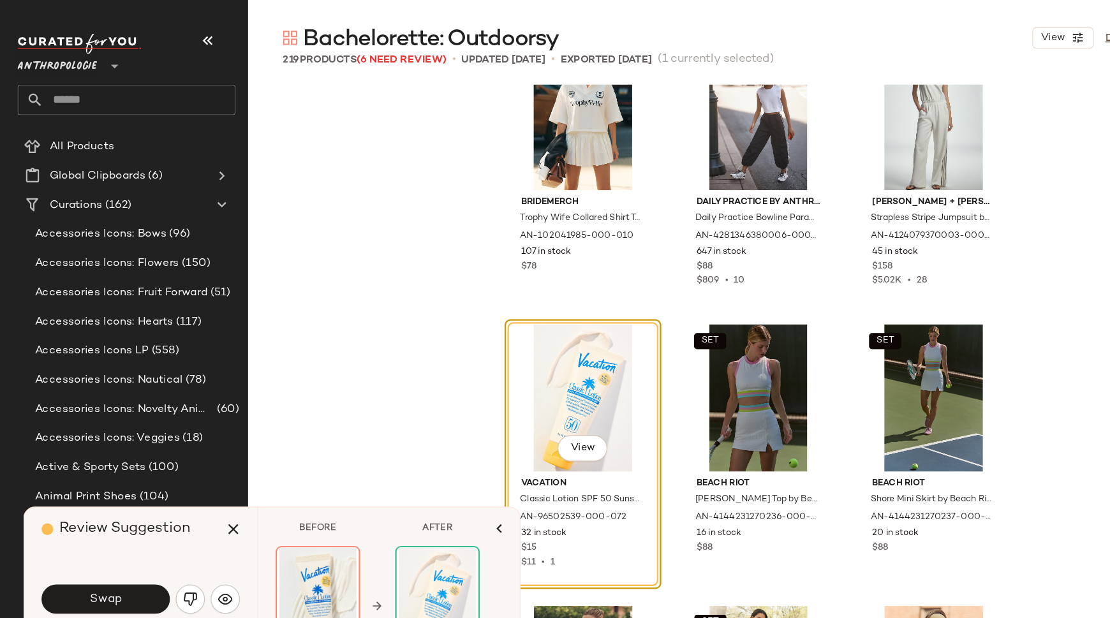
click at [83, 55] on span "Anthropologie" at bounding box center [50, 54] width 70 height 23
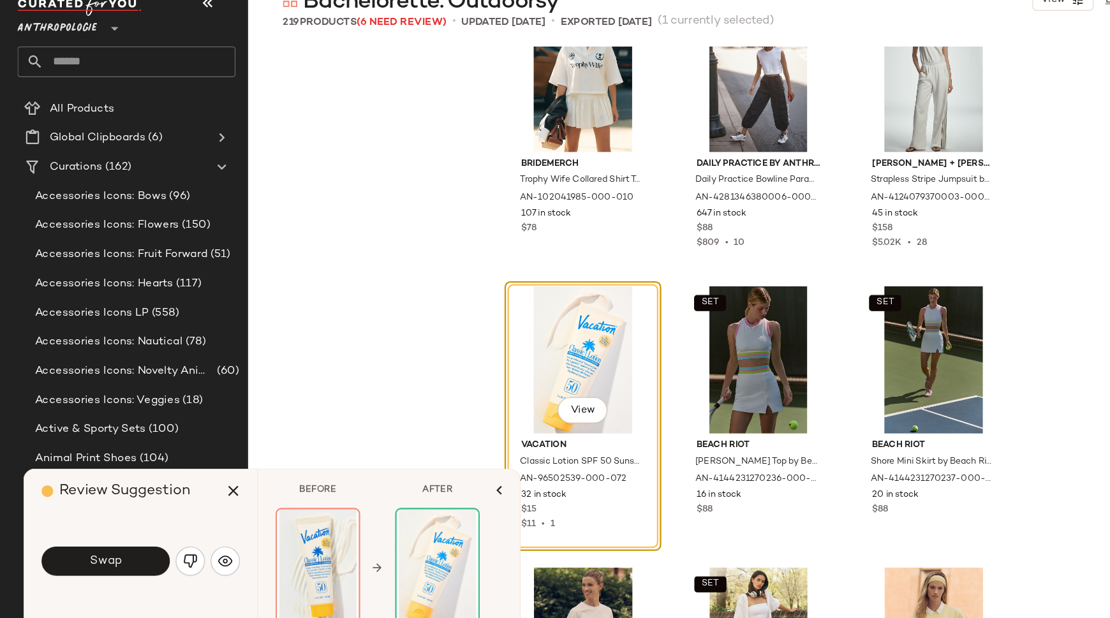
scroll to position [0, 0]
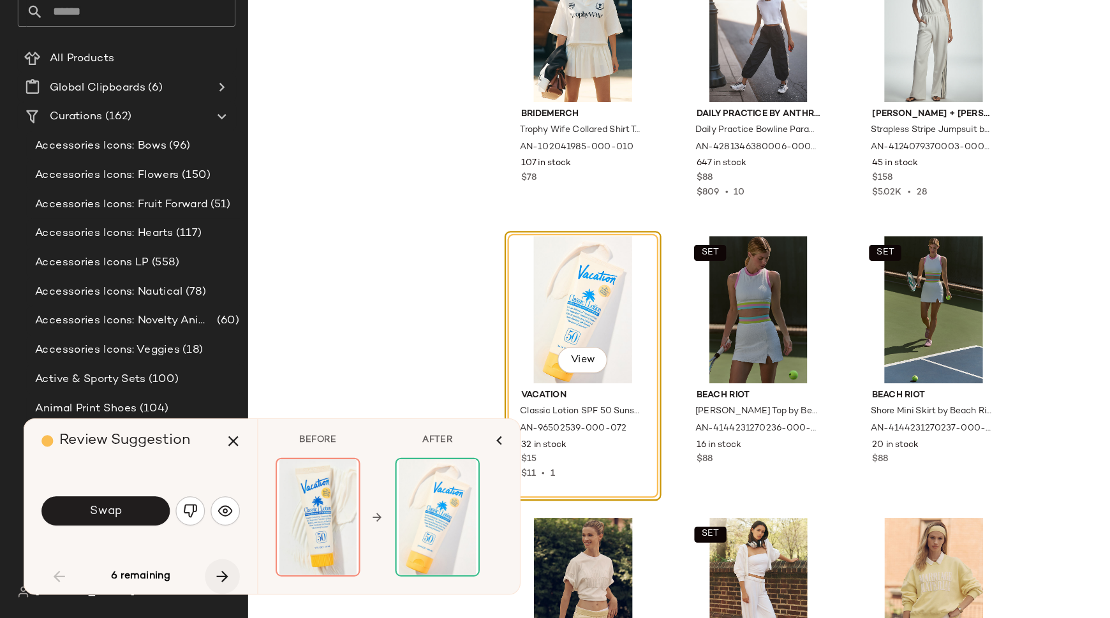
click at [194, 581] on icon "button" at bounding box center [194, 581] width 15 height 15
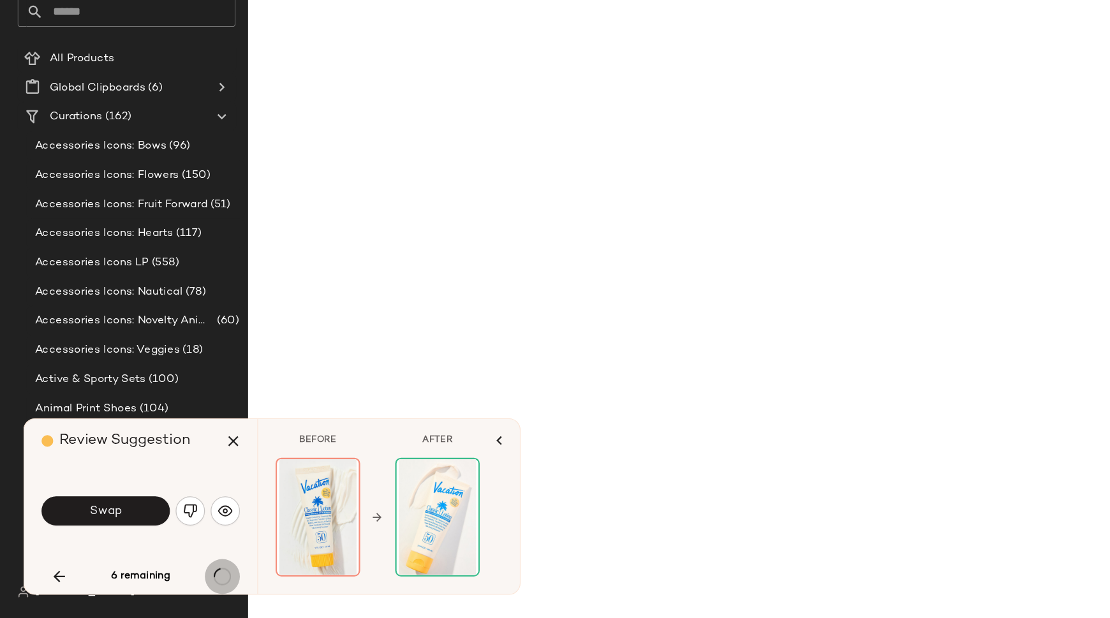
scroll to position [4923, 0]
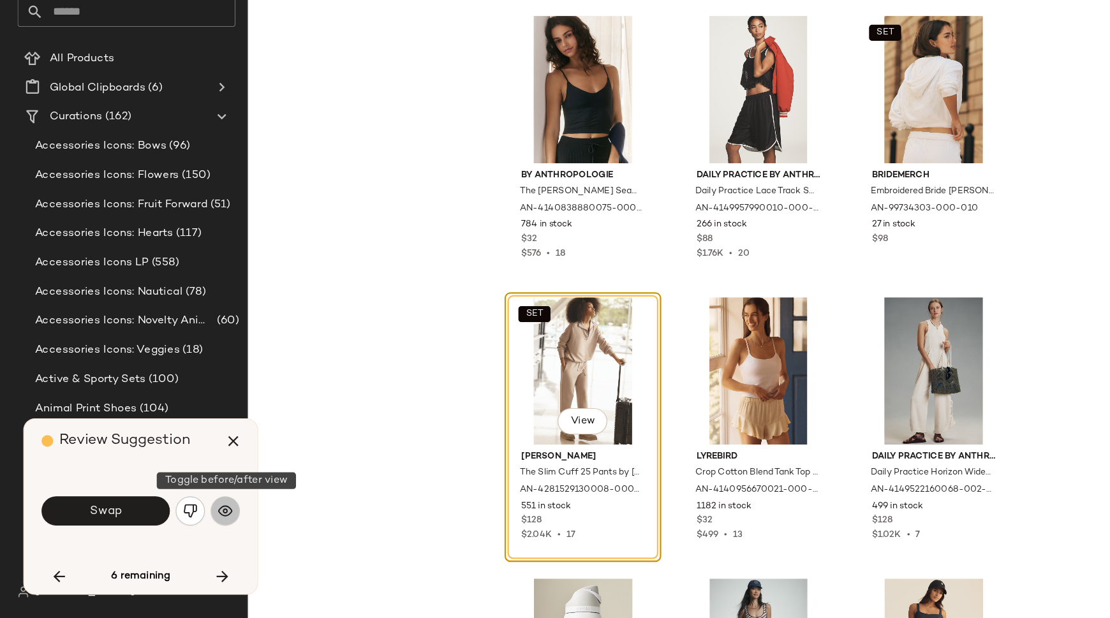
click at [200, 522] on img "button" at bounding box center [197, 524] width 13 height 13
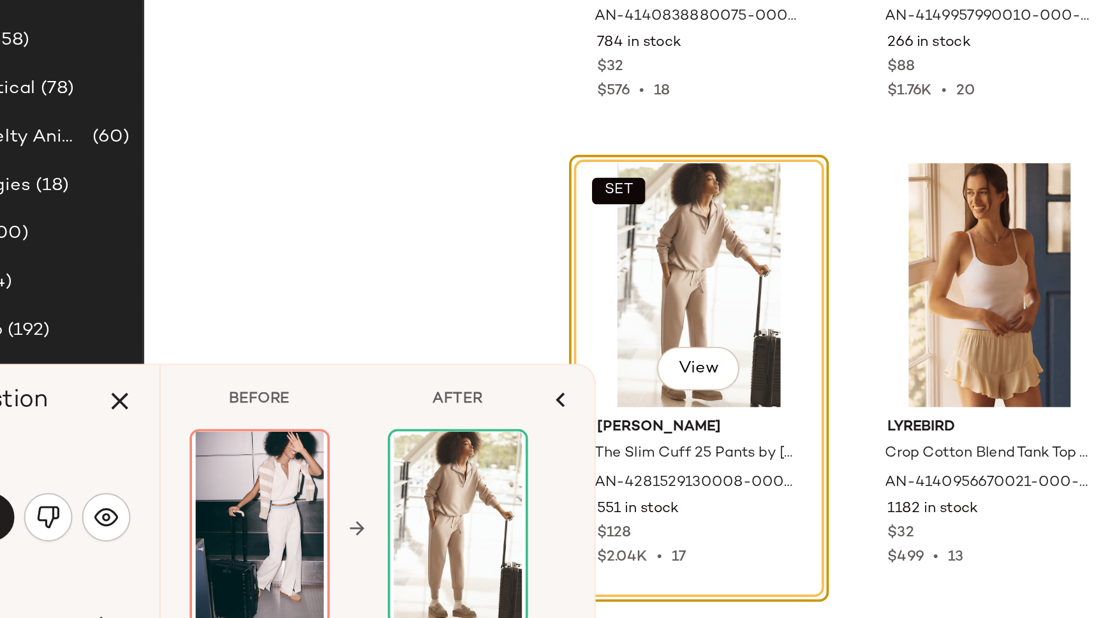
scroll to position [62, 0]
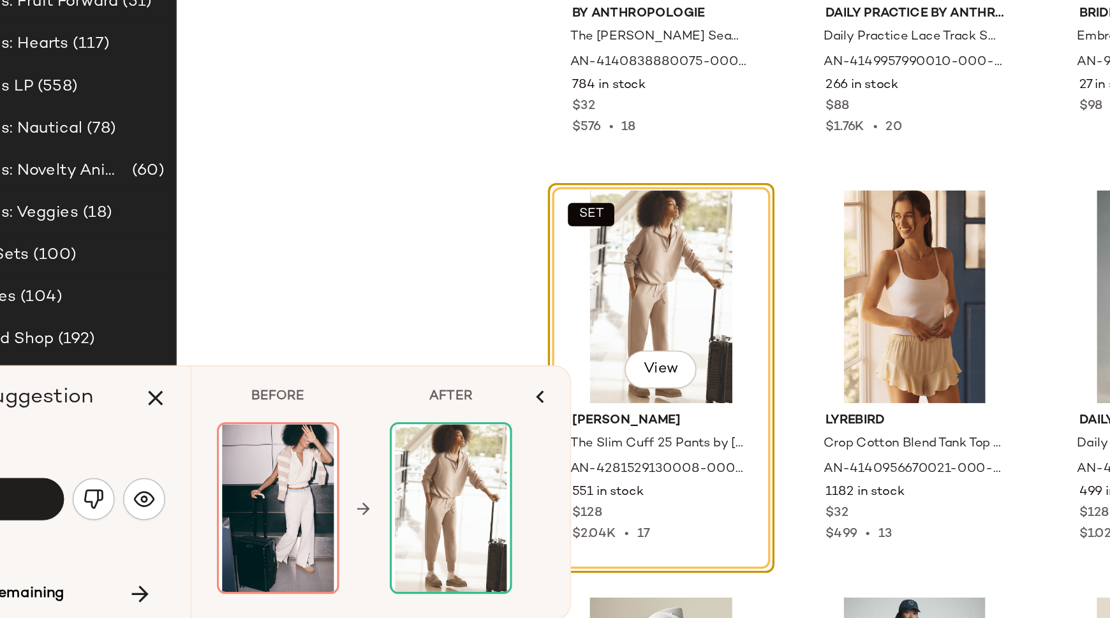
click at [353, 369] on div "By Anthropologie The [PERSON_NAME] Seamless V-Neck Tank by Anthropologie in Bla…" at bounding box center [663, 373] width 893 height 598
click at [204, 460] on icon "button" at bounding box center [203, 462] width 15 height 15
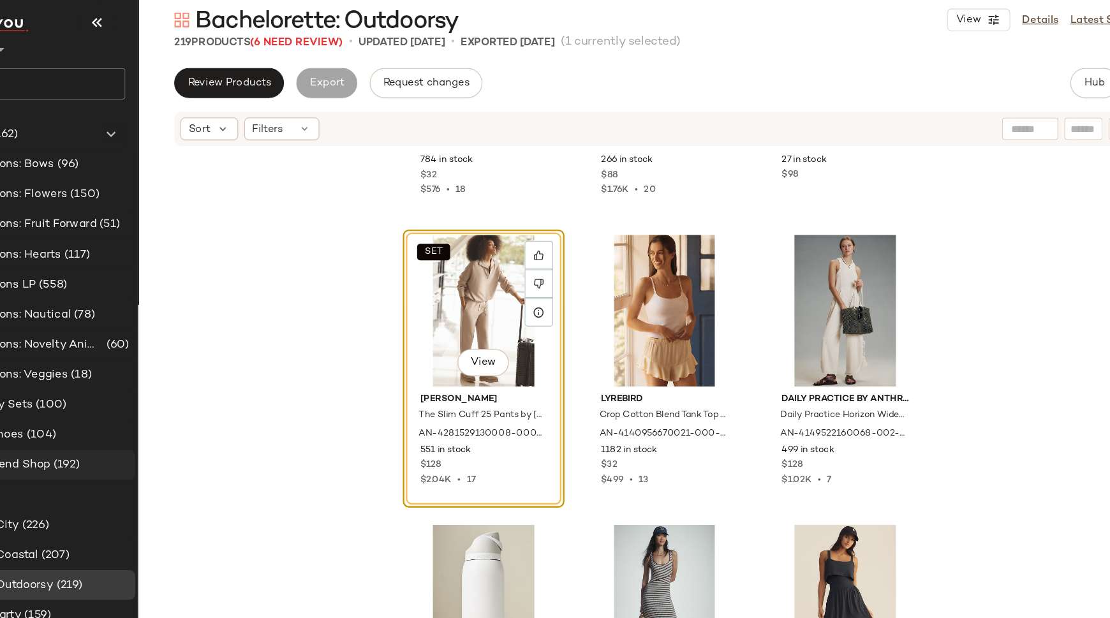
scroll to position [71, 0]
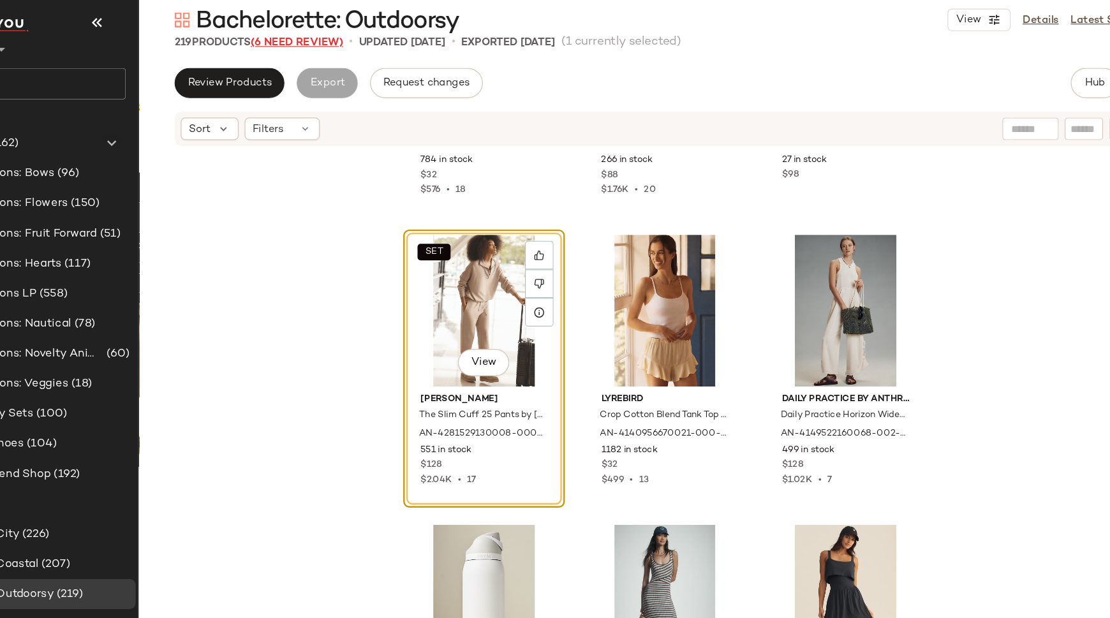
click at [363, 54] on span "(6 Need Review)" at bounding box center [351, 53] width 78 height 10
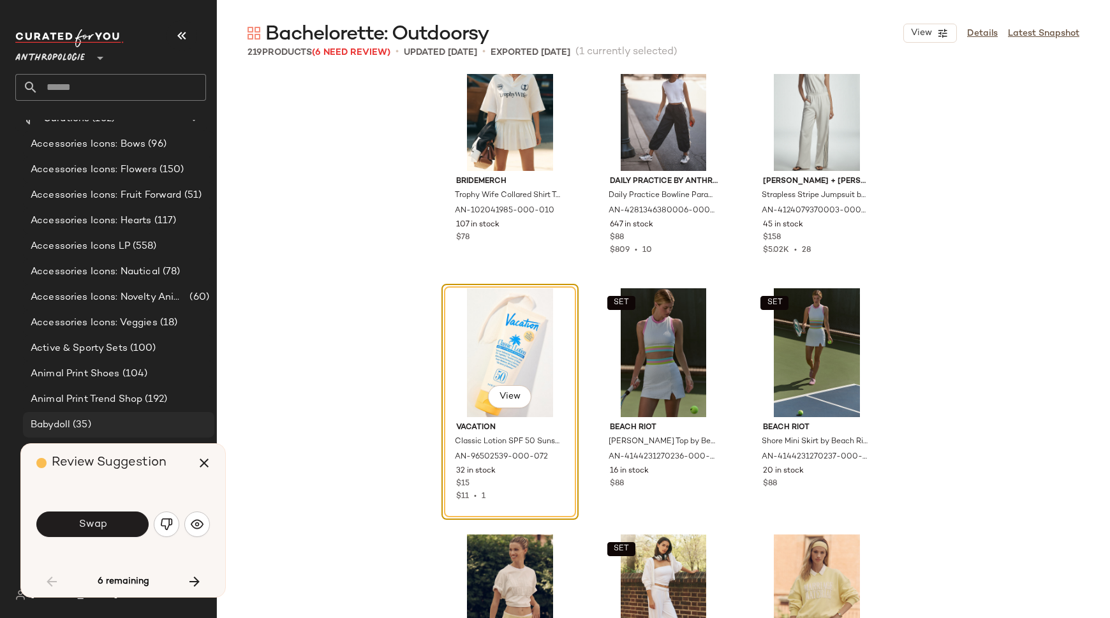
scroll to position [85, 0]
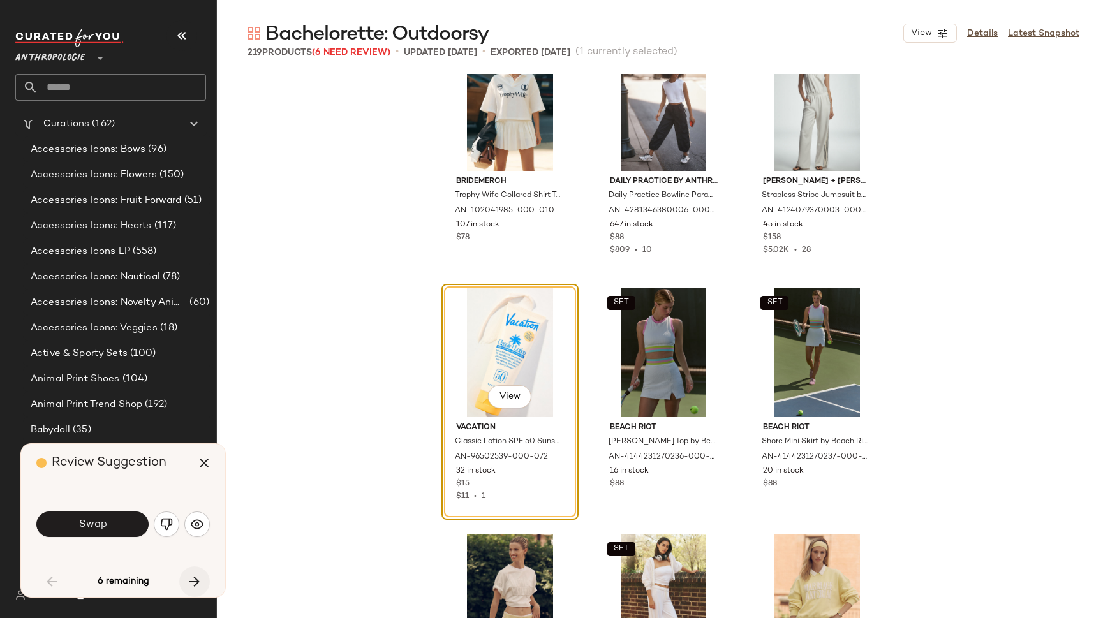
click at [200, 576] on icon "button" at bounding box center [194, 581] width 15 height 15
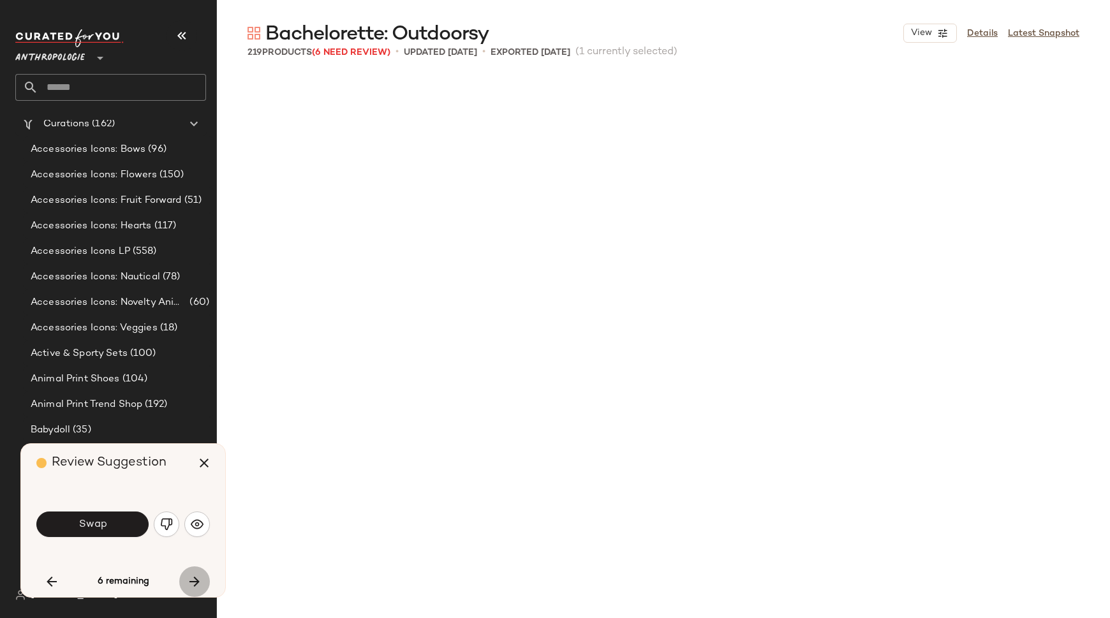
scroll to position [4923, 0]
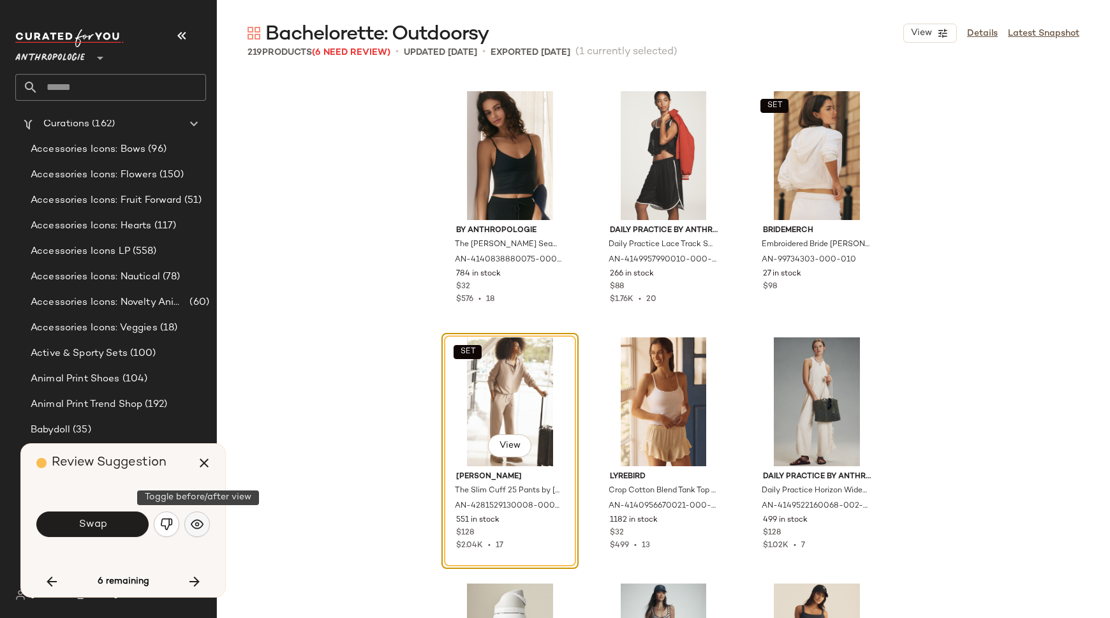
click at [194, 527] on img "button" at bounding box center [197, 524] width 13 height 13
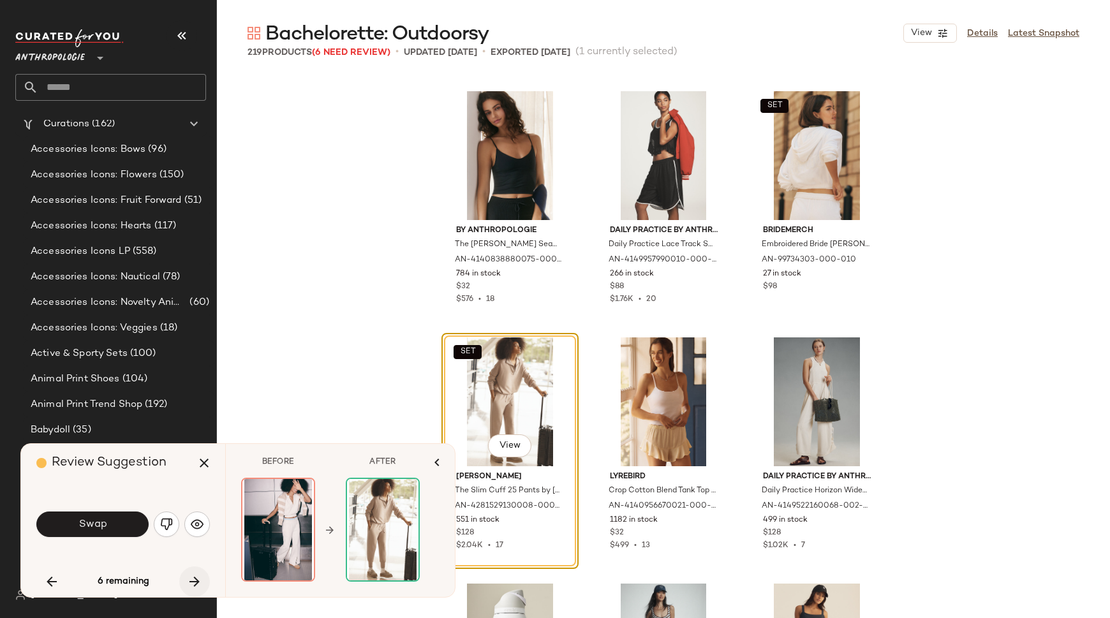
click at [194, 581] on icon "button" at bounding box center [194, 581] width 15 height 15
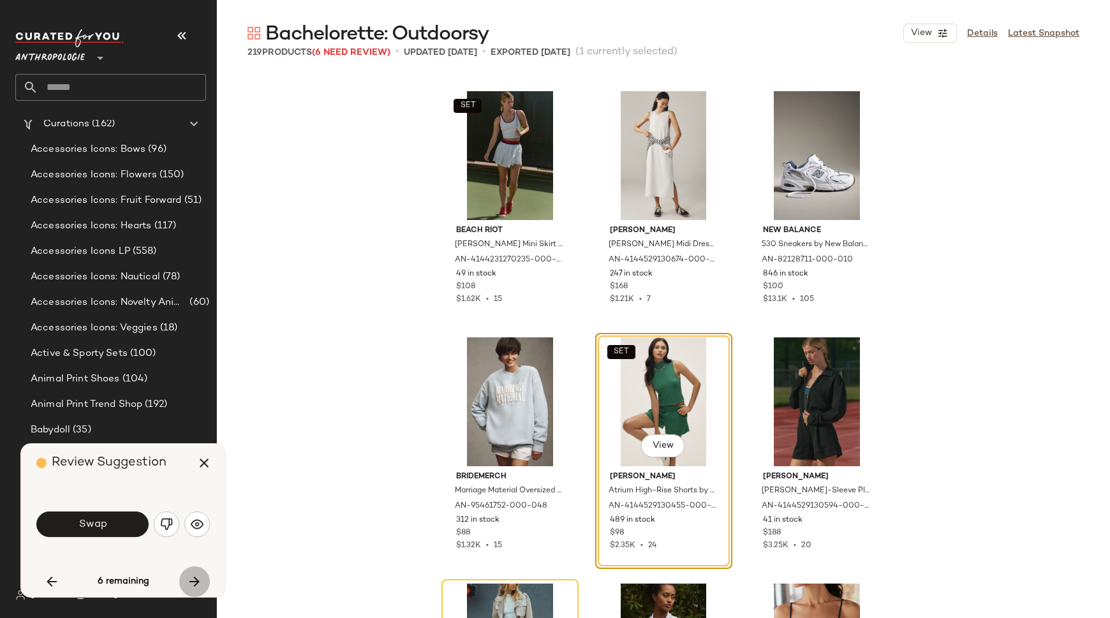
click at [196, 583] on icon "button" at bounding box center [194, 581] width 15 height 15
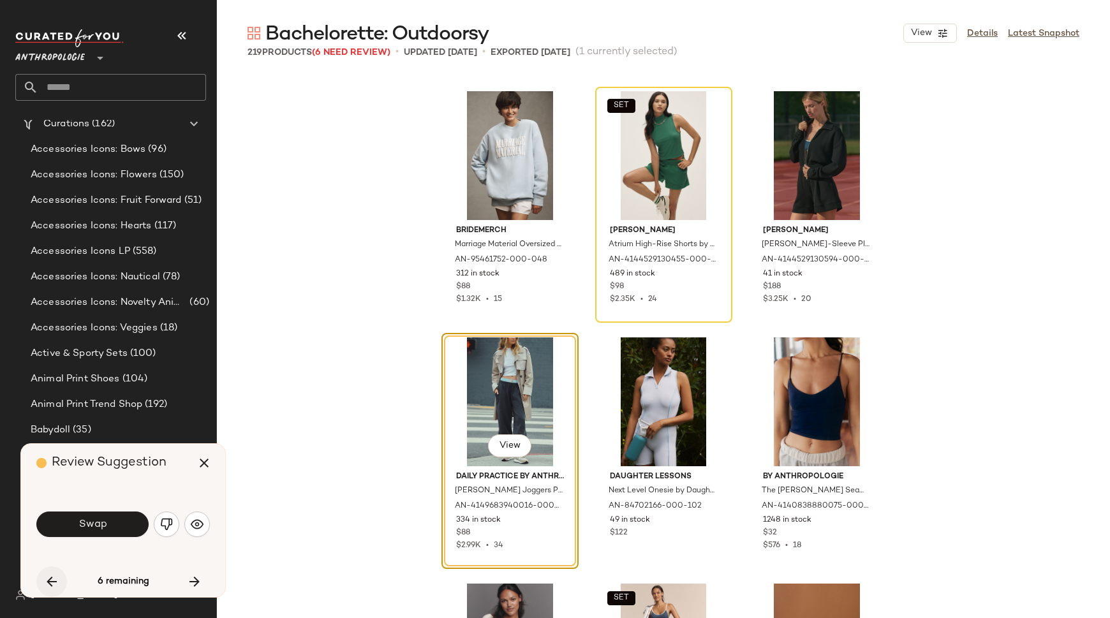
click at [41, 580] on button "button" at bounding box center [51, 581] width 31 height 31
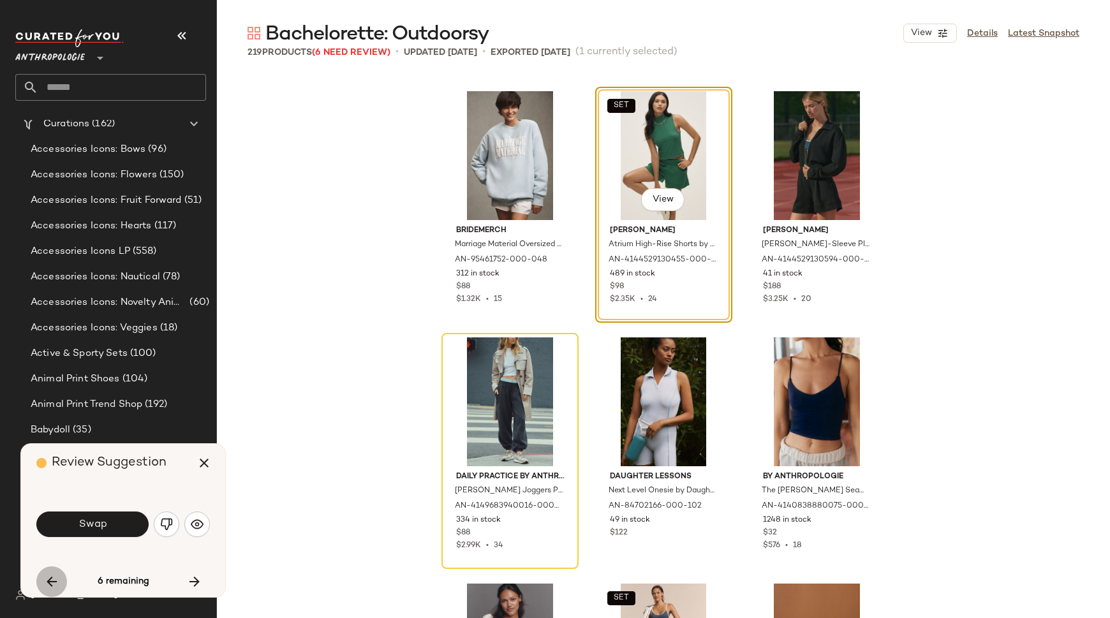
scroll to position [9846, 0]
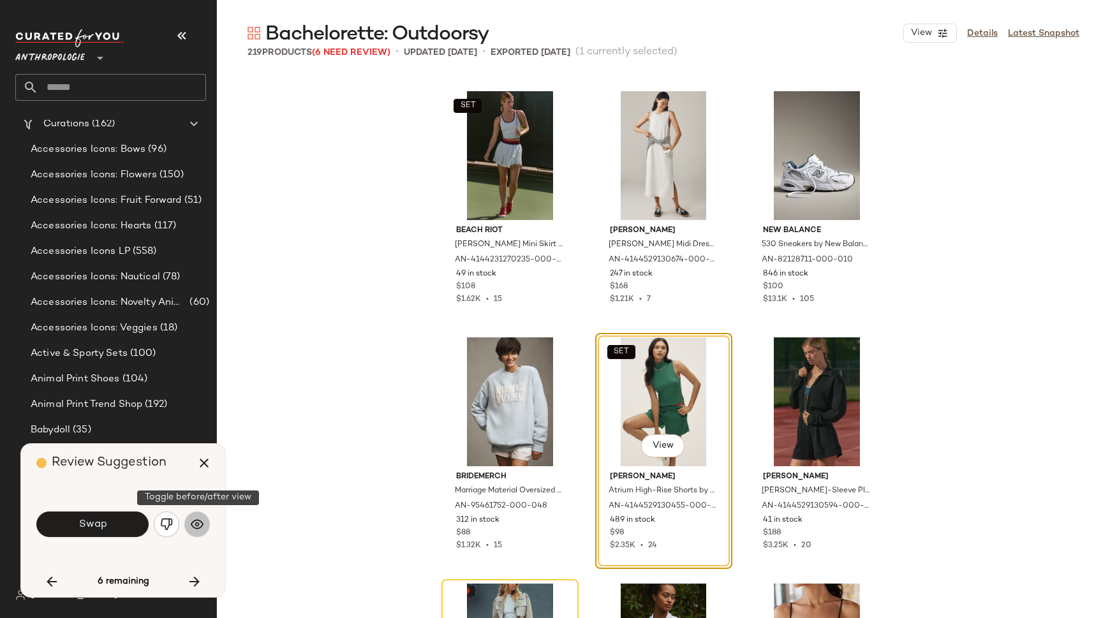
click at [196, 526] on img "button" at bounding box center [197, 524] width 13 height 13
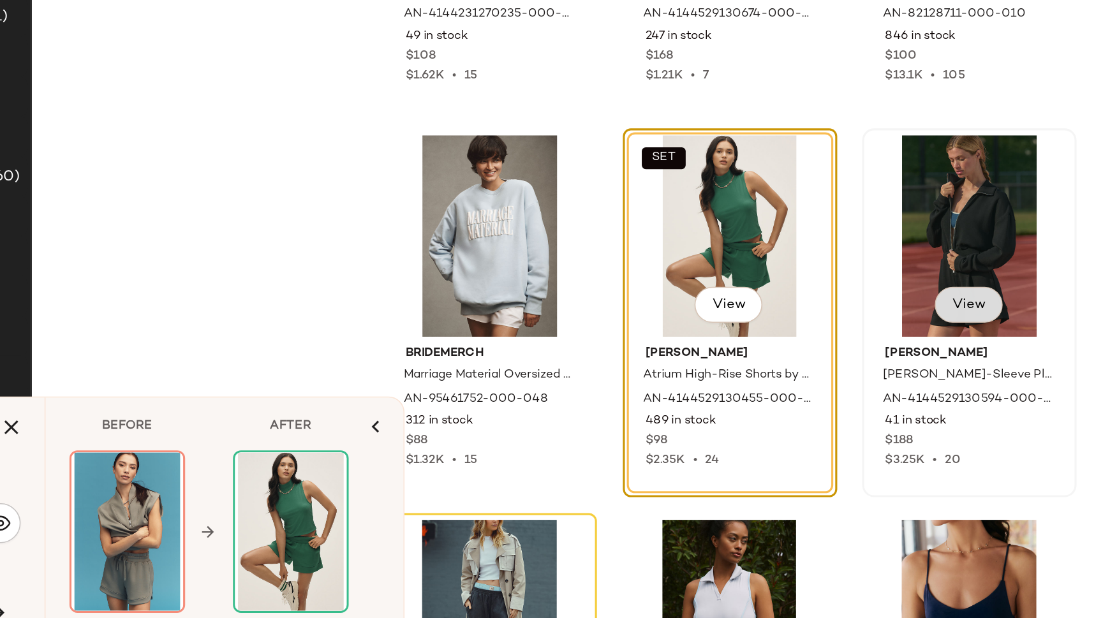
scroll to position [0, 0]
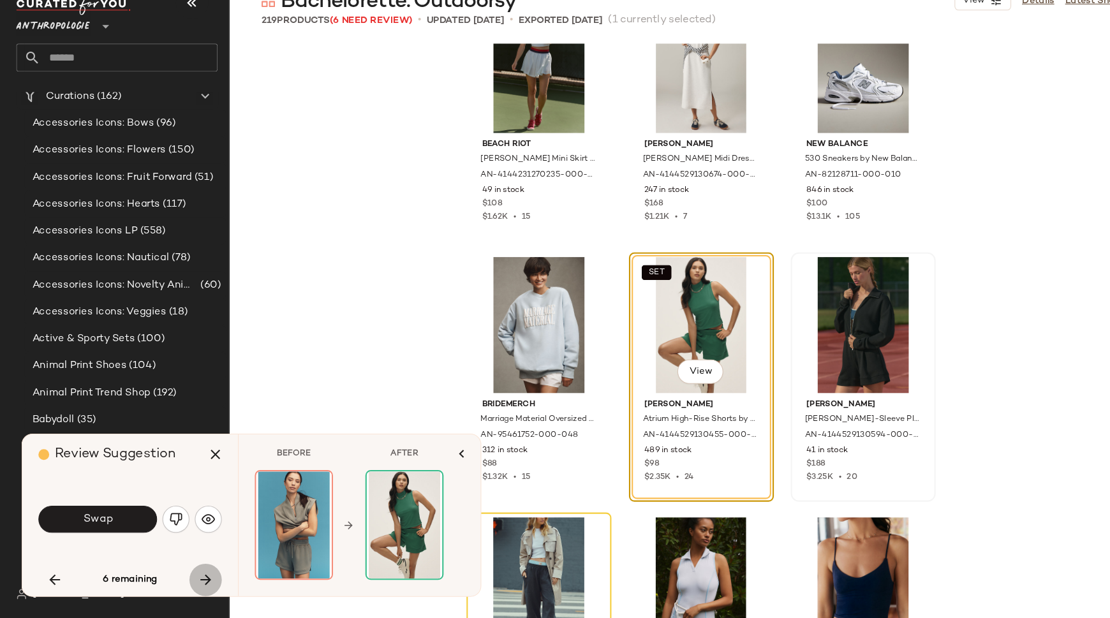
click at [194, 580] on icon "button" at bounding box center [194, 581] width 15 height 15
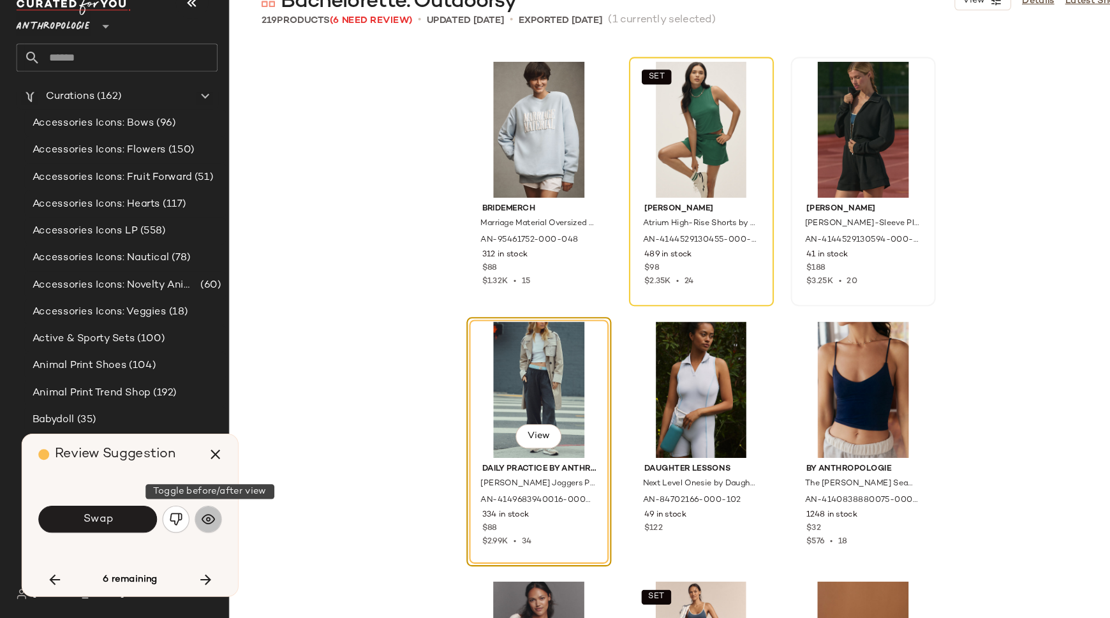
click at [202, 522] on img "button" at bounding box center [197, 524] width 13 height 13
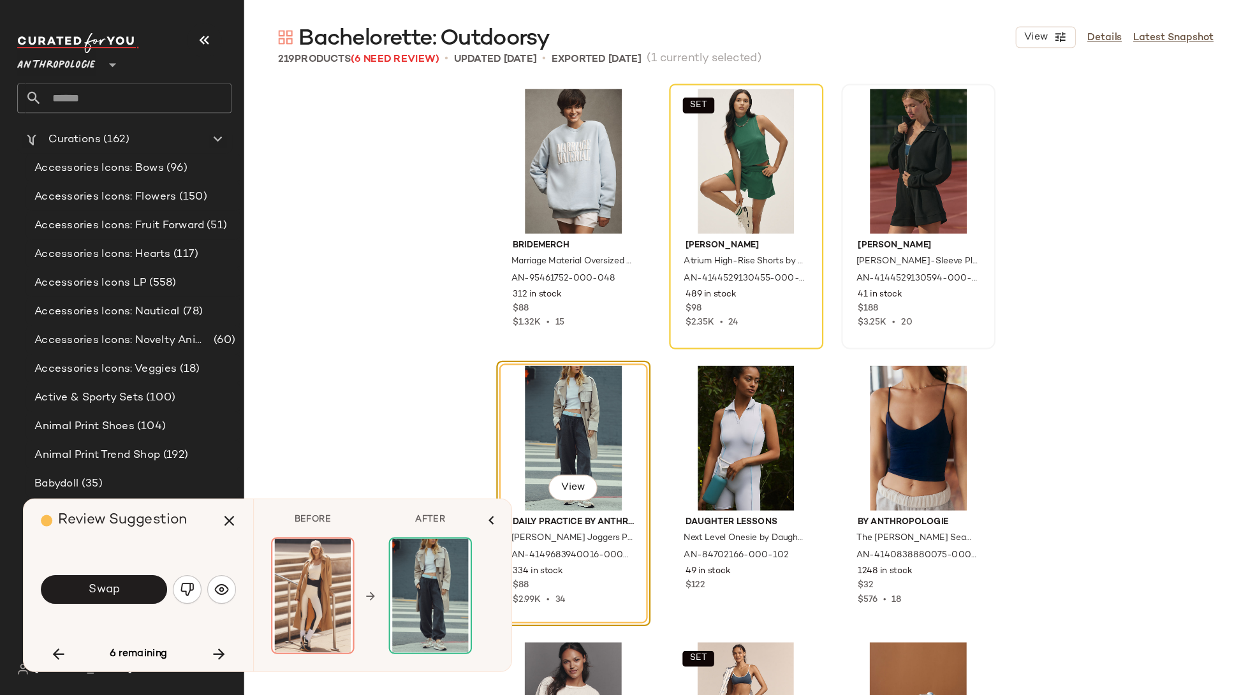
scroll to position [10104, 0]
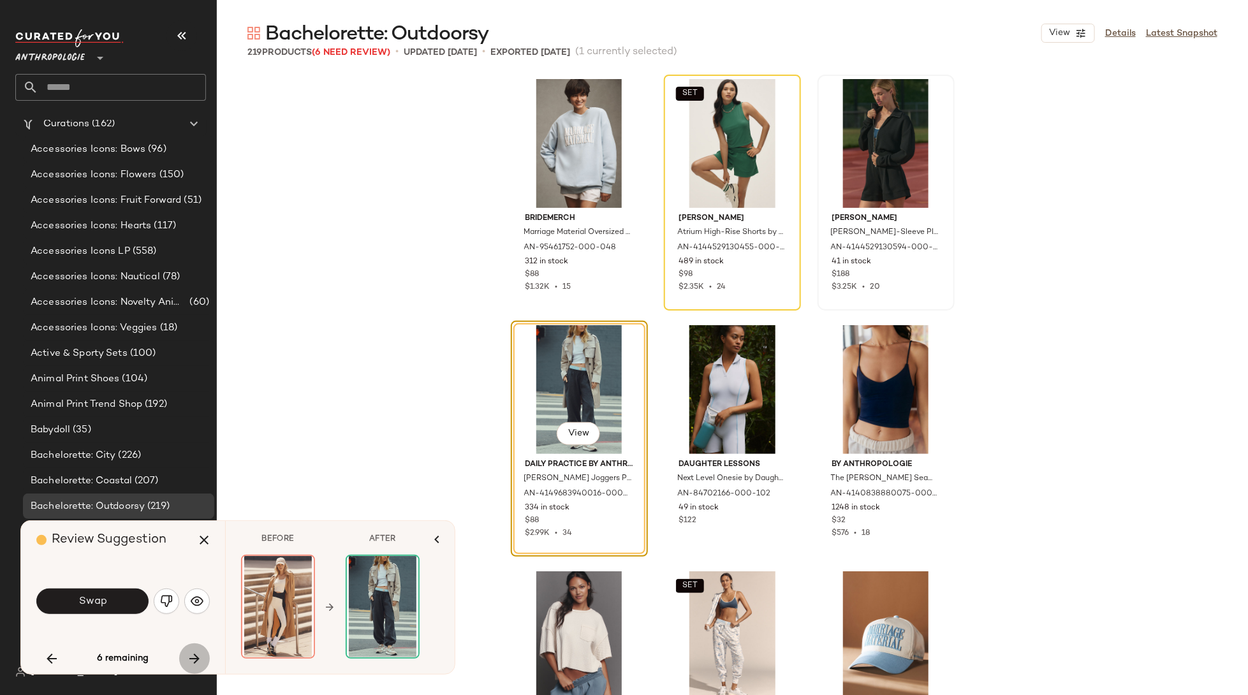
click at [195, 617] on icon "button" at bounding box center [194, 658] width 15 height 15
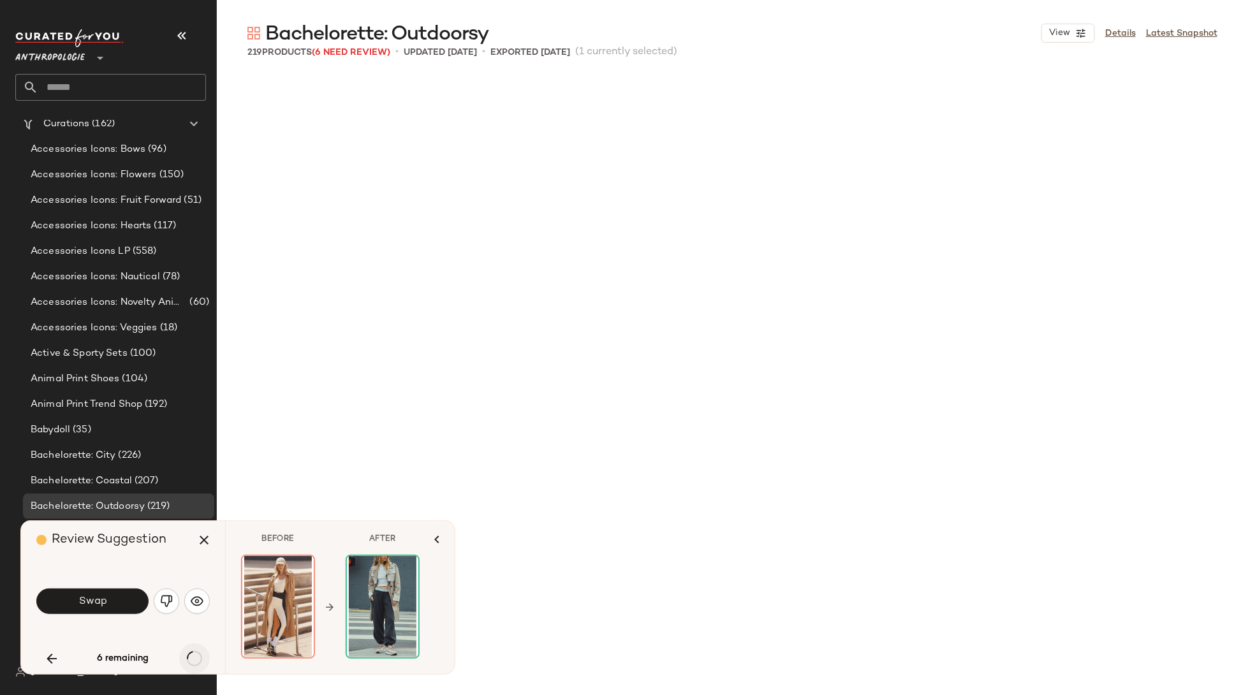
scroll to position [14030, 0]
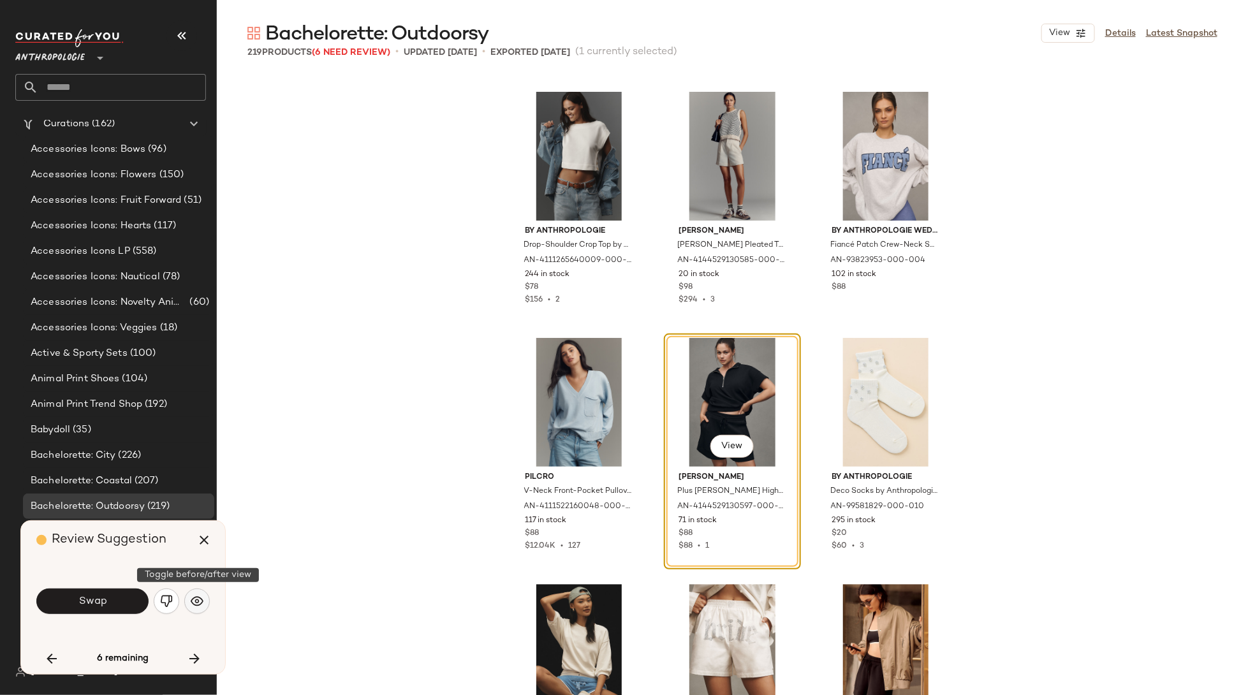
click at [193, 601] on img "button" at bounding box center [197, 601] width 13 height 13
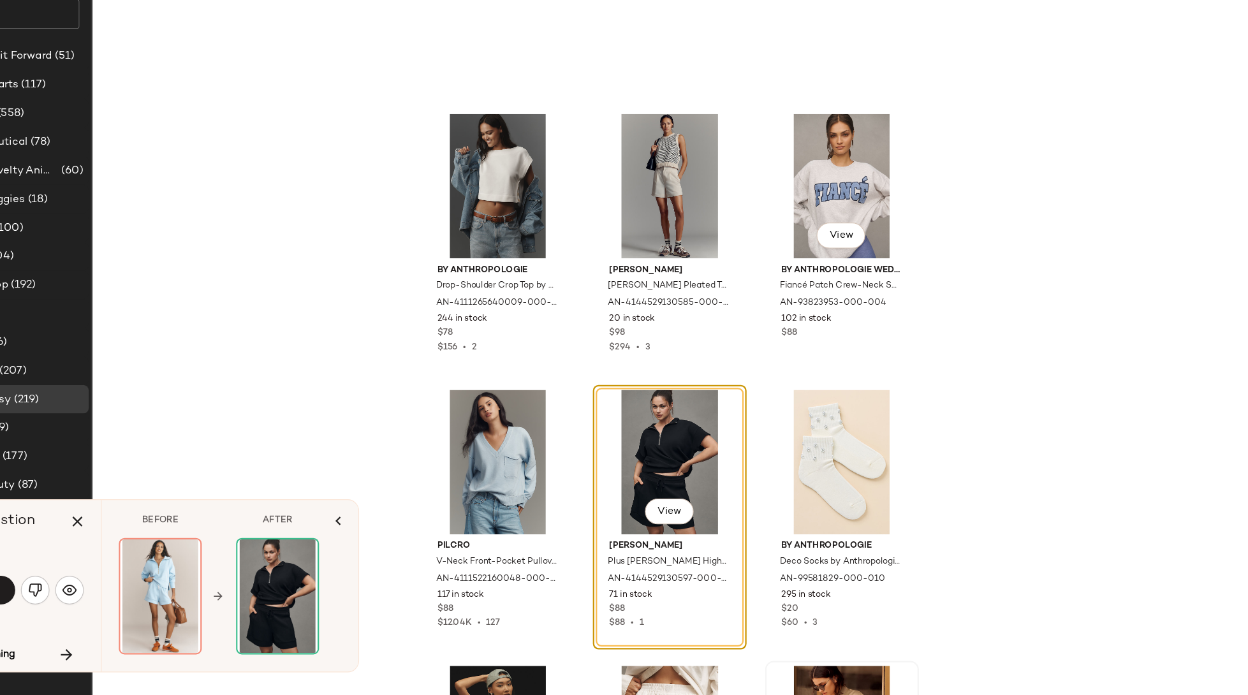
scroll to position [13920, 0]
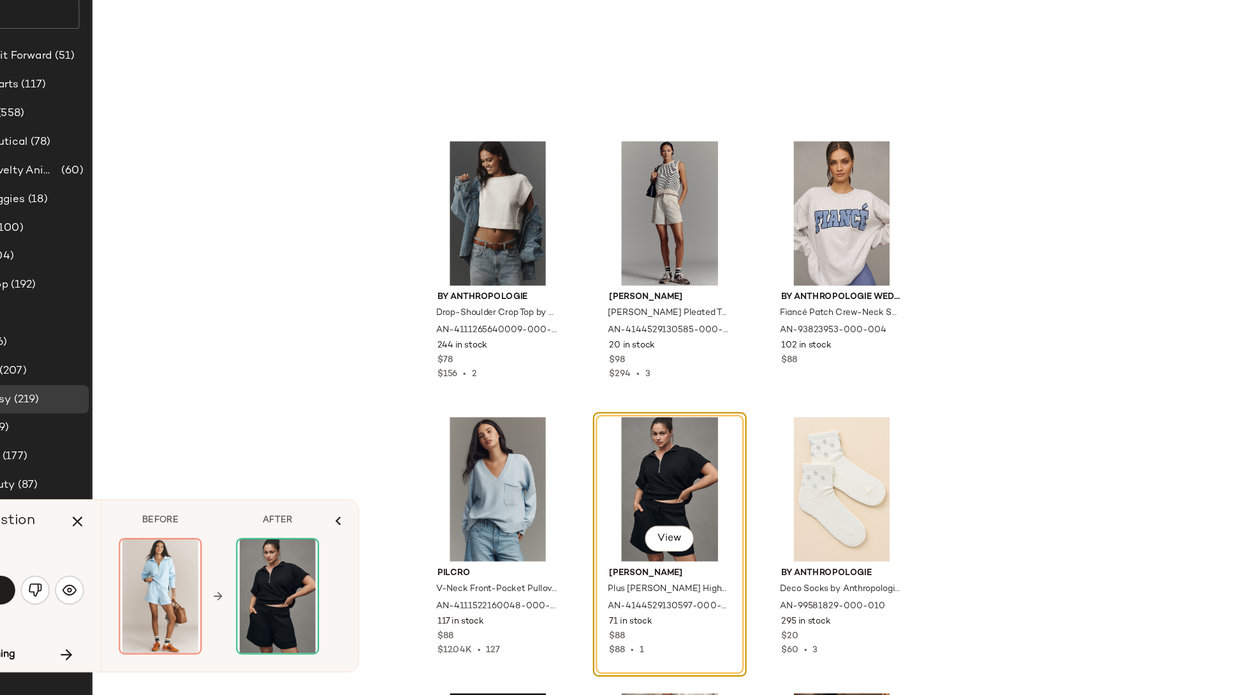
click at [448, 316] on div "By Anthropologie Drop-Shoulder Crop Top by Anthropologie in Ivory, Women's, Siz…" at bounding box center [732, 411] width 1031 height 675
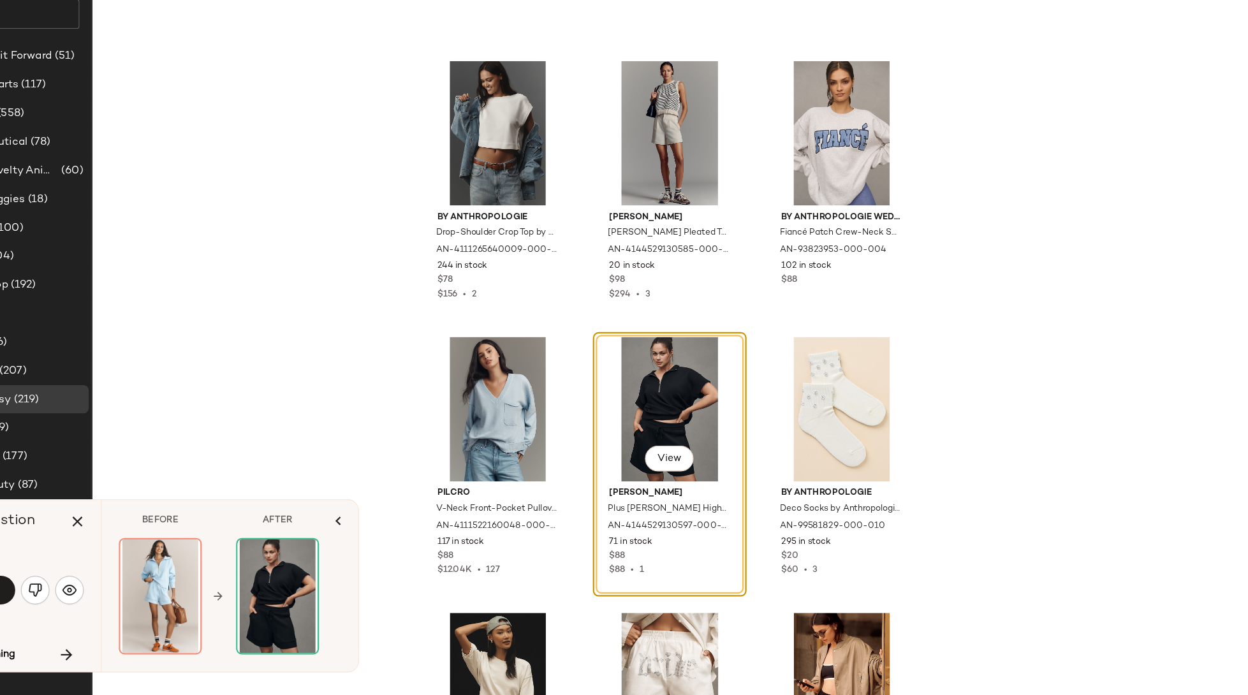
scroll to position [13996, 0]
